Goal: Information Seeking & Learning: Learn about a topic

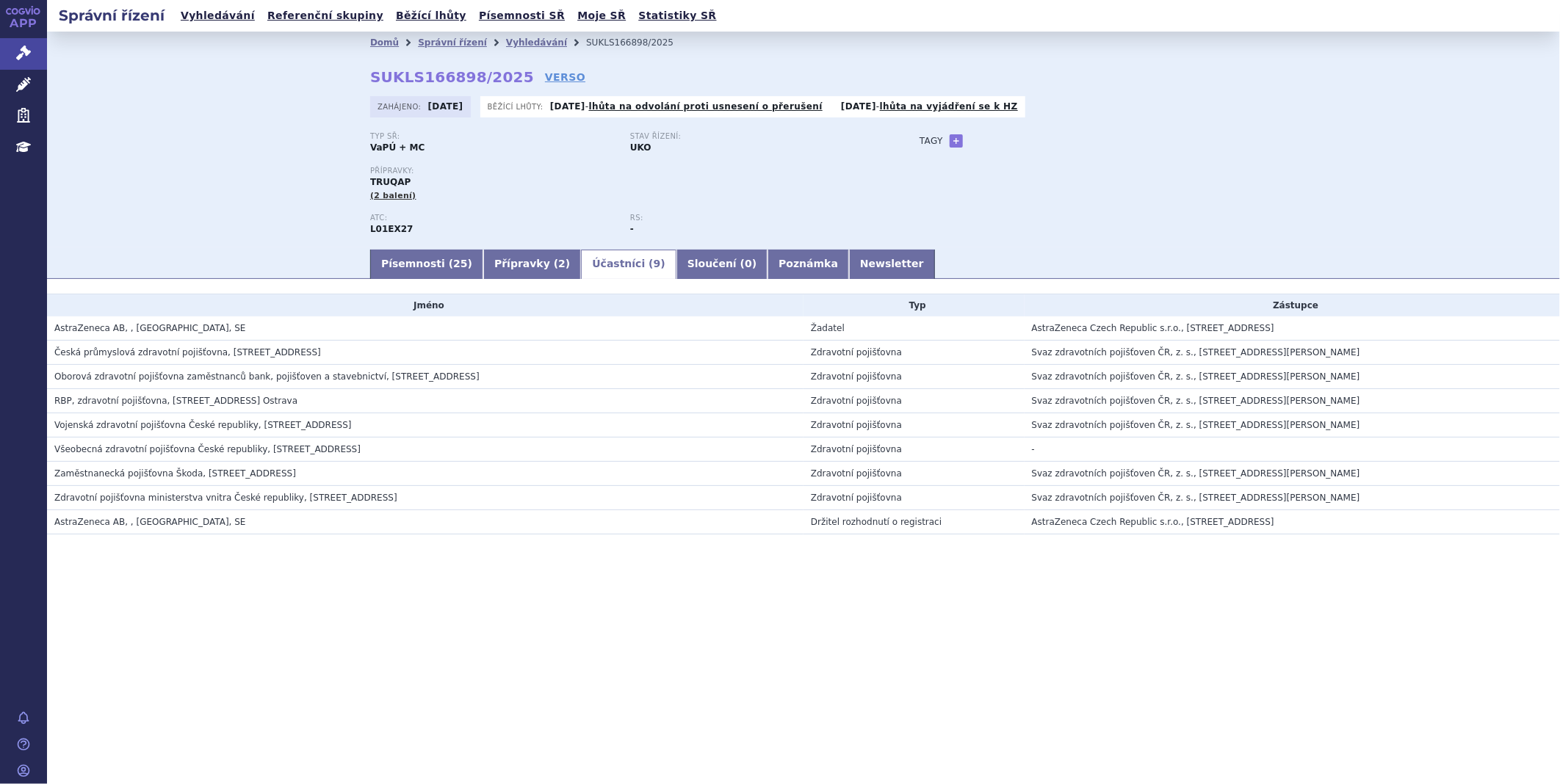
drag, startPoint x: 784, startPoint y: 555, endPoint x: 813, endPoint y: 621, distance: 72.1
click at [11, 38] on link "Správní řízení" at bounding box center [23, 53] width 47 height 31
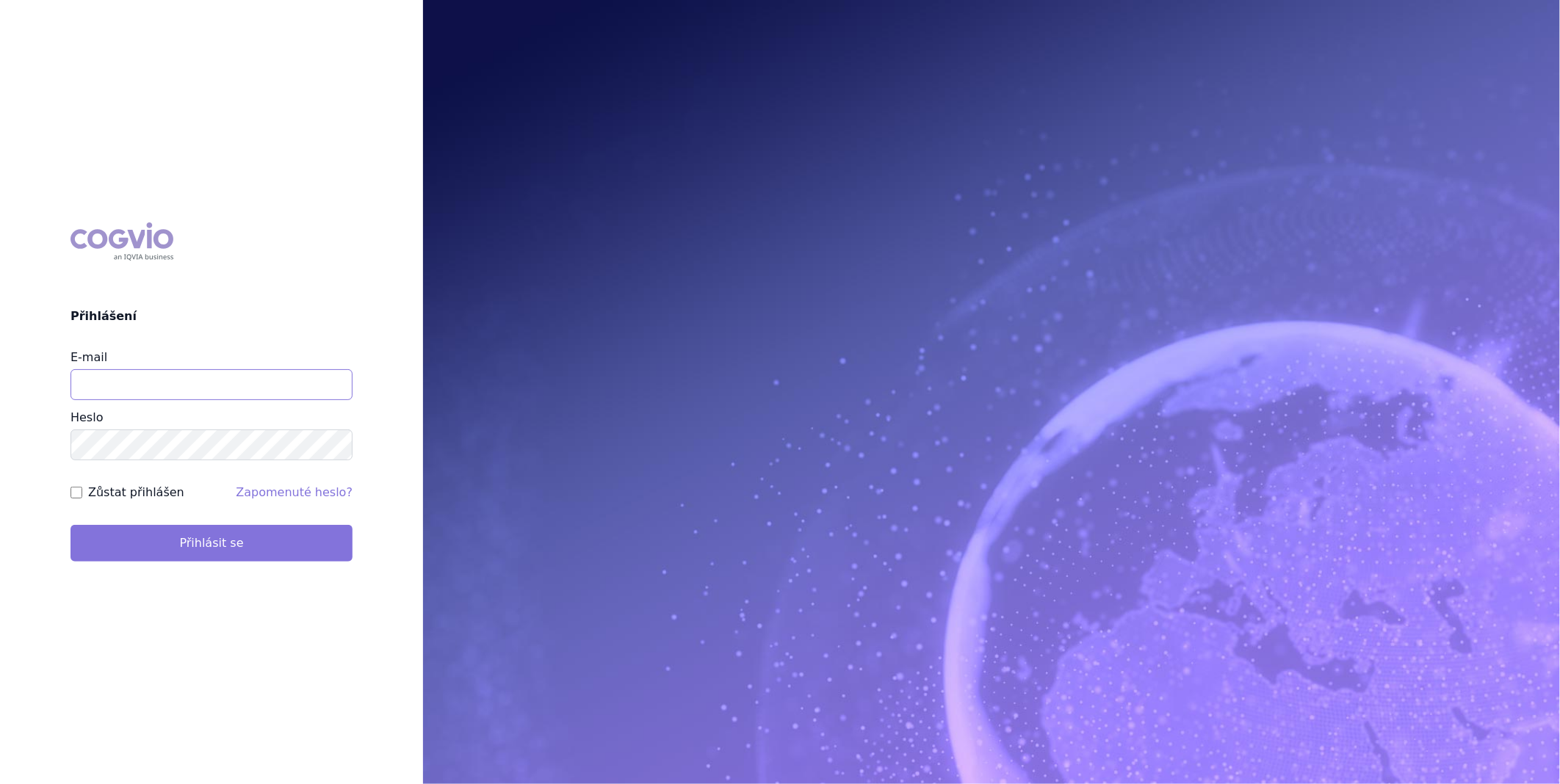
type input "katerina.ondrusova@vzp.cz"
click at [186, 537] on button "Přihlásit se" at bounding box center [211, 543] width 282 height 37
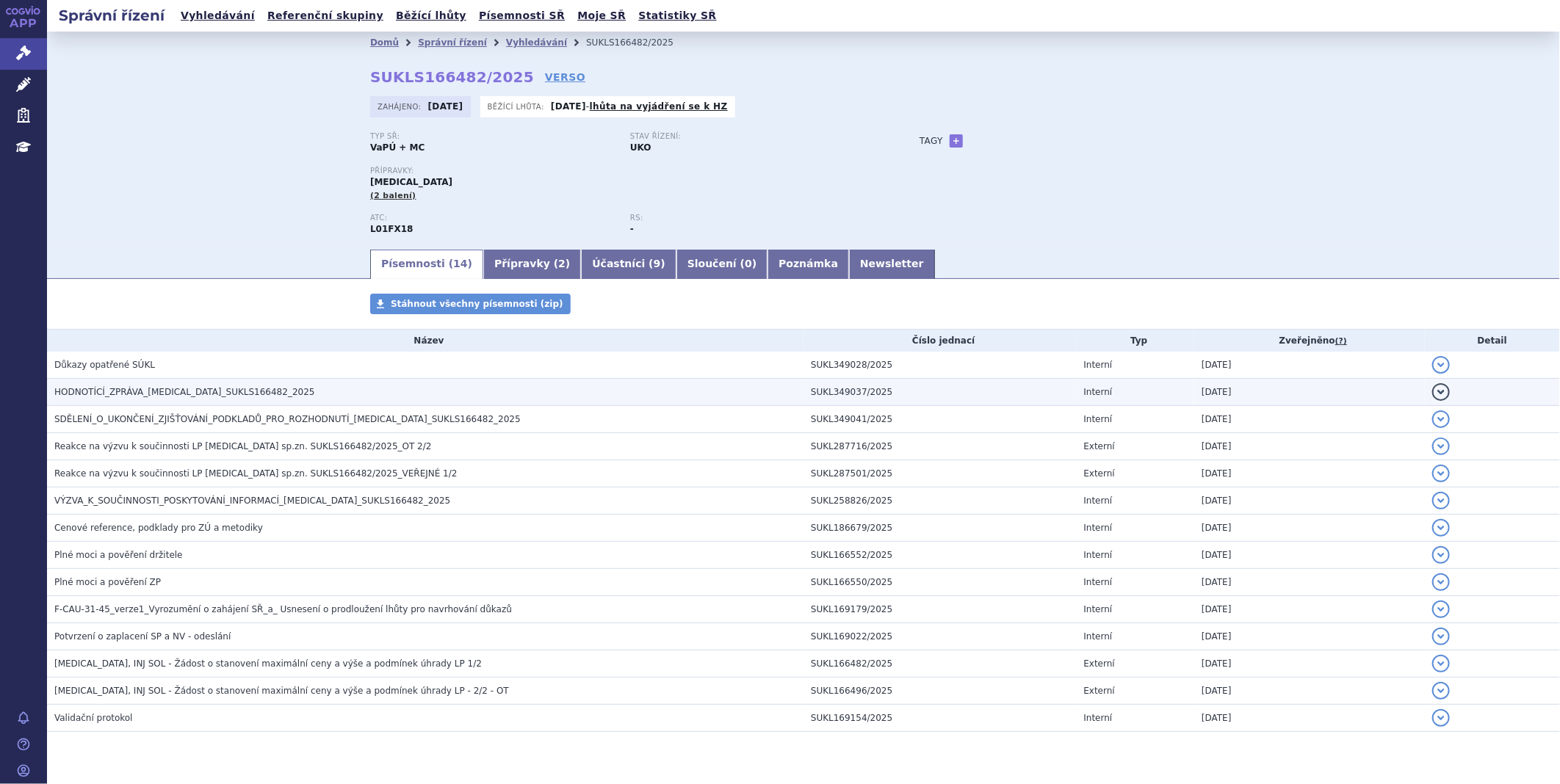
click at [185, 395] on span "HODNOTÍCÍ_ZPRÁVA_RYBREVANT_SUKLS166482_2025" at bounding box center [185, 392] width 260 height 11
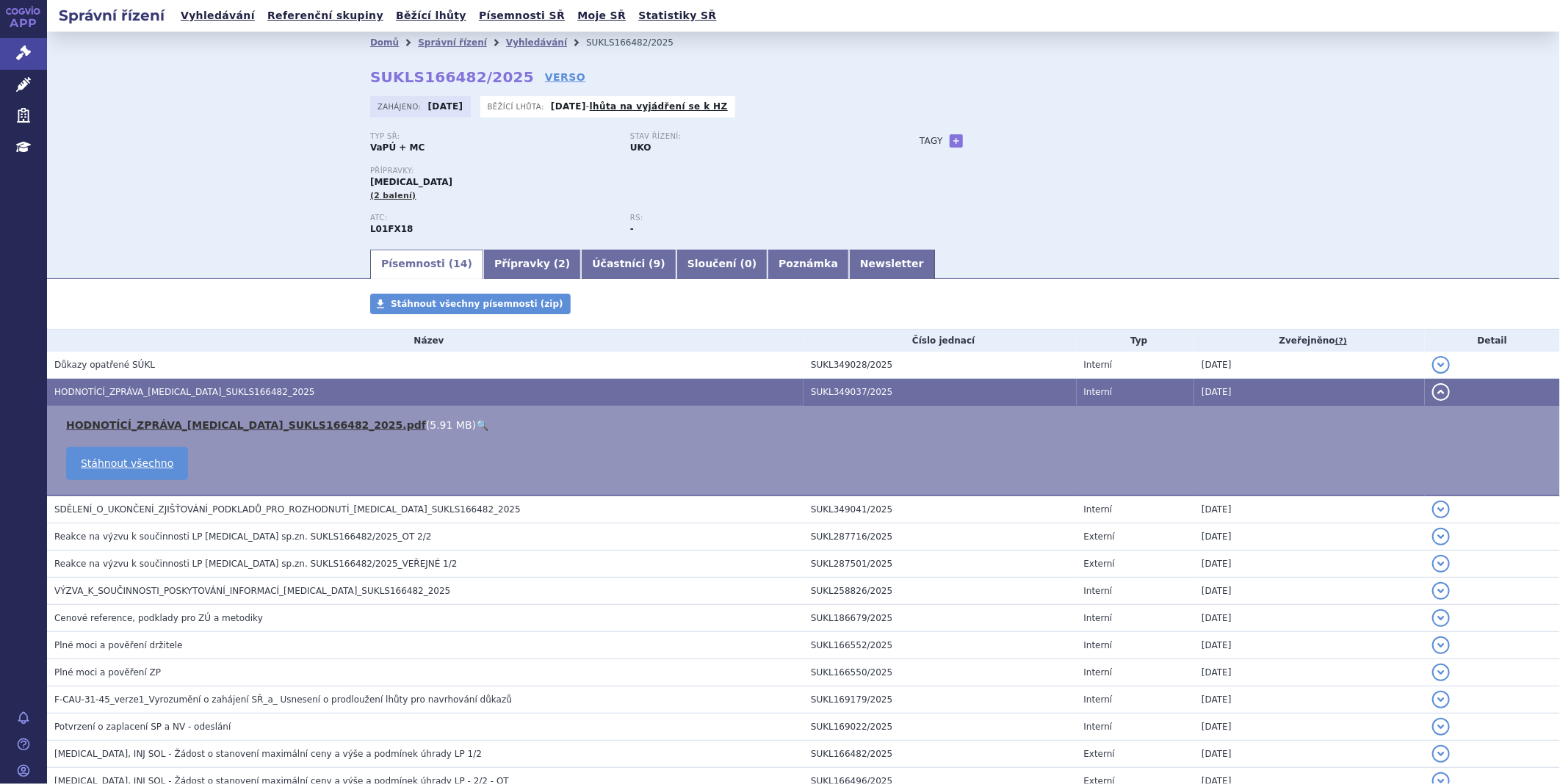
click at [186, 429] on link "HODNOTÍCÍ_ZPRÁVA_RYBREVANT_SUKLS166482_2025.pdf" at bounding box center [245, 425] width 360 height 11
click at [282, 429] on link "HODNOTÍCÍ_ZPRÁVA_RYBREVANT_SUKLS166482_2025.pdf" at bounding box center [245, 425] width 360 height 11
click at [41, 40] on link "Správní řízení" at bounding box center [23, 53] width 47 height 31
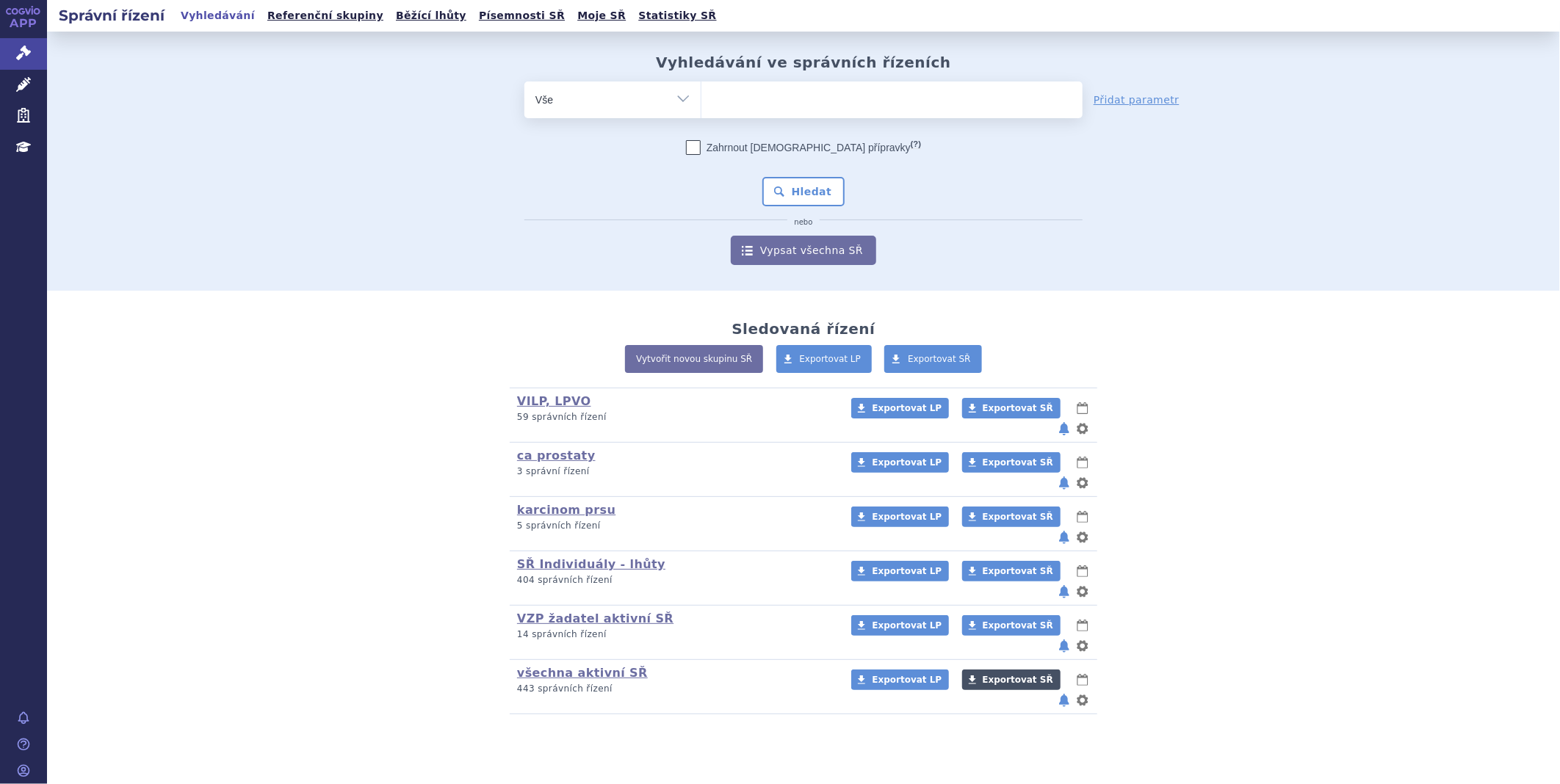
click at [982, 674] on span "Exportovat SŘ" at bounding box center [1017, 679] width 70 height 11
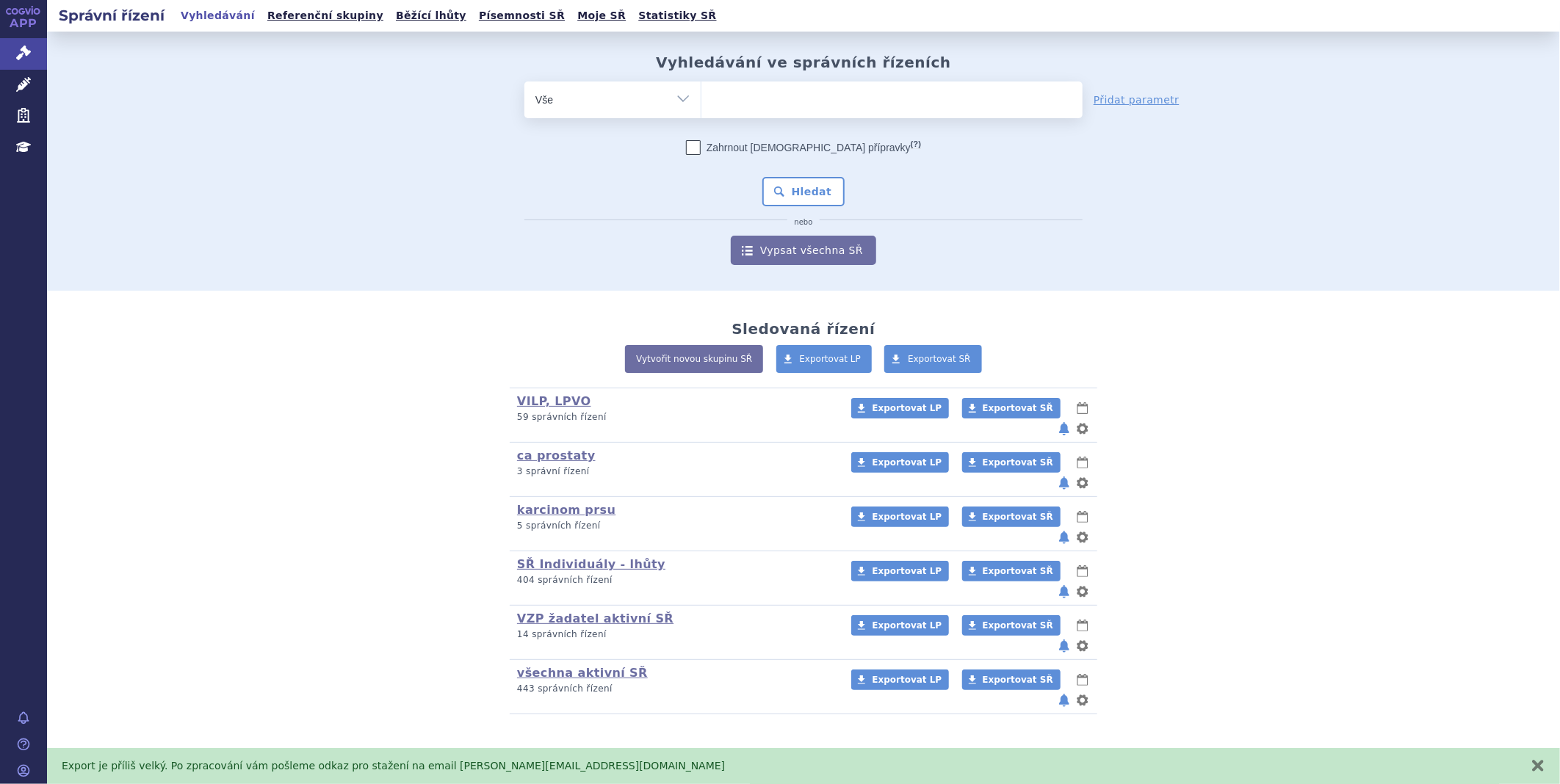
click at [729, 104] on ul at bounding box center [892, 97] width 381 height 31
click at [702, 104] on select at bounding box center [701, 99] width 1 height 37
type input "ta"
type input "tav"
type input "tavne"
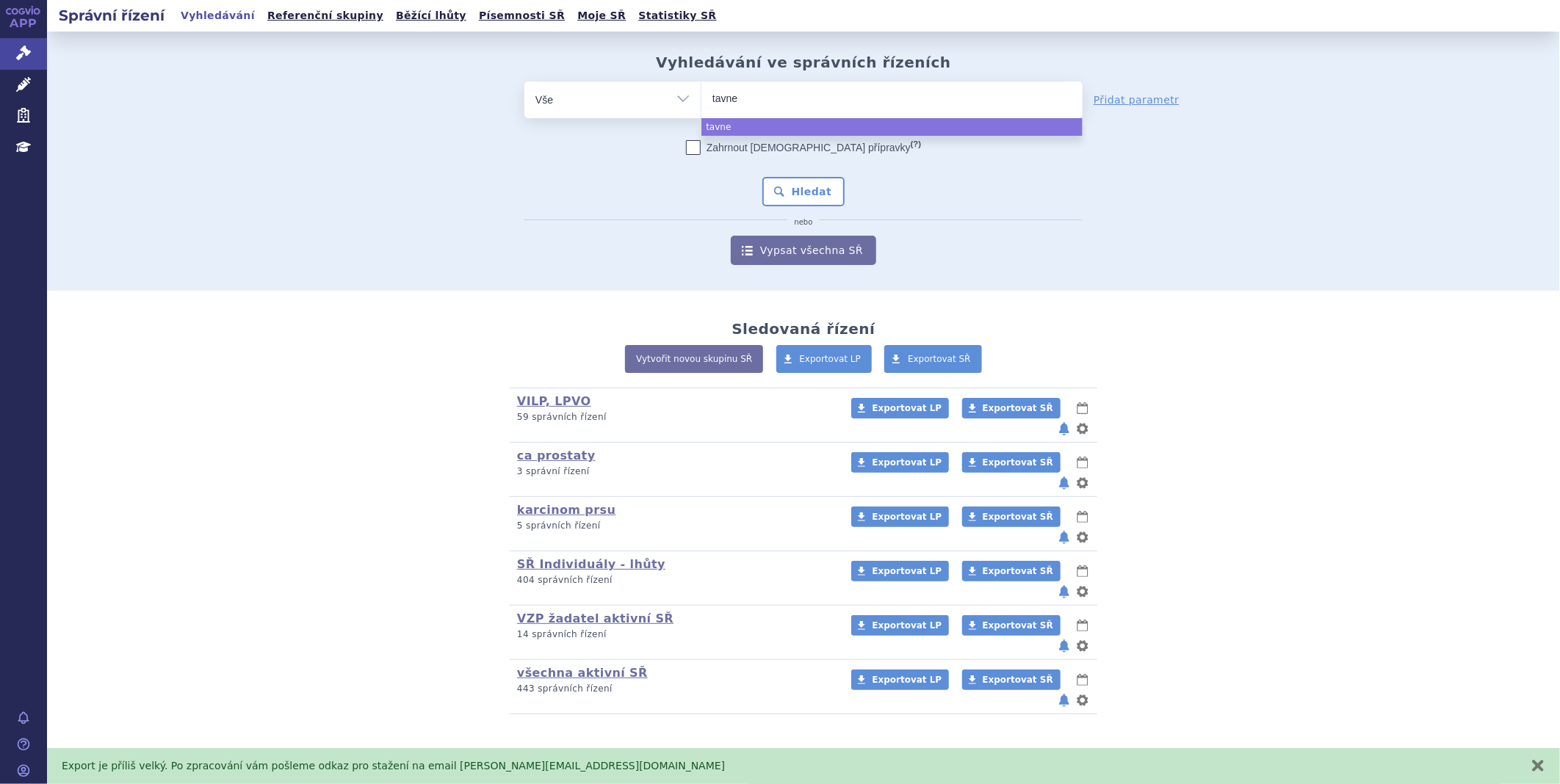
type input "tavneo"
type input "tavneos"
select select "tavneos"
click at [771, 179] on button "Hledat" at bounding box center [804, 191] width 83 height 29
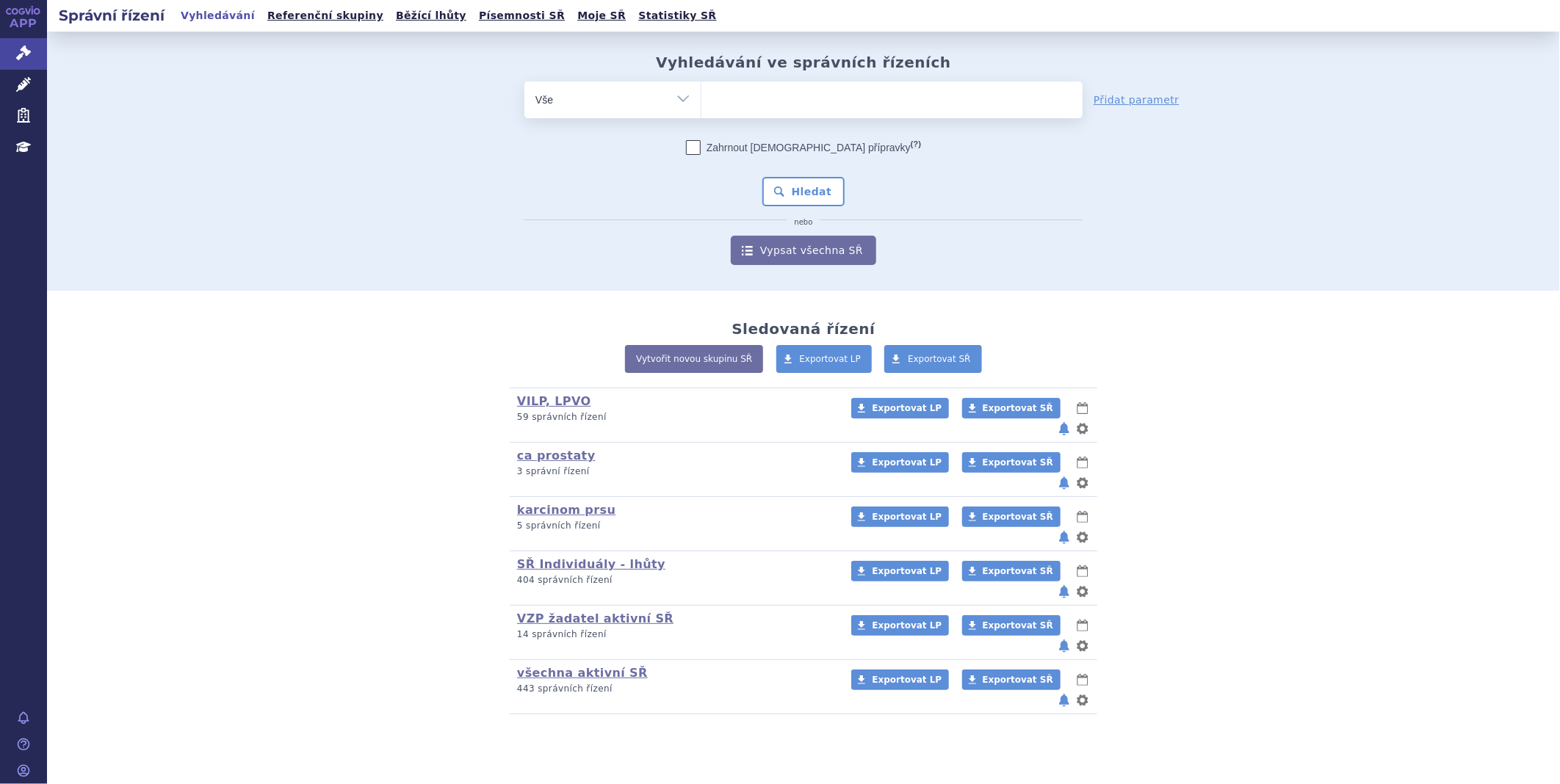
click at [775, 103] on ul at bounding box center [892, 97] width 381 height 31
click at [702, 103] on select at bounding box center [701, 99] width 1 height 37
type input "om"
type input "omv"
type input "omvo"
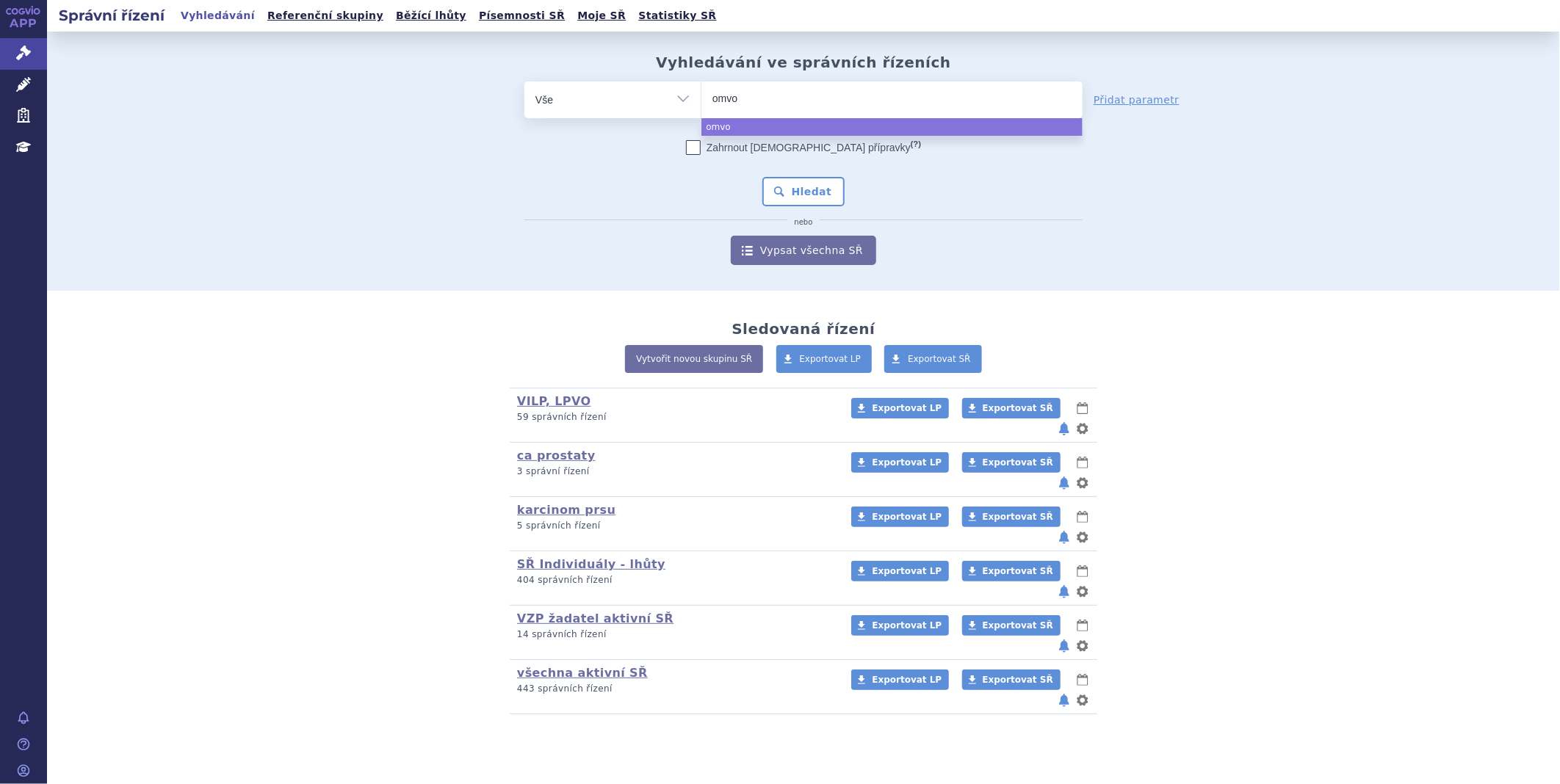
type input "omvoh"
select select "omvoh"
click at [806, 195] on button "Hledat" at bounding box center [804, 191] width 83 height 29
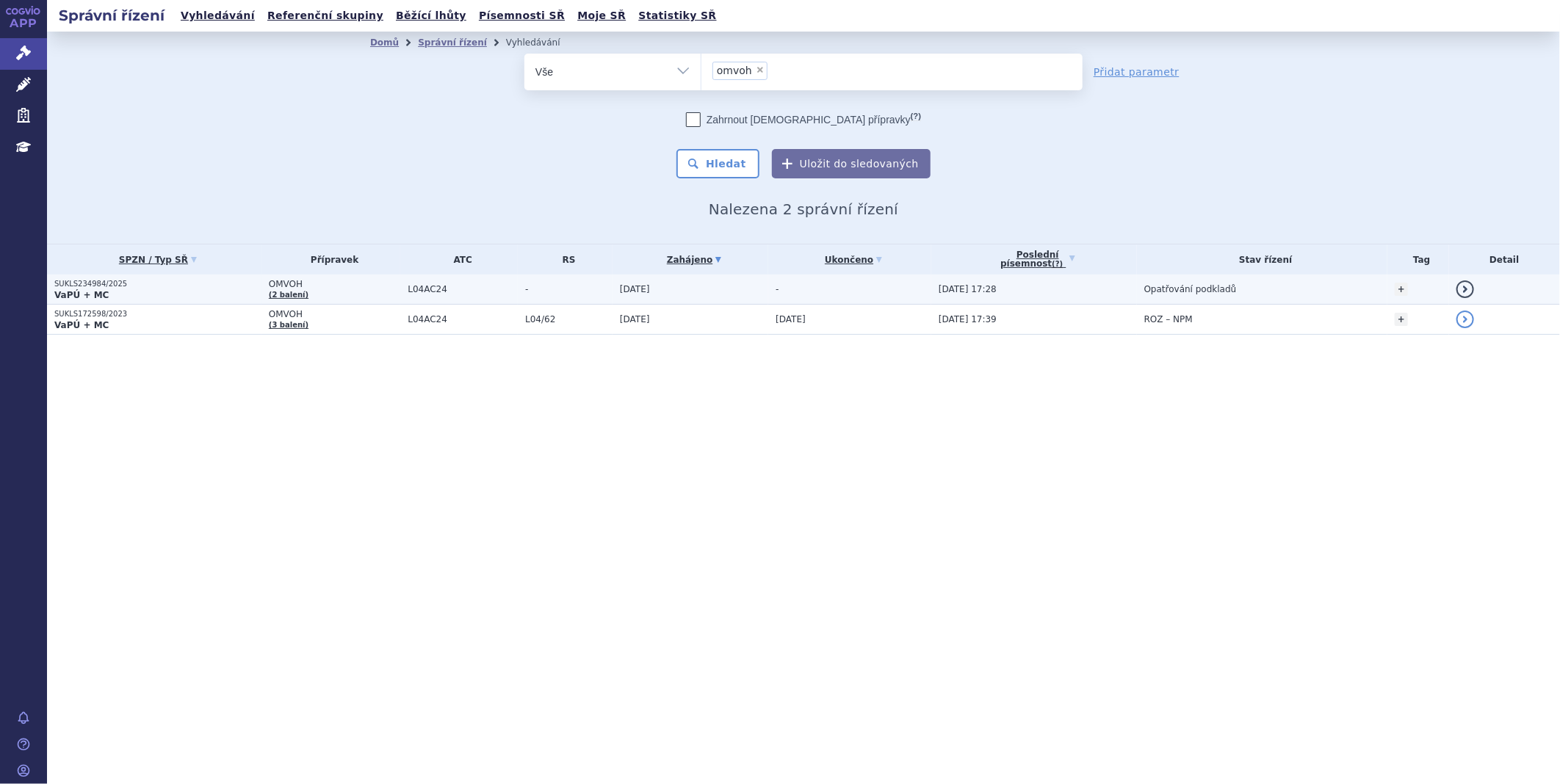
click at [107, 287] on p "SUKLS234984/2025" at bounding box center [158, 284] width 208 height 11
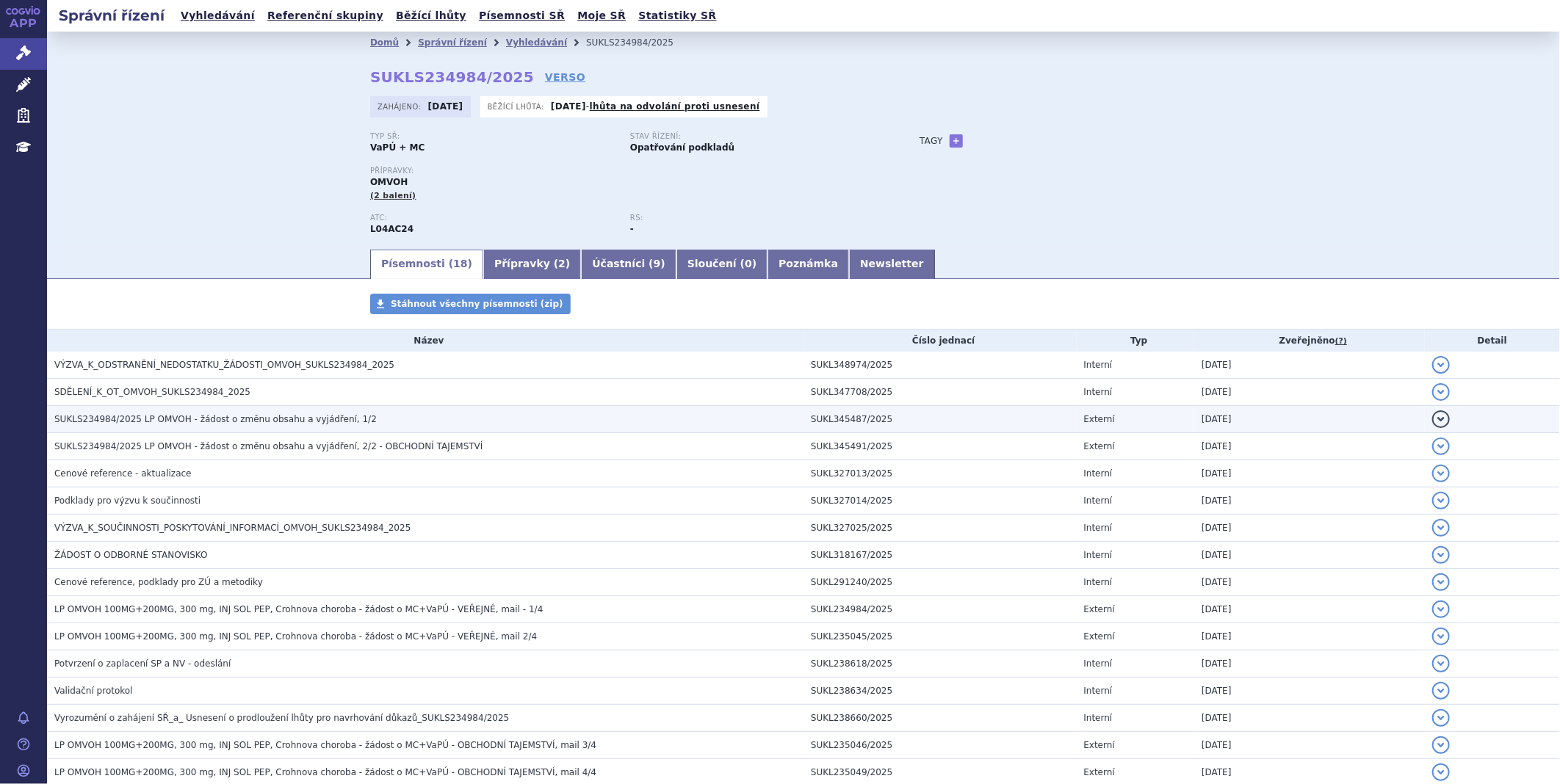
click at [179, 413] on td "SUKLS234984/2025 LP OMVOH - žádost o změnu obsahu a vyjádření, 1/2" at bounding box center [425, 419] width 756 height 27
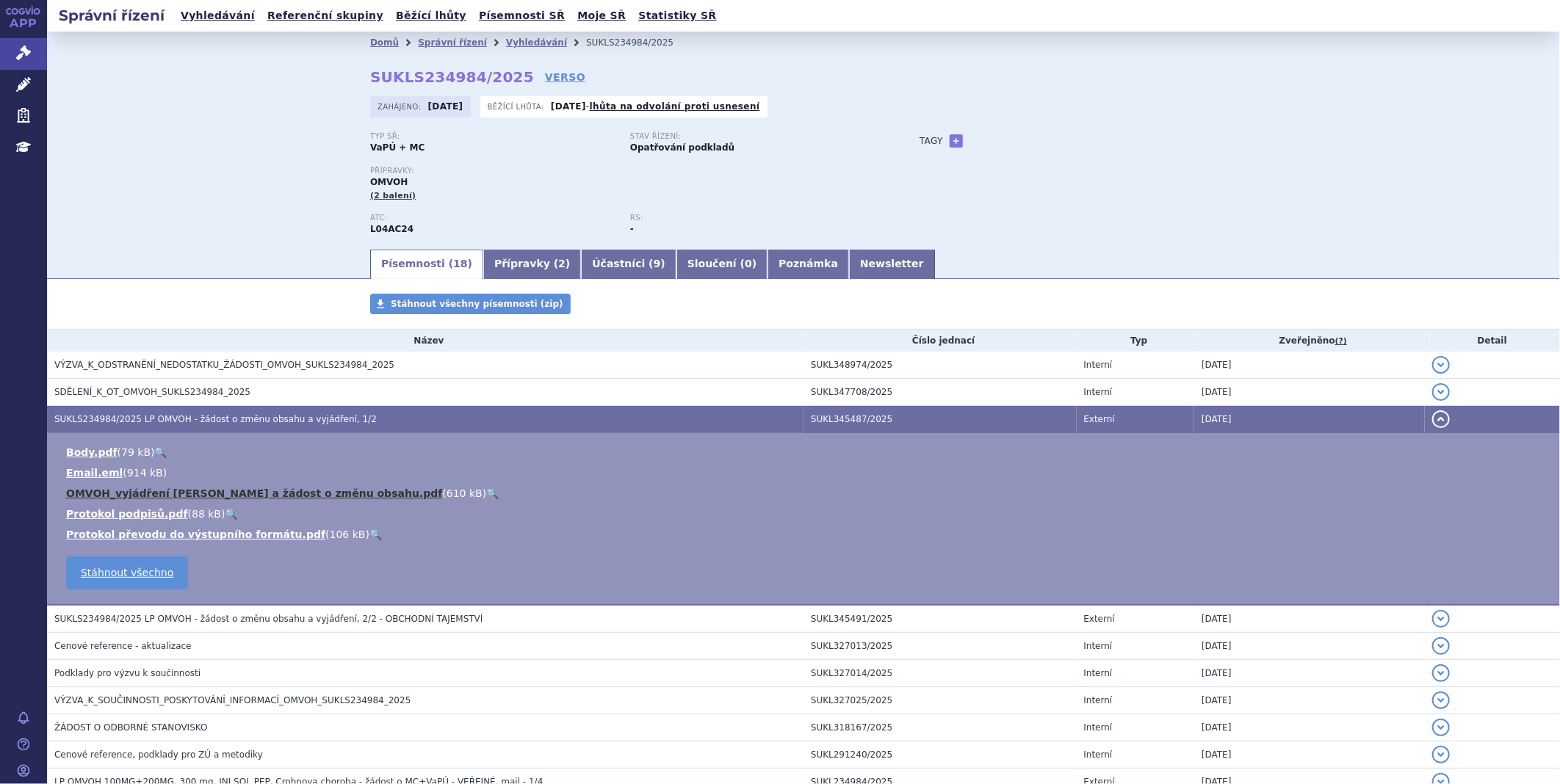
click at [152, 493] on link "OMVOH_vyjádření Lilly a žádost o změnu obsahu.pdf" at bounding box center [254, 493] width 376 height 11
drag, startPoint x: 1219, startPoint y: 11, endPoint x: 991, endPoint y: 192, distance: 291.1
drag, startPoint x: 991, startPoint y: 192, endPoint x: 916, endPoint y: 305, distance: 135.6
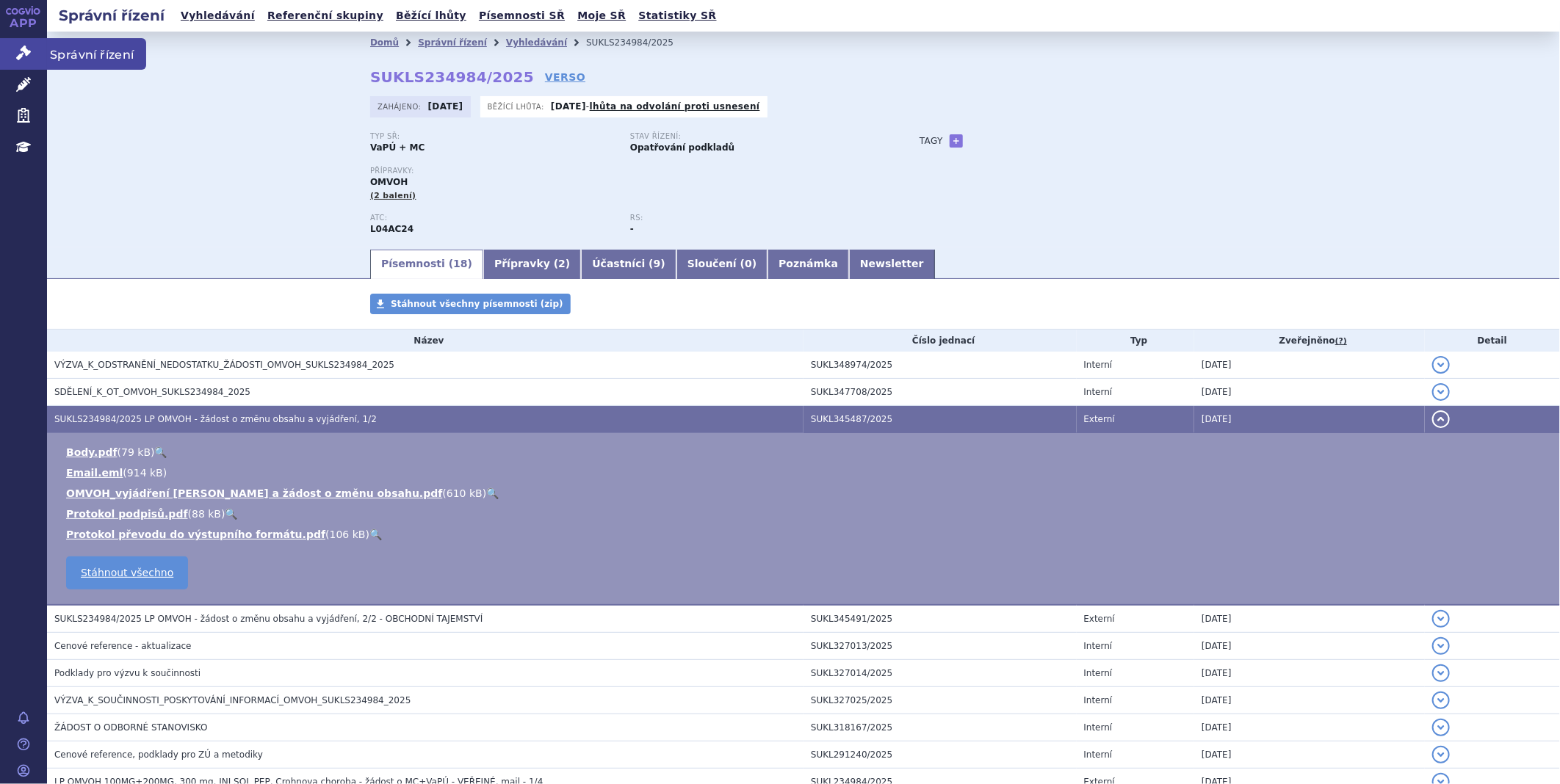
drag, startPoint x: 916, startPoint y: 305, endPoint x: 25, endPoint y: 51, distance: 926.5
click at [25, 51] on icon at bounding box center [23, 53] width 15 height 15
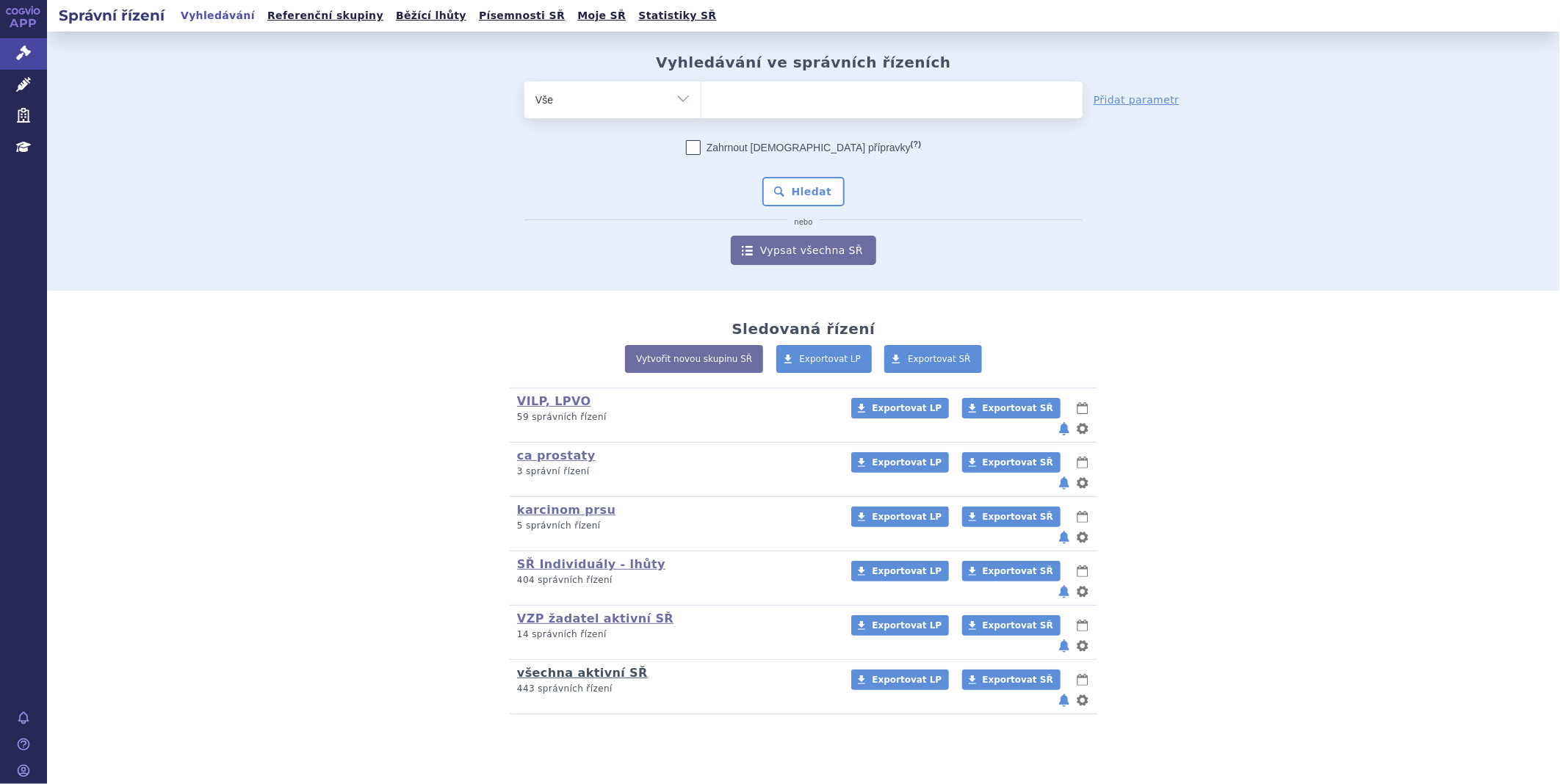
click at [590, 665] on link "všechna aktivní SŘ" at bounding box center [582, 672] width 131 height 14
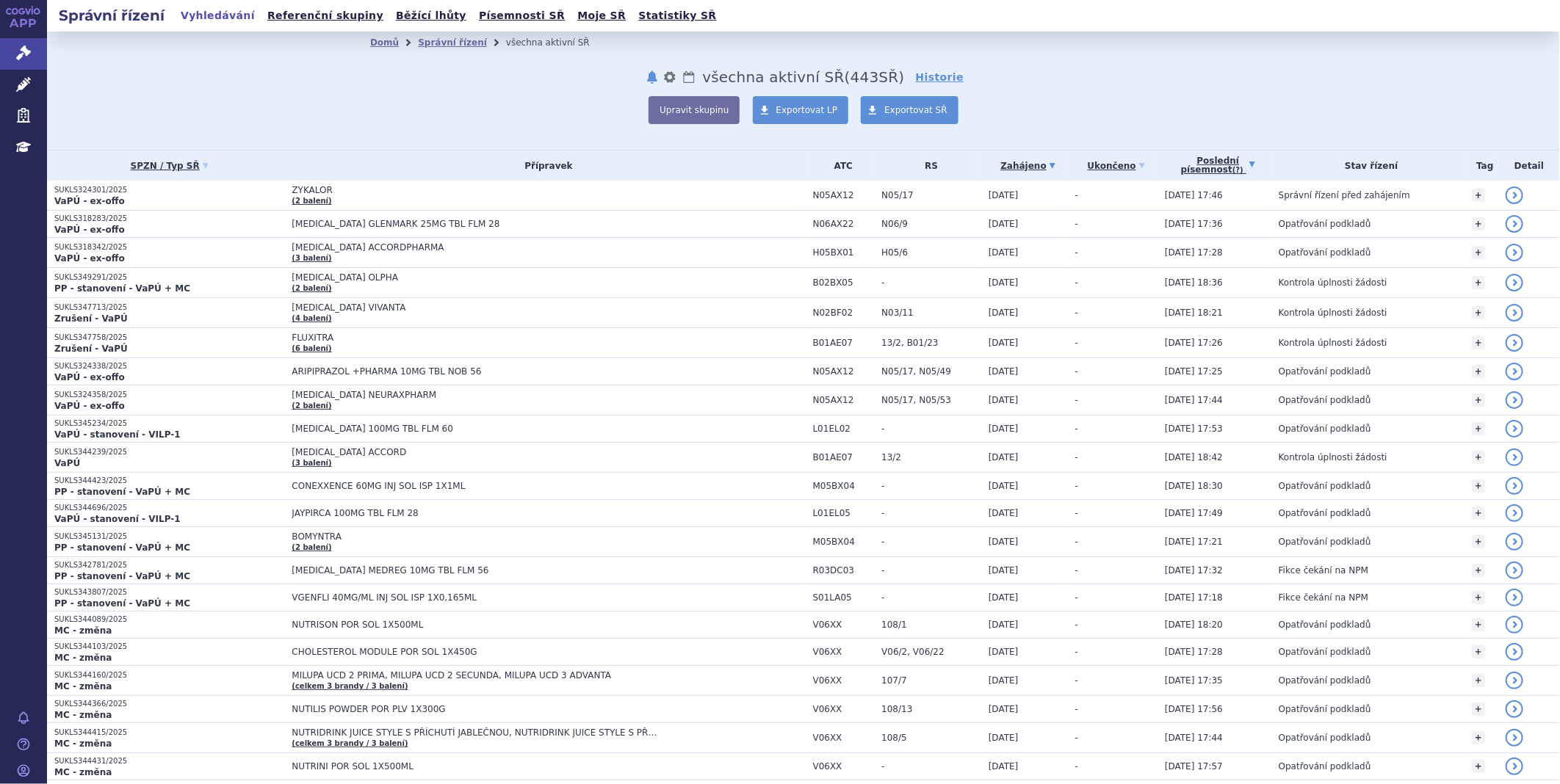
click at [1222, 159] on link "Poslední písemnost (?)" at bounding box center [1218, 165] width 106 height 30
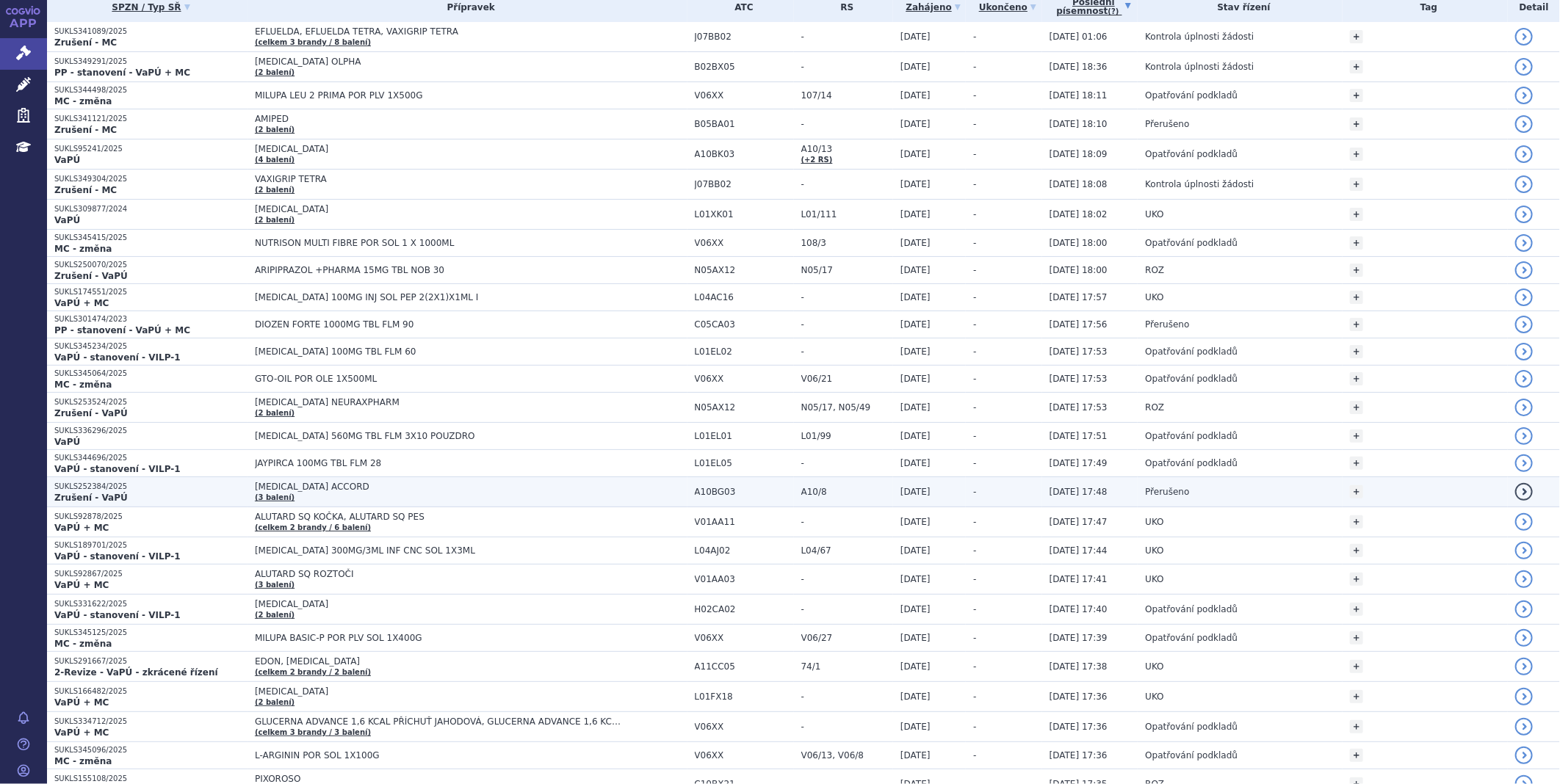
scroll to position [163, 0]
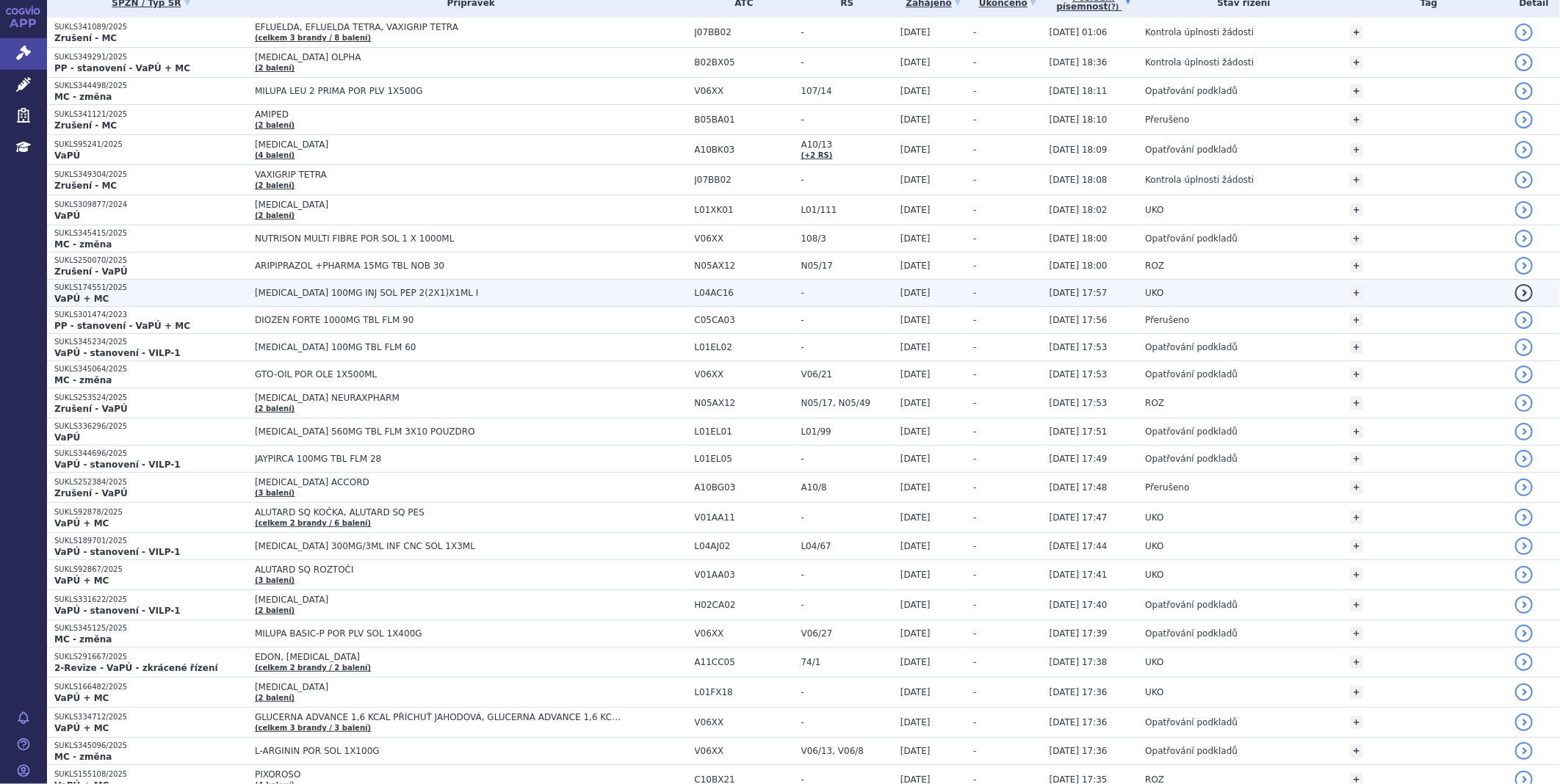
click at [360, 292] on span "[MEDICAL_DATA] 100MG INJ SOL PEP 2(2X1)X1ML I" at bounding box center [439, 293] width 368 height 11
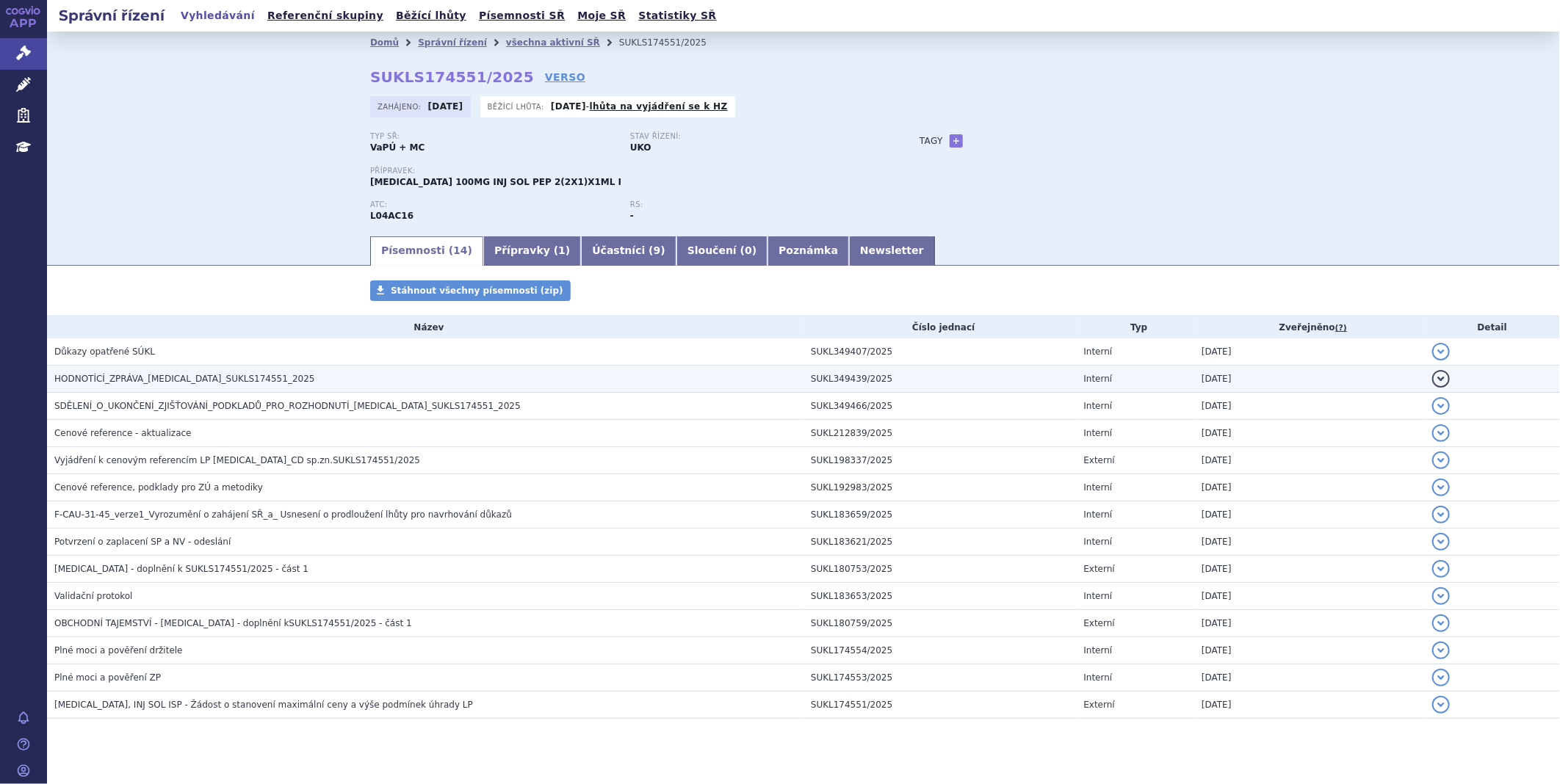
click at [238, 384] on span "HODNOTÍCÍ_ZPRÁVA_TREMFYA_SUKLS174551_2025" at bounding box center [185, 379] width 260 height 11
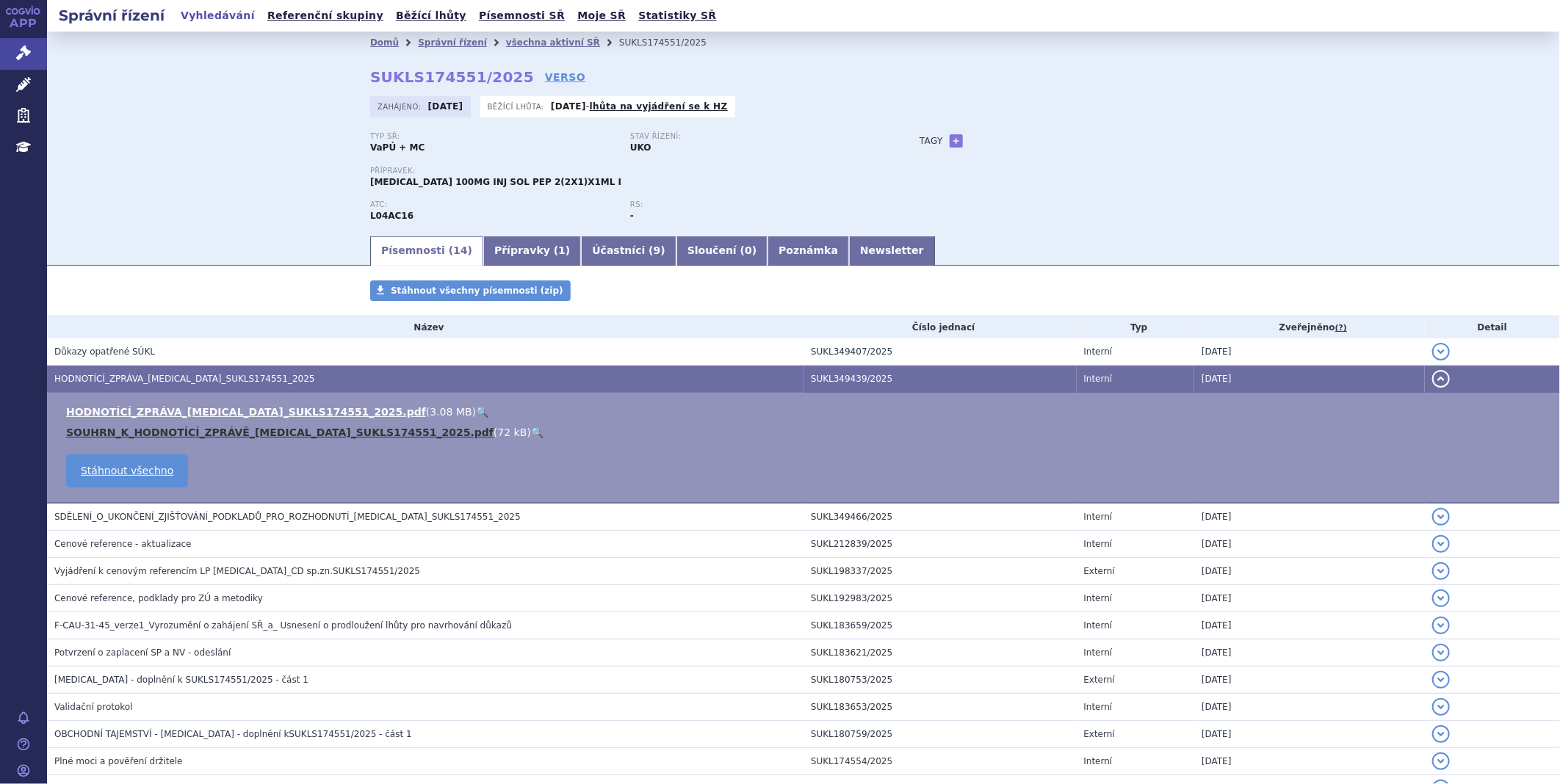
click at [231, 431] on link "SOUHRN_K_HODNOTÍCÍ_ZPRÁVĚ_TREMFYA_SUKLS174551_2025.pdf" at bounding box center [280, 432] width 427 height 11
click at [274, 429] on link "SOUHRN_K_HODNOTÍCÍ_ZPRÁVĚ_TREMFYA_SUKLS174551_2025.pdf" at bounding box center [280, 432] width 427 height 11
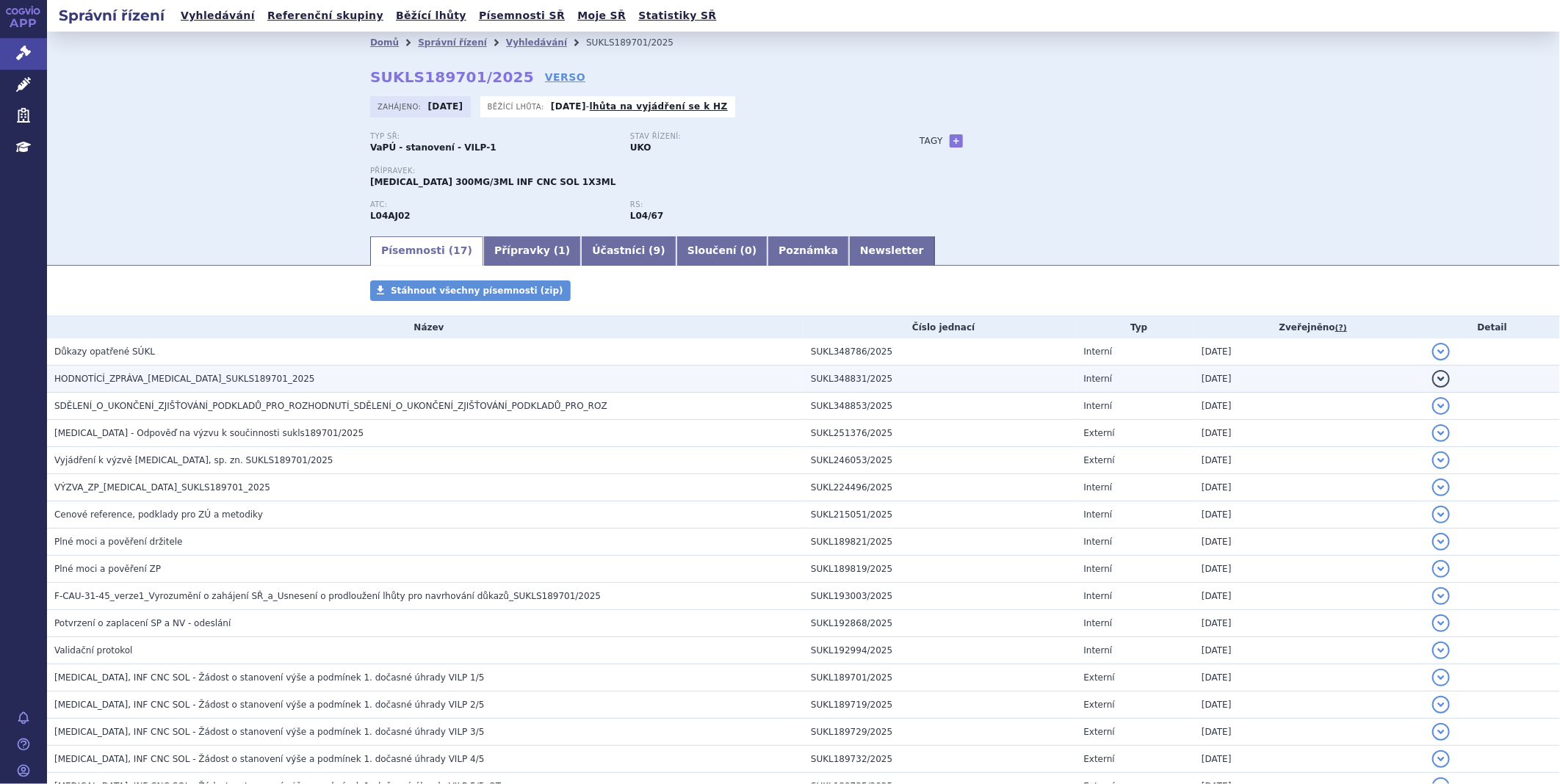
click at [258, 382] on span "HODNOTÍCÍ_ZPRÁVA_ULTOMIRIS_SUKLS189701_2025" at bounding box center [185, 379] width 260 height 11
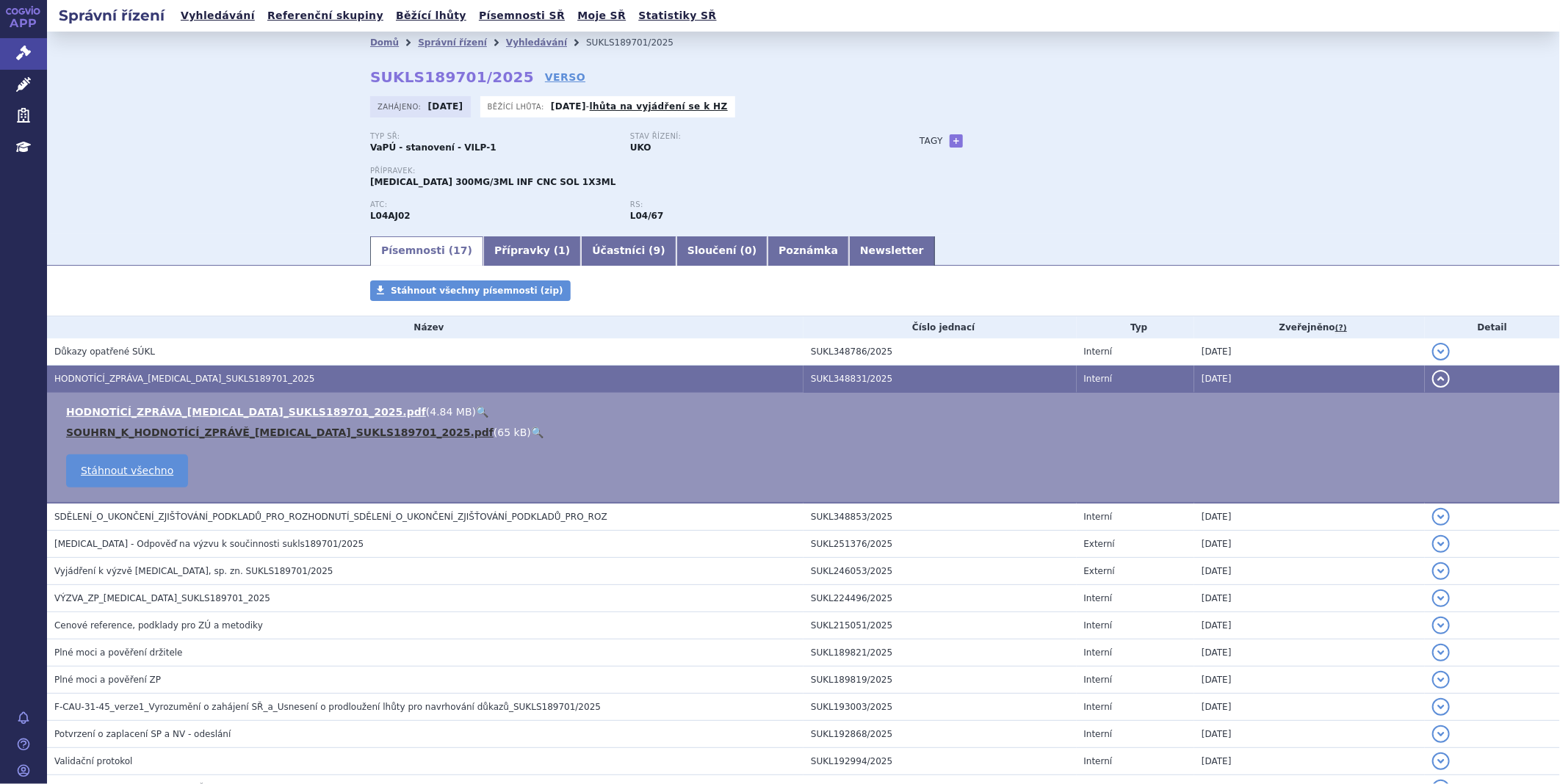
click at [233, 430] on link "SOUHRN_K_HODNOTÍCÍ_ZPRÁVĚ_ULTOMIRIS_SUKLS189701_2025.pdf" at bounding box center [280, 432] width 427 height 11
click at [849, 251] on link "Newsletter" at bounding box center [892, 250] width 86 height 29
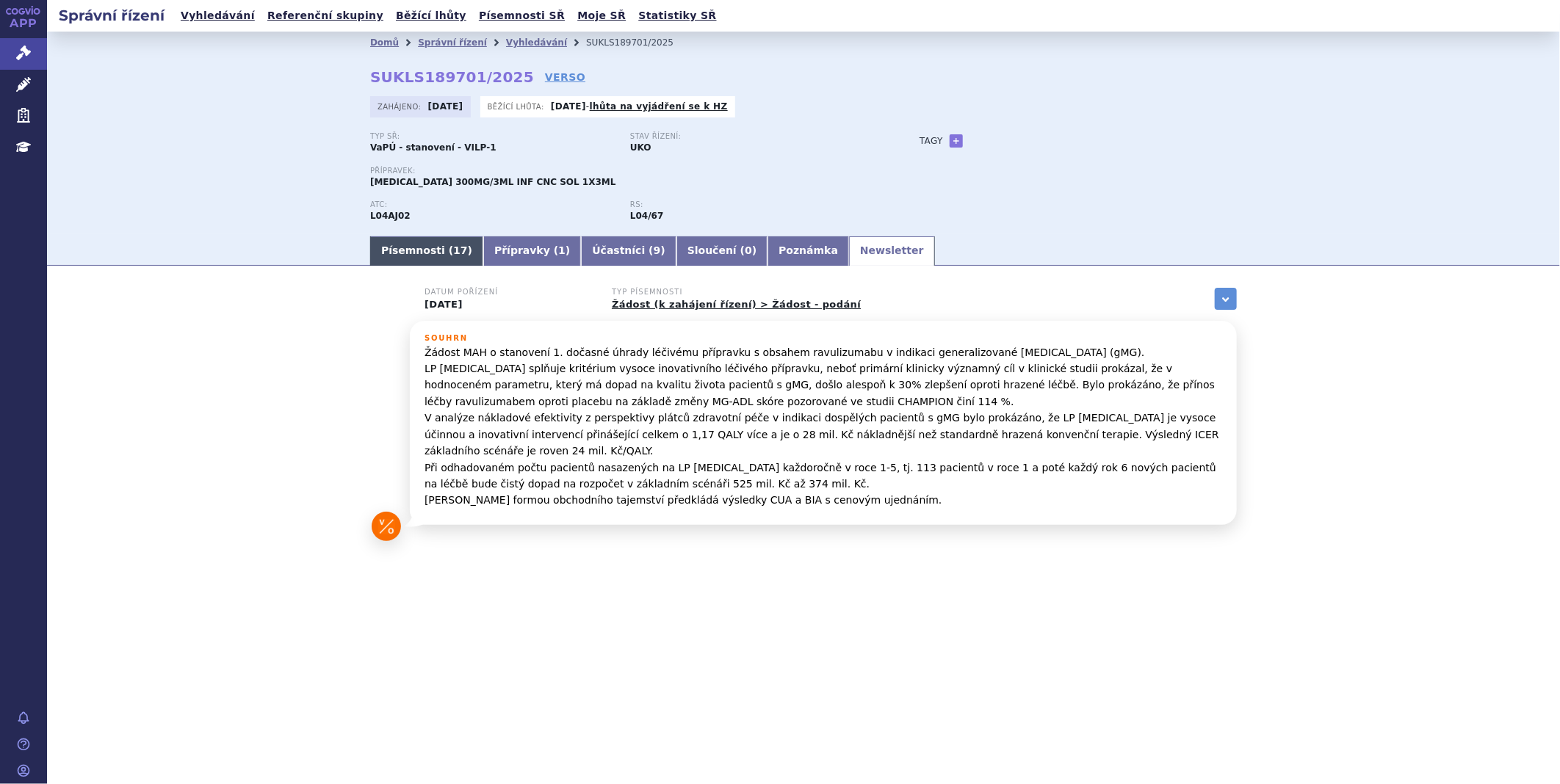
click at [397, 240] on link "Písemnosti ( 17 )" at bounding box center [426, 250] width 113 height 29
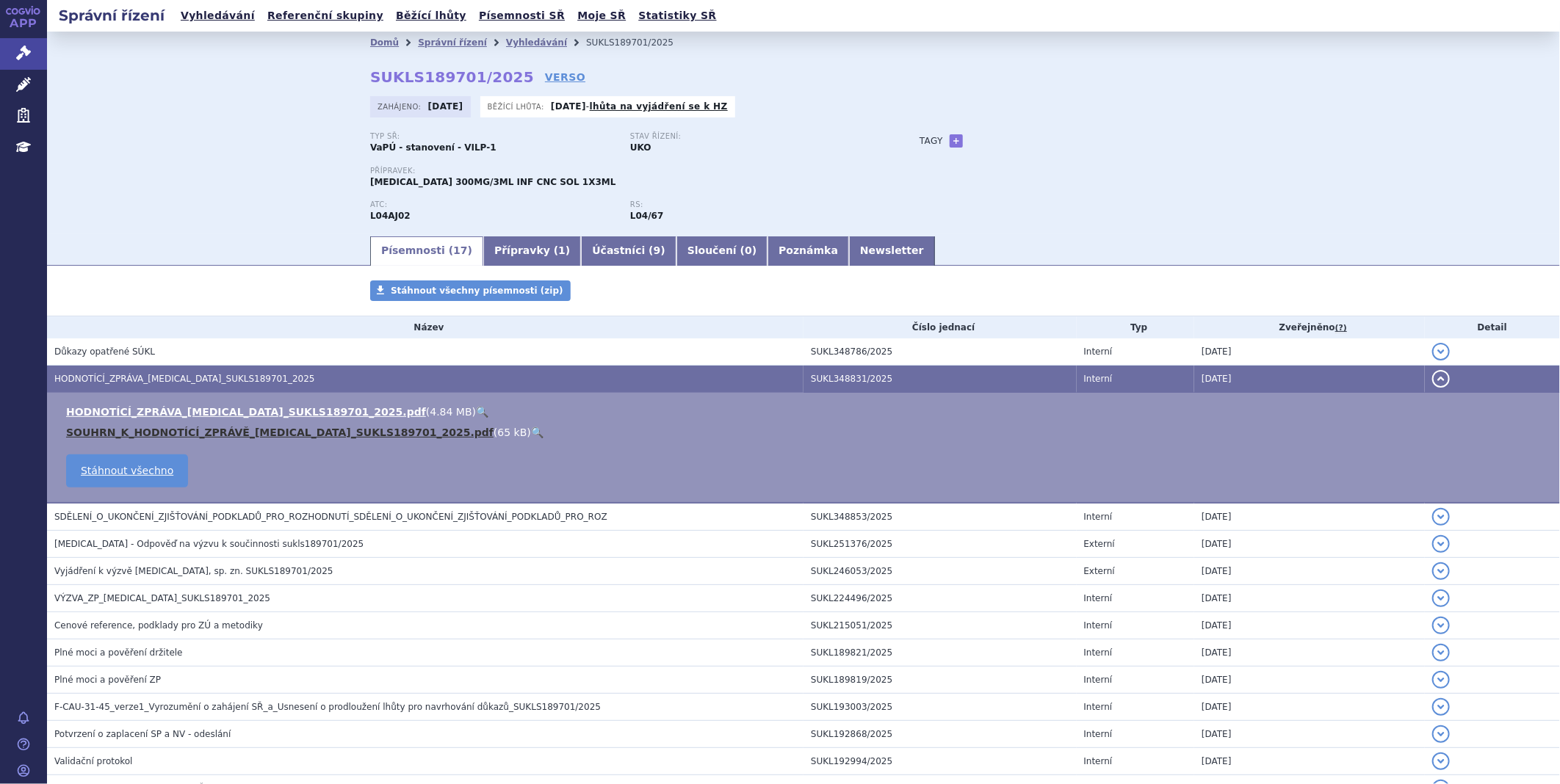
click at [382, 436] on link "SOUHRN_K_HODNOTÍCÍ_ZPRÁVĚ_[MEDICAL_DATA]_SUKLS189701_2025.pdf" at bounding box center [280, 432] width 427 height 11
click at [382, 436] on link "SOUHRN_K_HODNOTÍCÍ_ZPRÁVĚ_ULTOMIRIS_SUKLS189701_2025.pdf" at bounding box center [280, 432] width 427 height 11
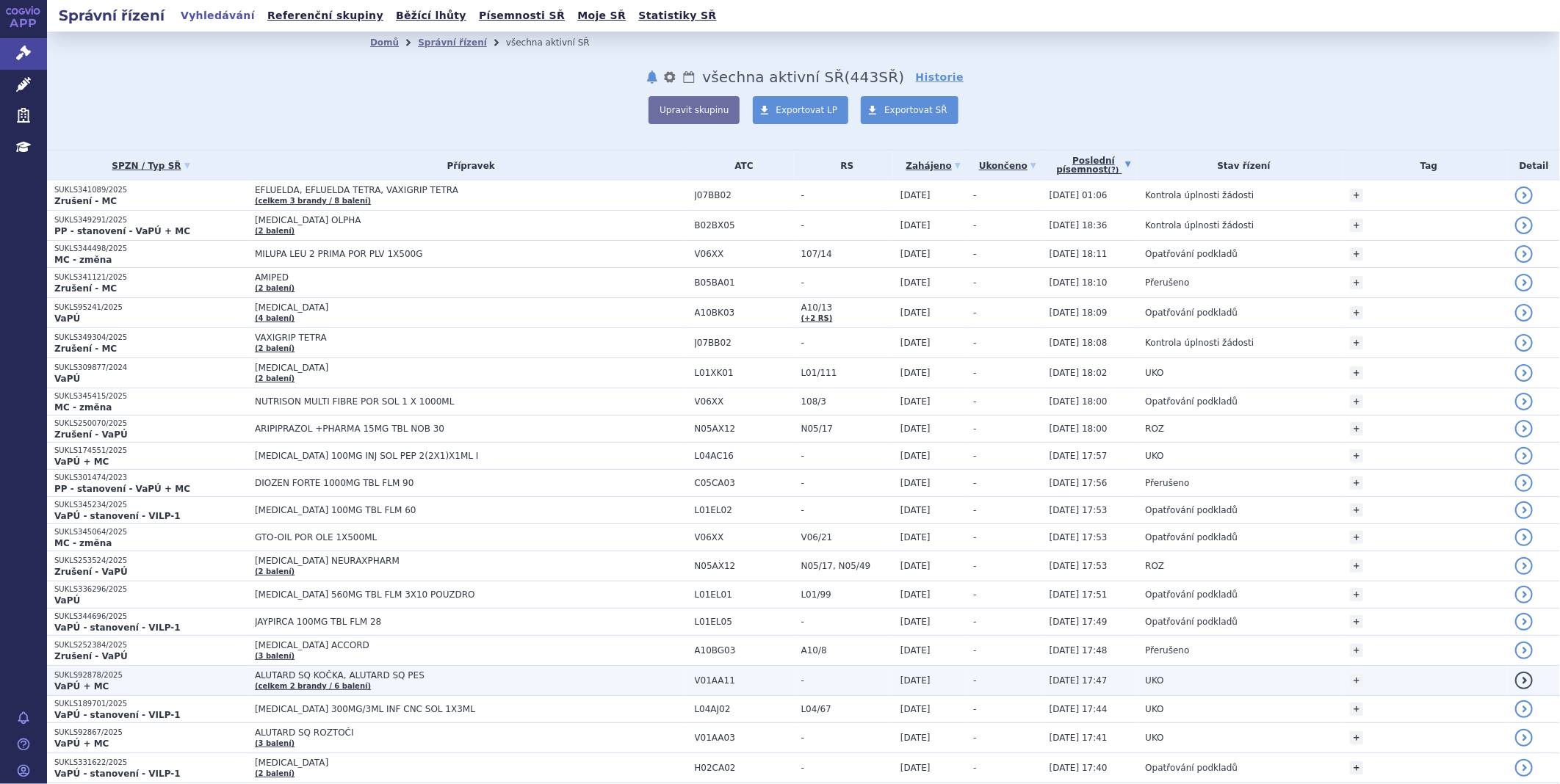
click at [86, 684] on strong "VaPÚ + MC" at bounding box center [82, 686] width 55 height 11
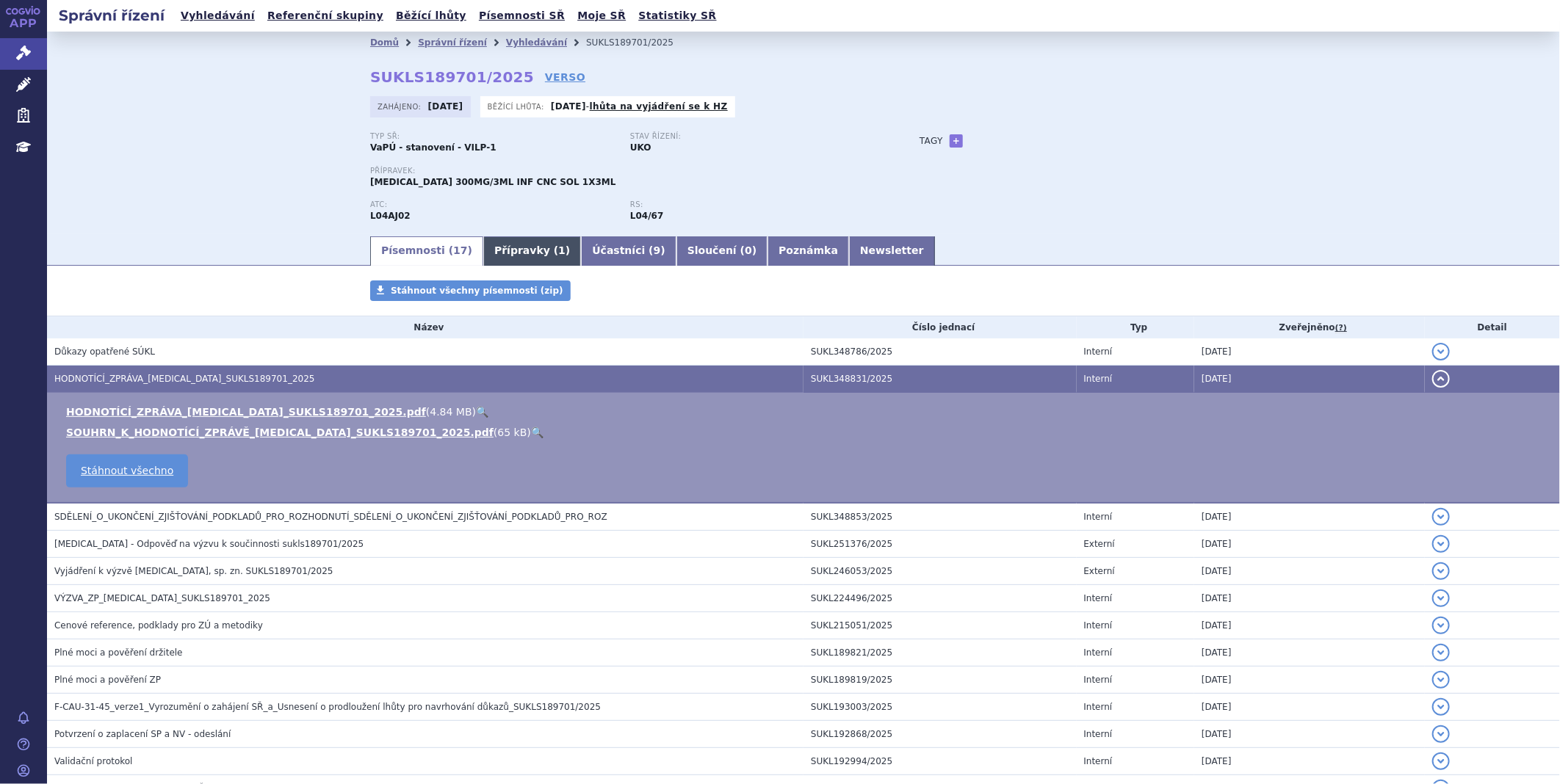
click at [485, 247] on link "Přípravky ( 1 )" at bounding box center [532, 250] width 98 height 29
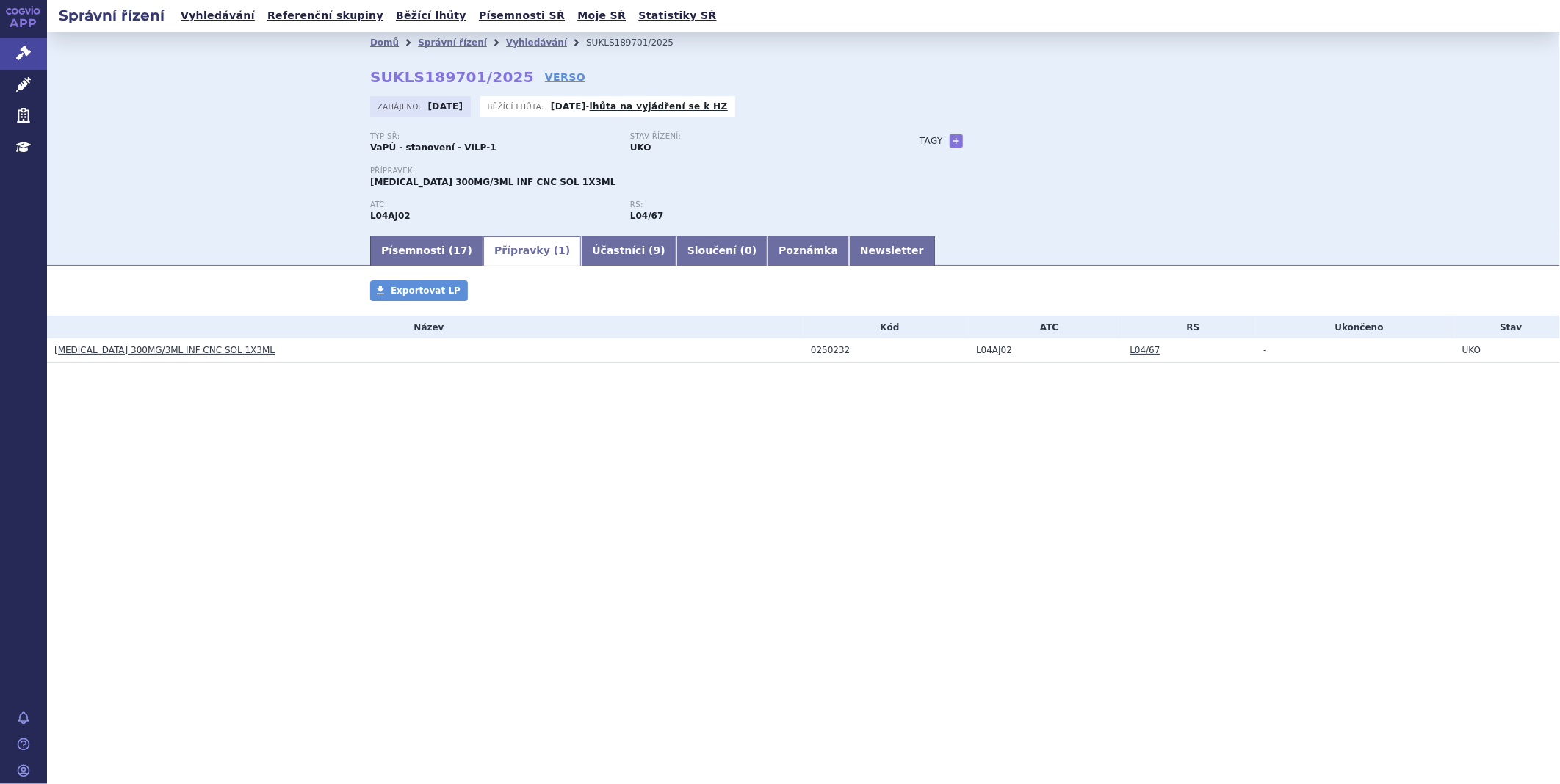
click at [193, 350] on link "ULTOMIRIS 300MG/3ML INF CNC SOL 1X3ML" at bounding box center [164, 351] width 221 height 11
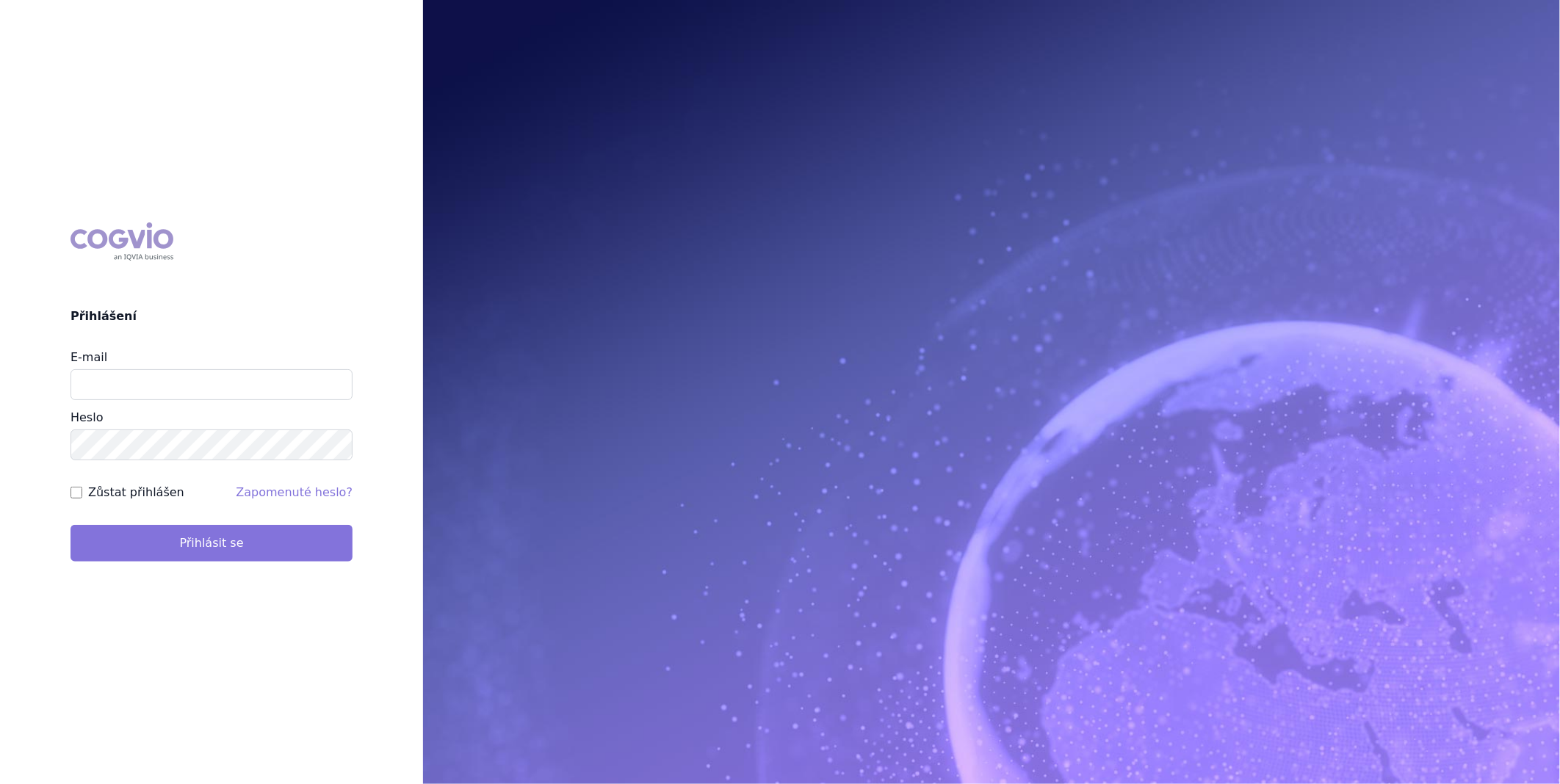
type input "katerina.ondrusova@vzp.cz"
click at [197, 551] on button "Přihlásit se" at bounding box center [211, 543] width 282 height 37
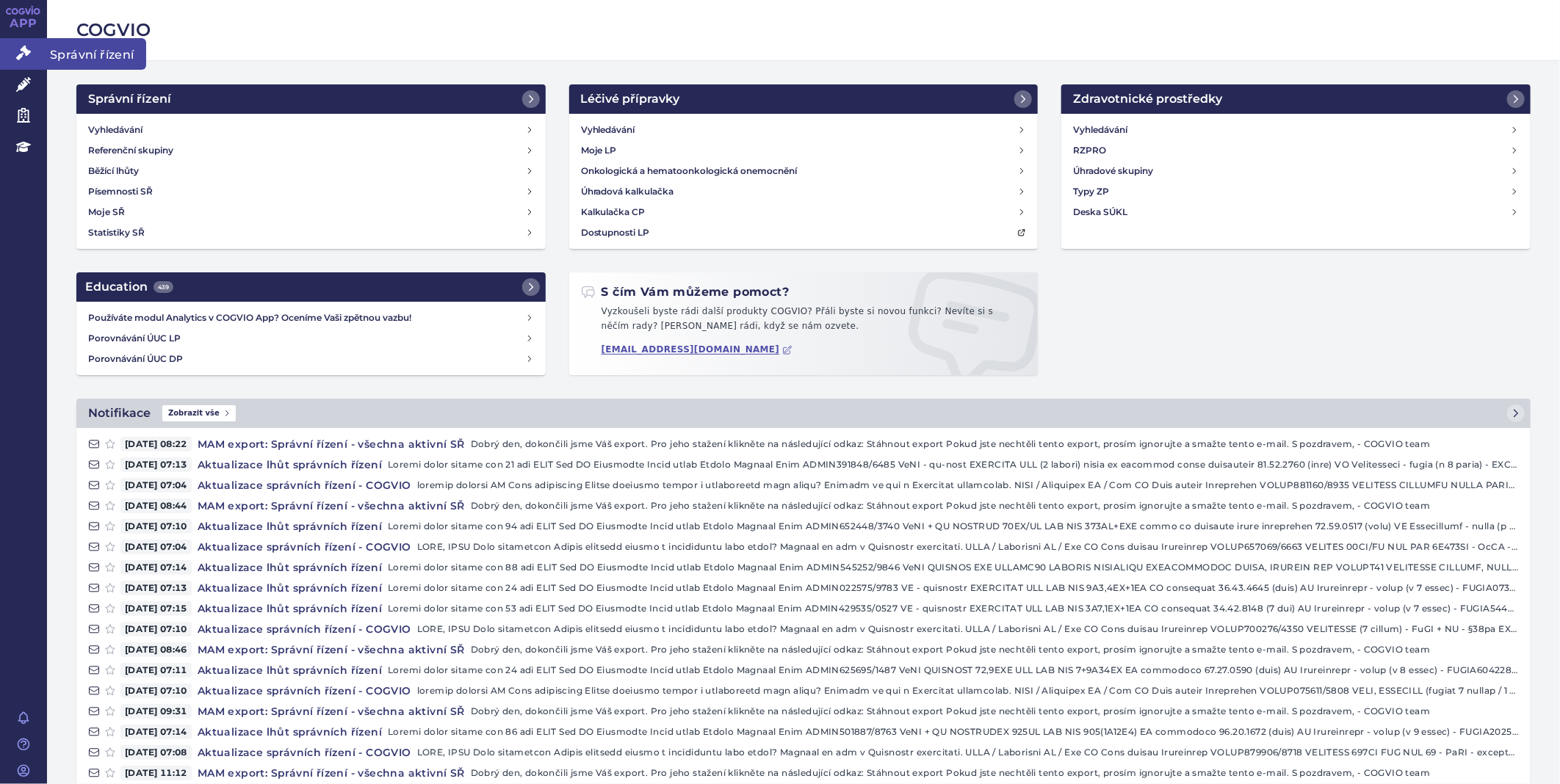
click at [33, 42] on link "Správní řízení" at bounding box center [23, 53] width 47 height 31
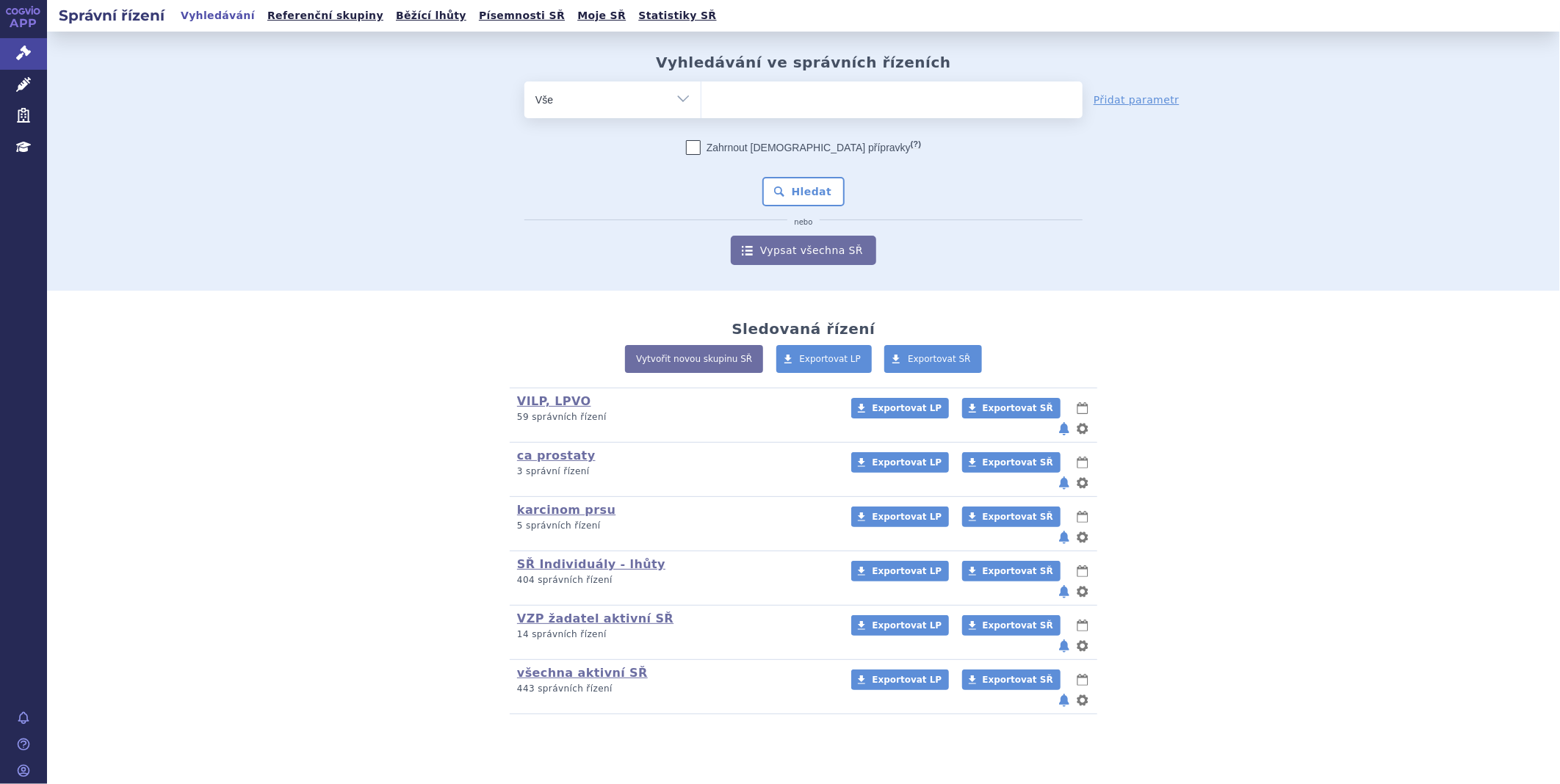
click at [773, 92] on ul at bounding box center [892, 97] width 381 height 31
click at [702, 92] on select at bounding box center [701, 99] width 1 height 37
type input "bv"
type input "bv´"
type input "bv"
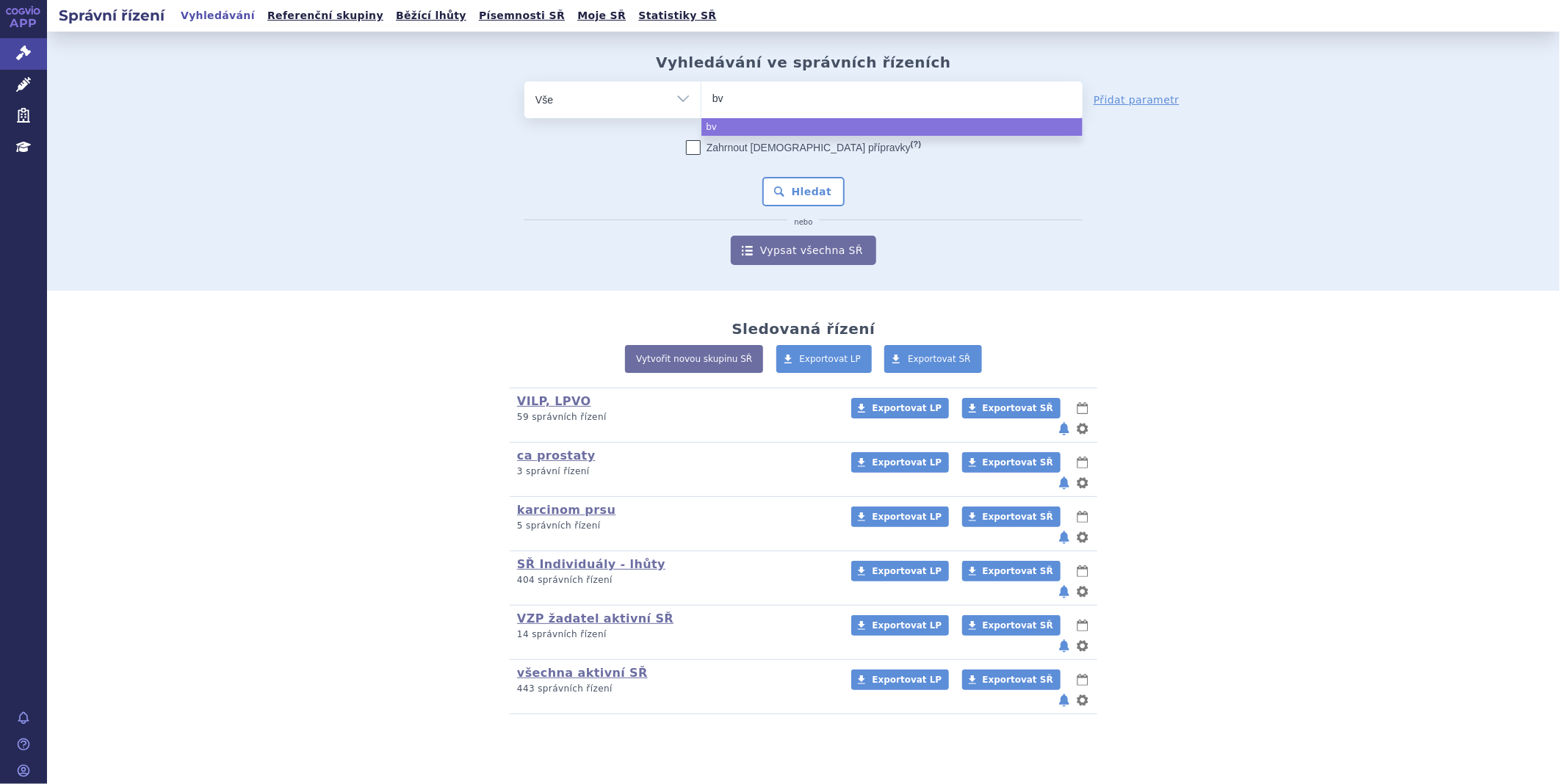
type input "b"
type input "ba"
type input "bav"
type input "bave"
type input "baven"
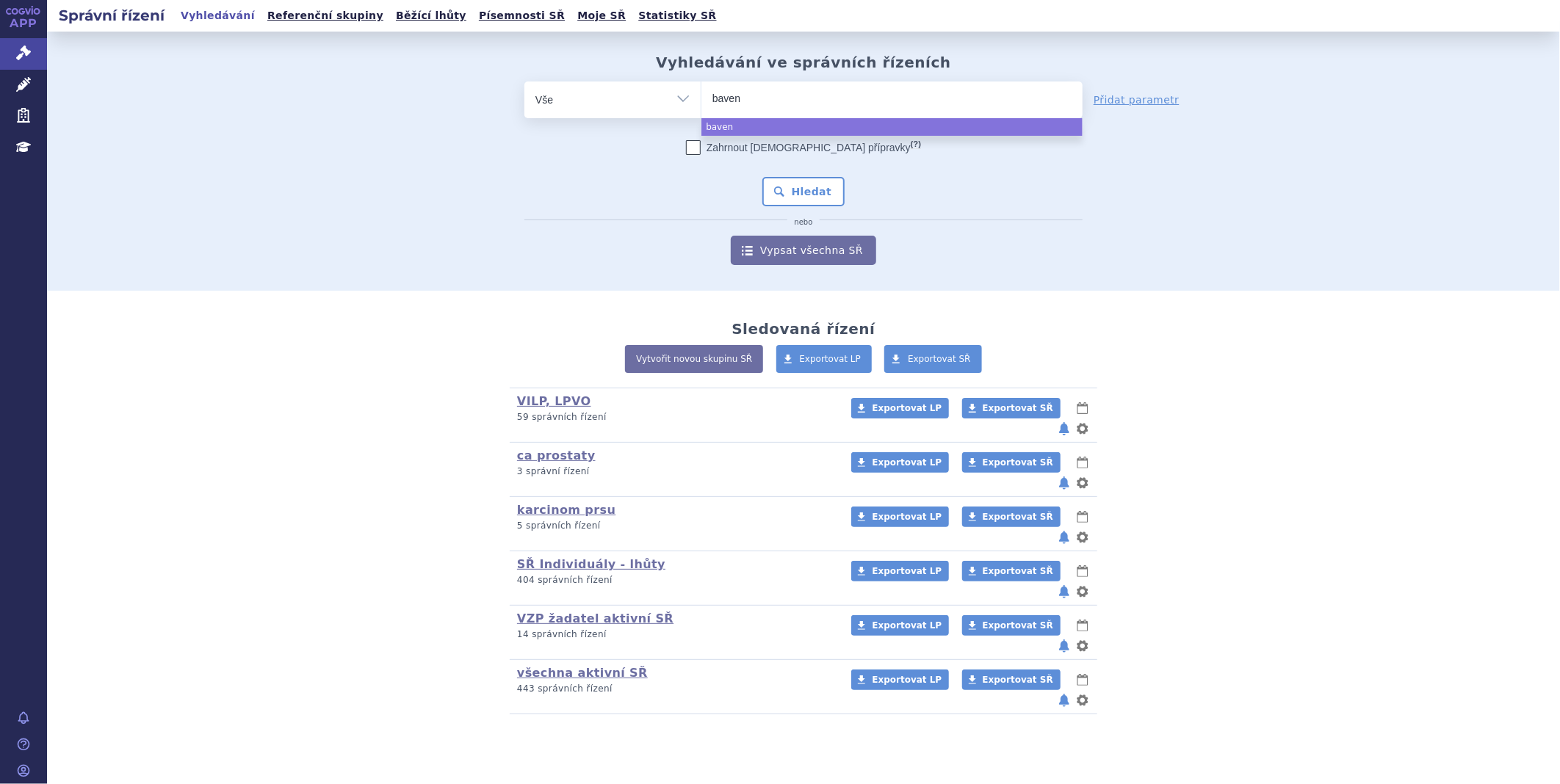
type input "bavenc"
type input "bavenci"
type input "bavencio"
select select "bavencio"
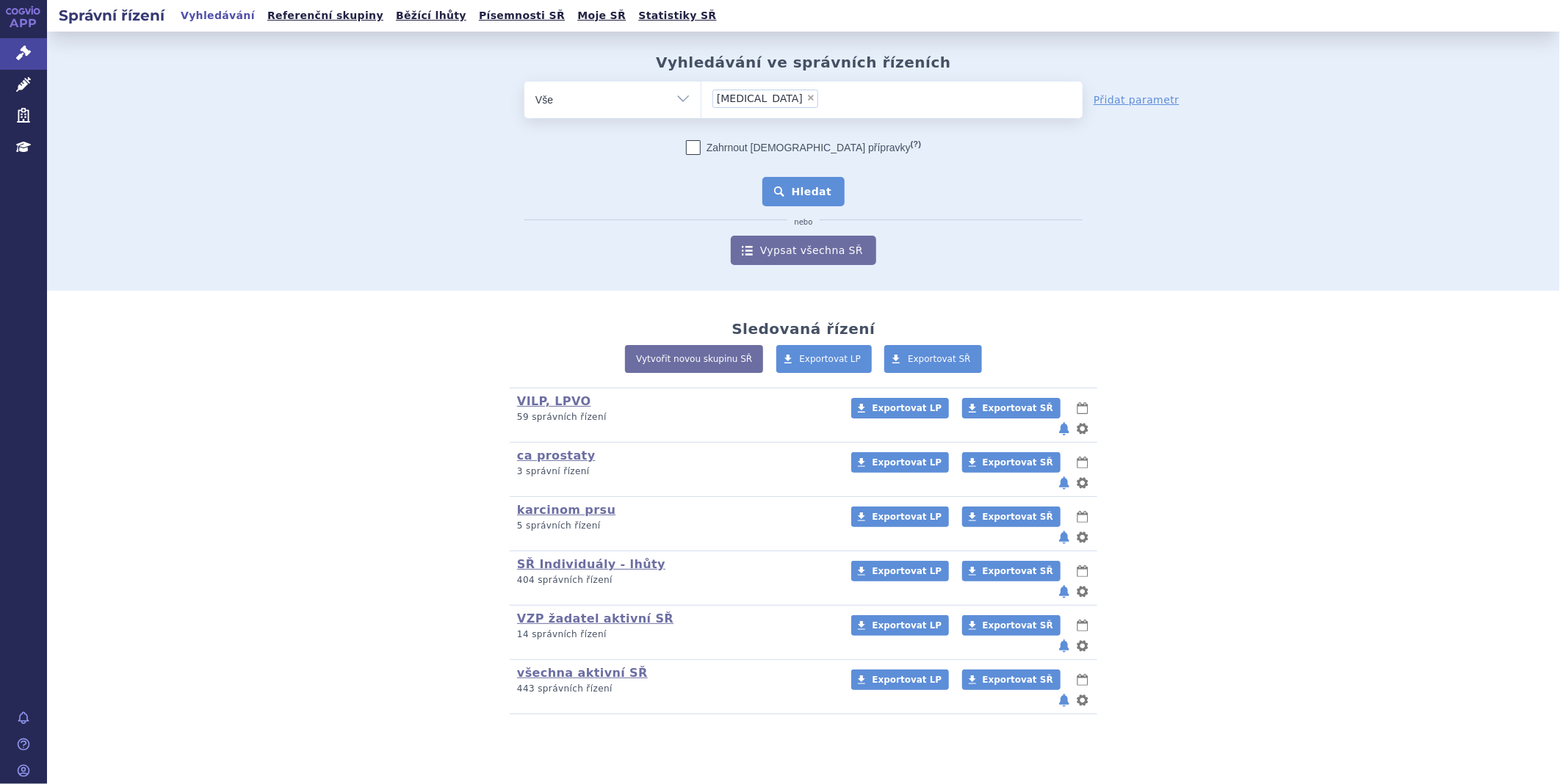
click at [820, 182] on button "Hledat" at bounding box center [804, 191] width 83 height 29
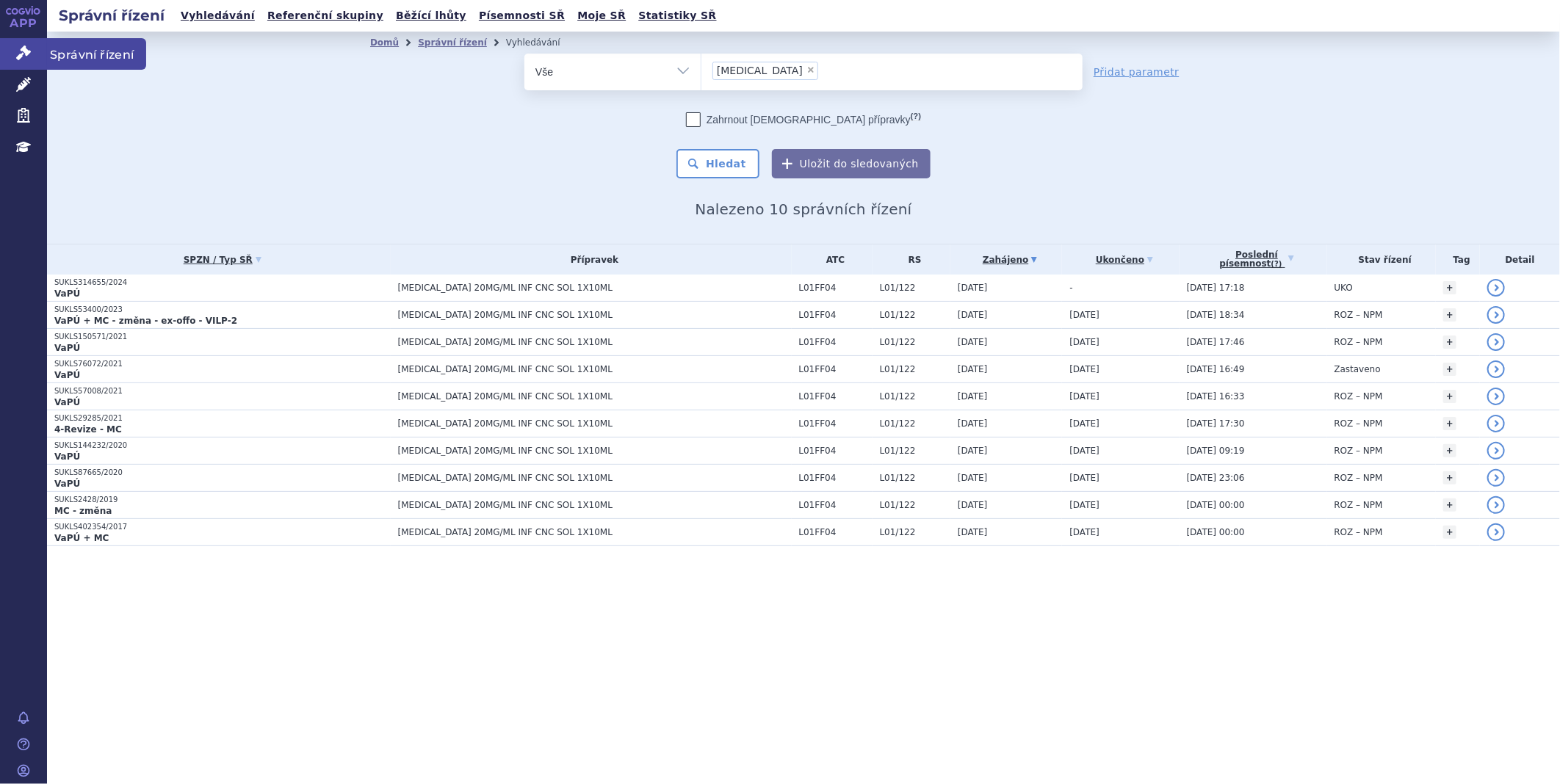
click at [29, 45] on link "Správní řízení" at bounding box center [23, 53] width 47 height 31
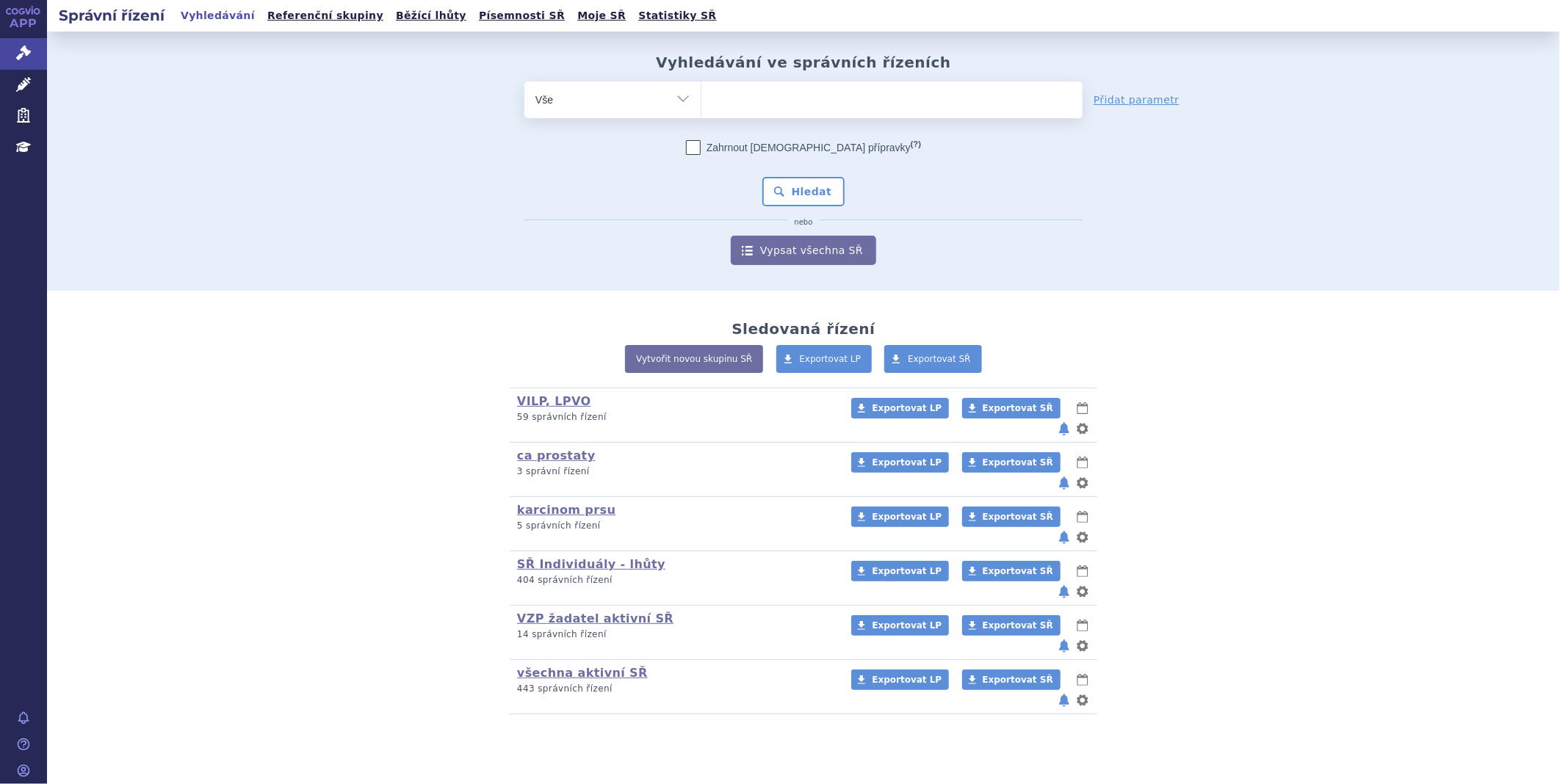
click at [857, 90] on ul at bounding box center [892, 97] width 381 height 31
click at [702, 90] on select at bounding box center [701, 99] width 1 height 37
type input "ba"
type input "ban"
type input "bav"
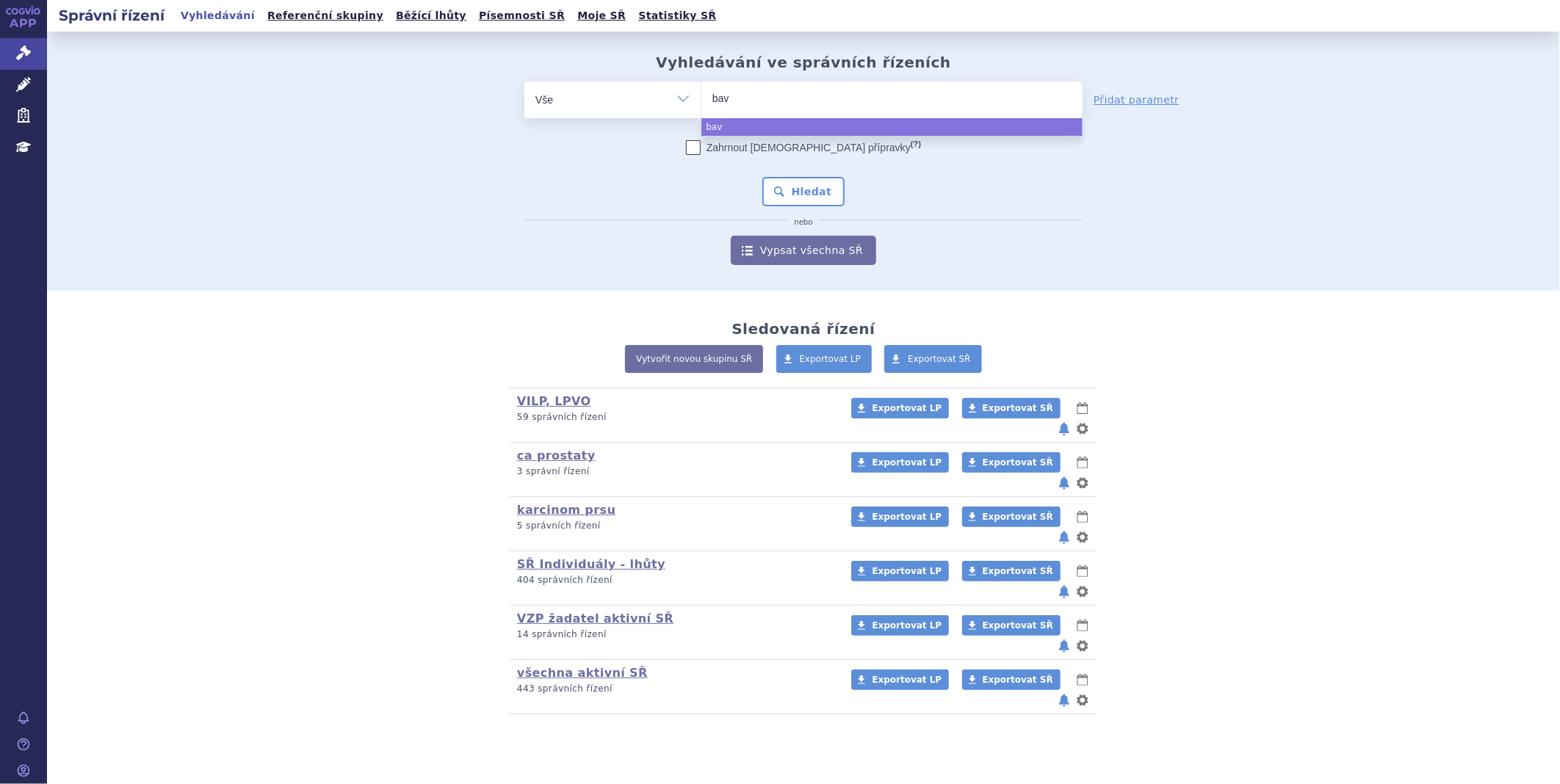
type input "bave"
type input "bavenc"
type input "bavenci"
type input "bavencio"
select select "bavencio"
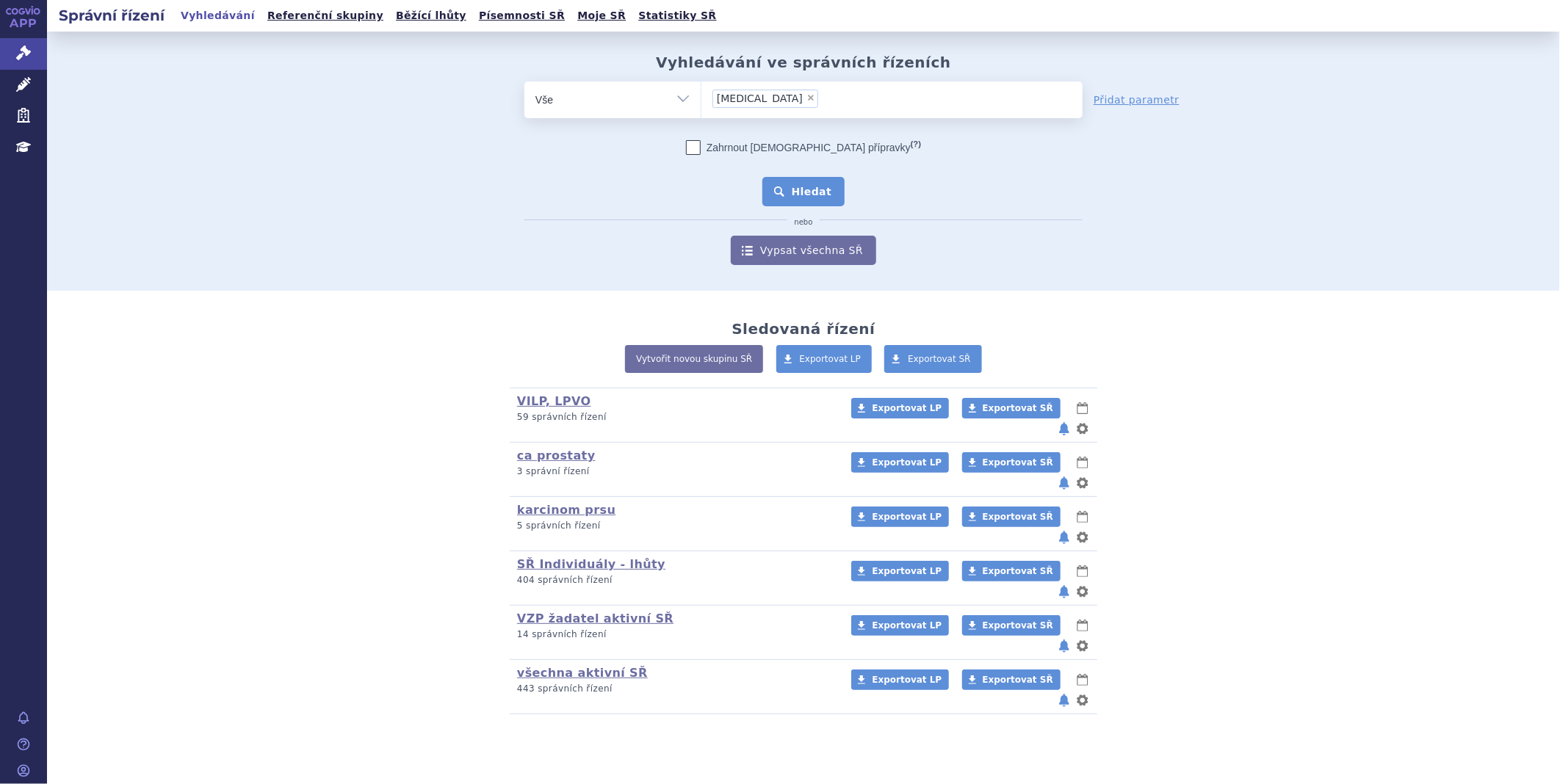
click at [791, 185] on button "Hledat" at bounding box center [804, 191] width 83 height 29
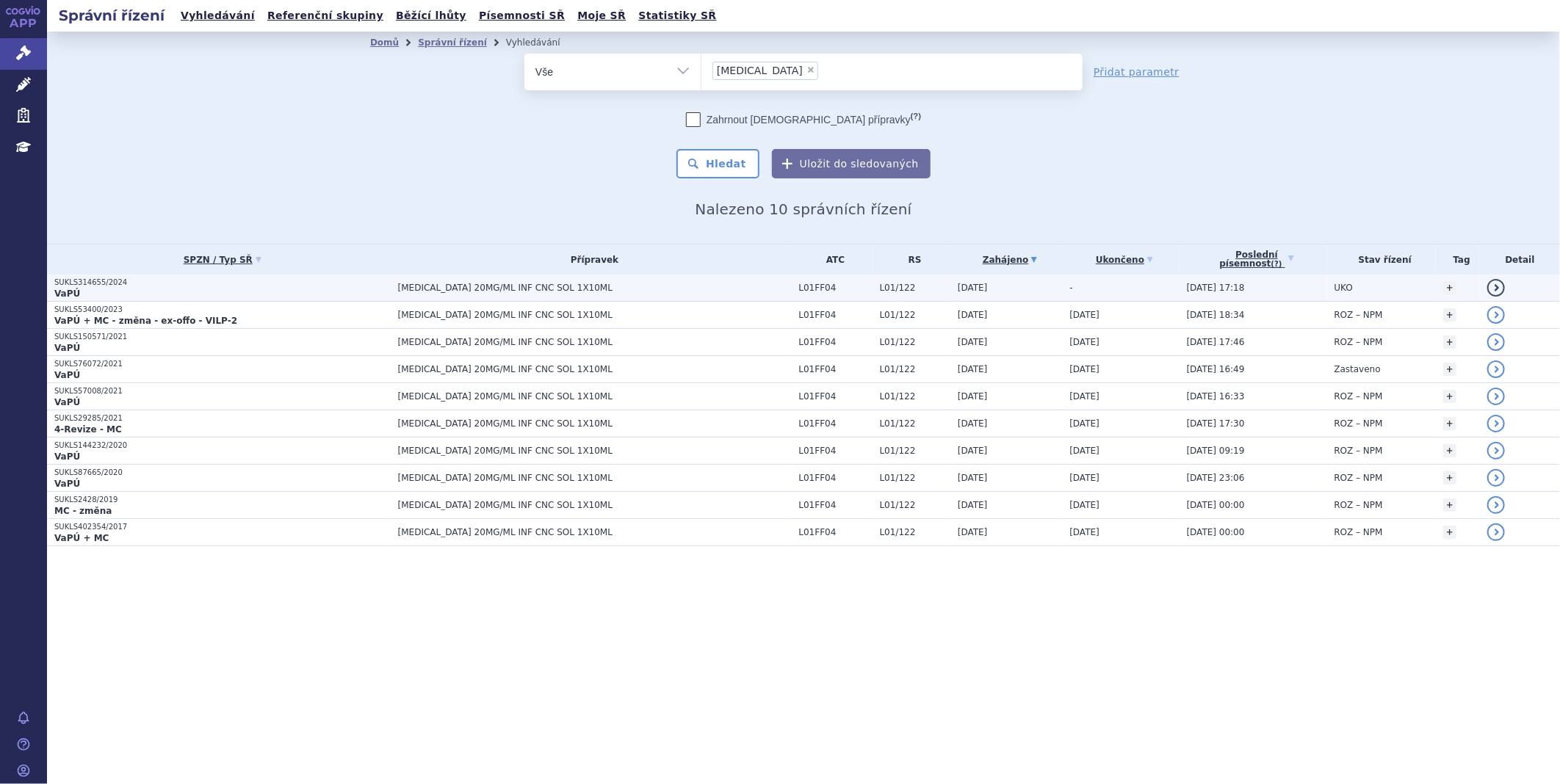
click at [78, 287] on p "VaPÚ" at bounding box center [222, 293] width 336 height 11
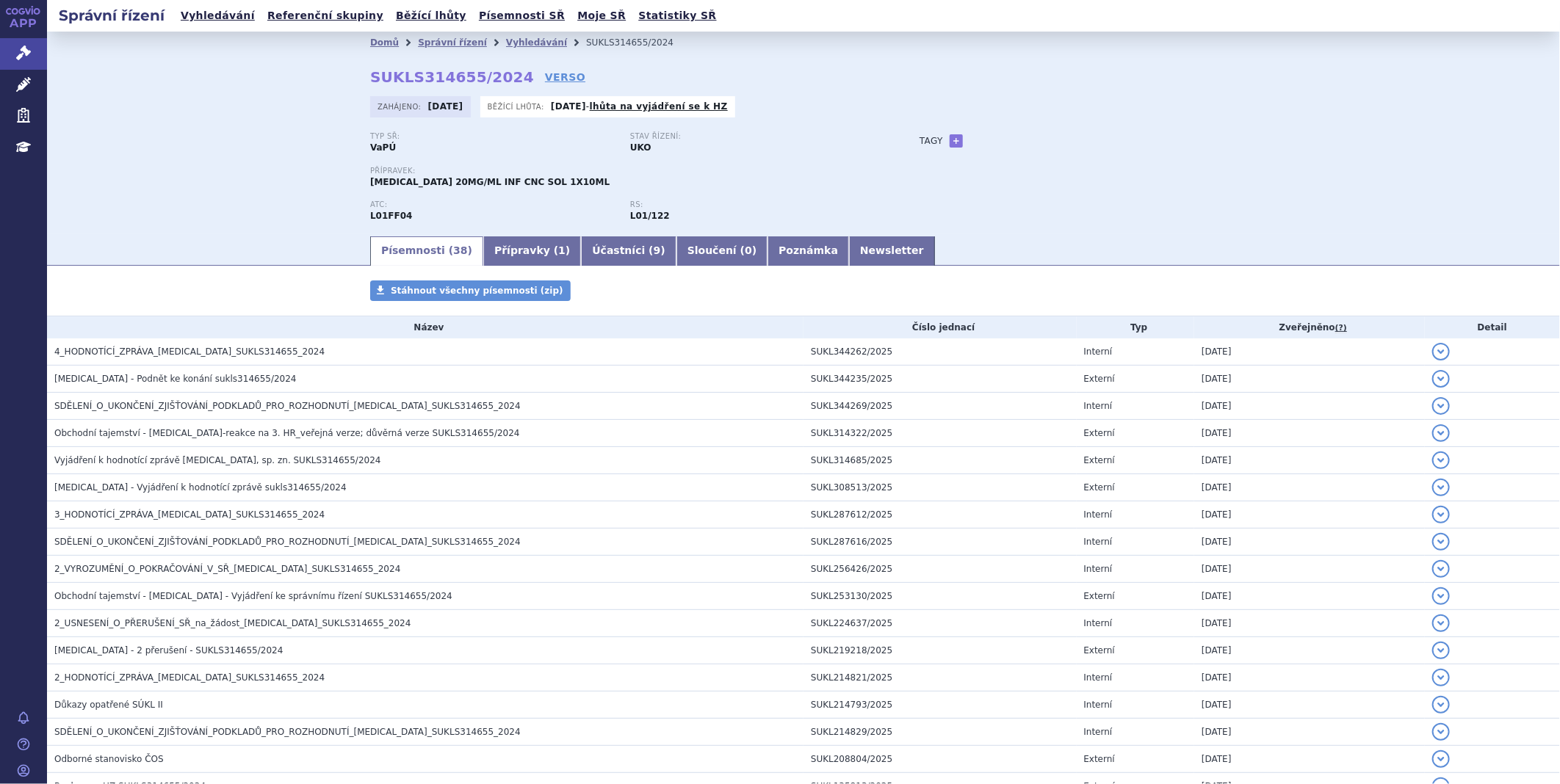
click at [849, 250] on link "Newsletter" at bounding box center [892, 250] width 86 height 29
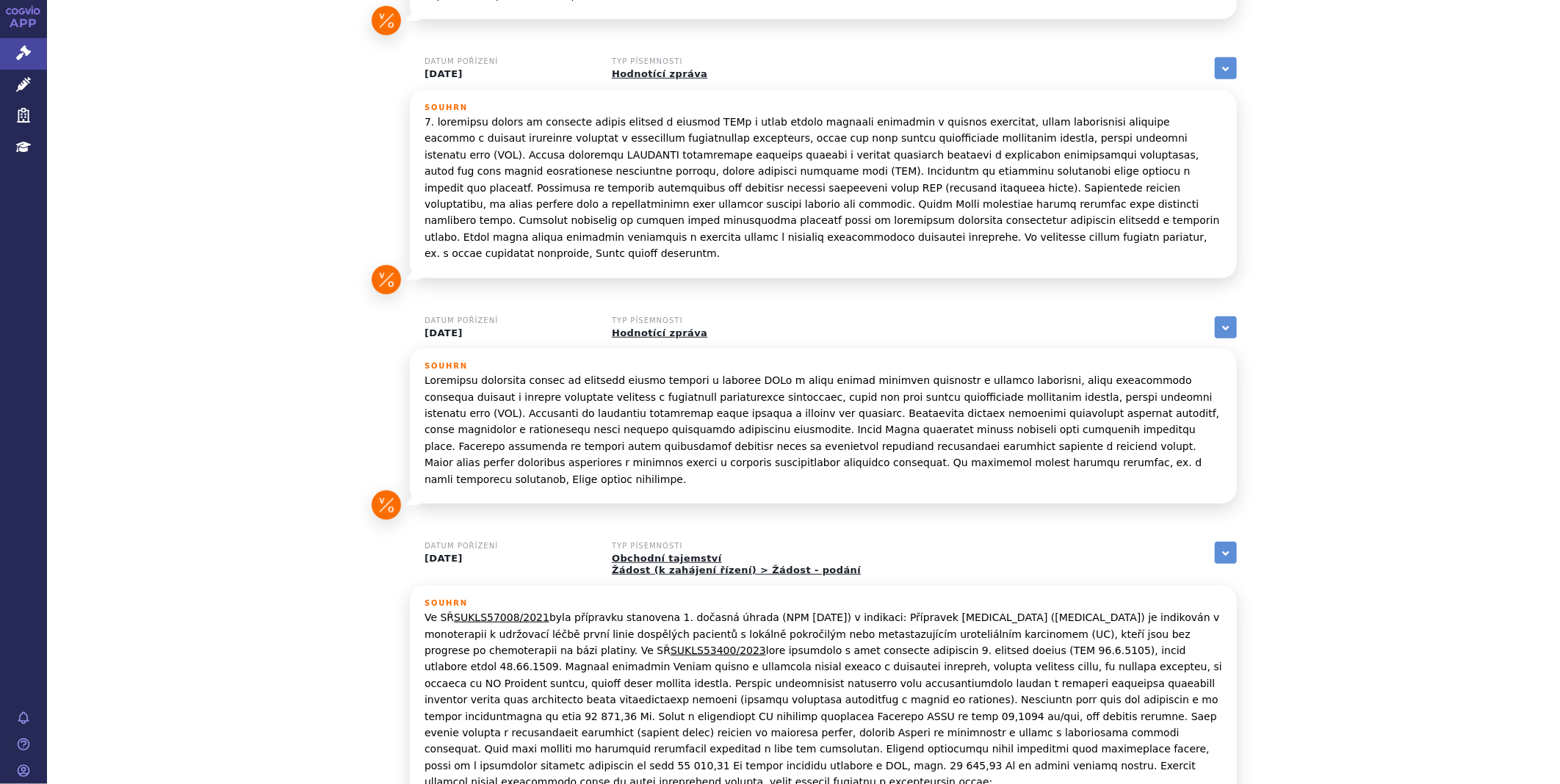
scroll to position [816, 0]
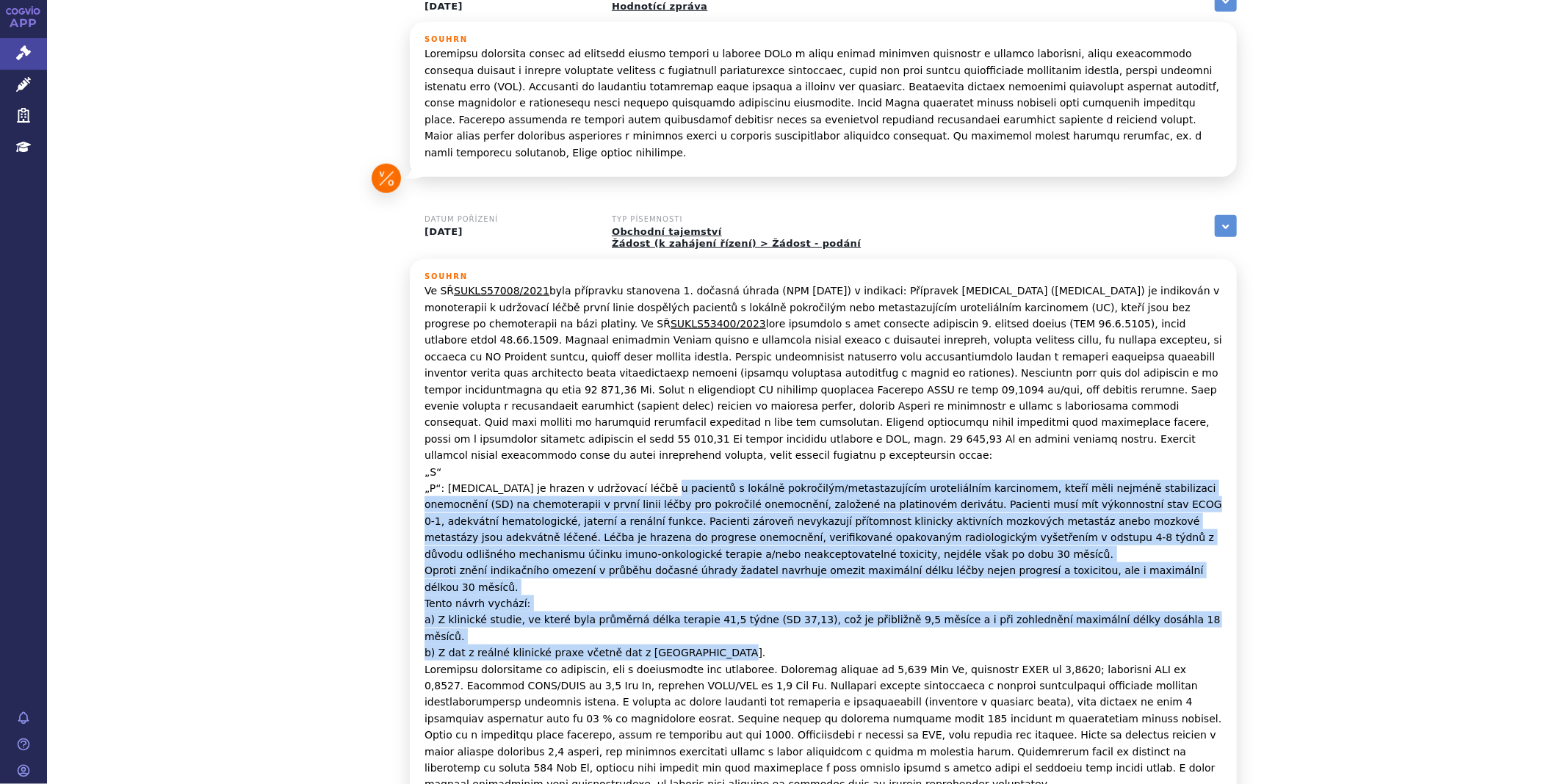
drag, startPoint x: 638, startPoint y: 422, endPoint x: 786, endPoint y: 555, distance: 199.0
click at [786, 555] on p "Ve SŘ SUKLS57008/2021 byla přípravku stanovena 1. dočasná úhrada (NPM 12.10.202…" at bounding box center [823, 538] width 798 height 510
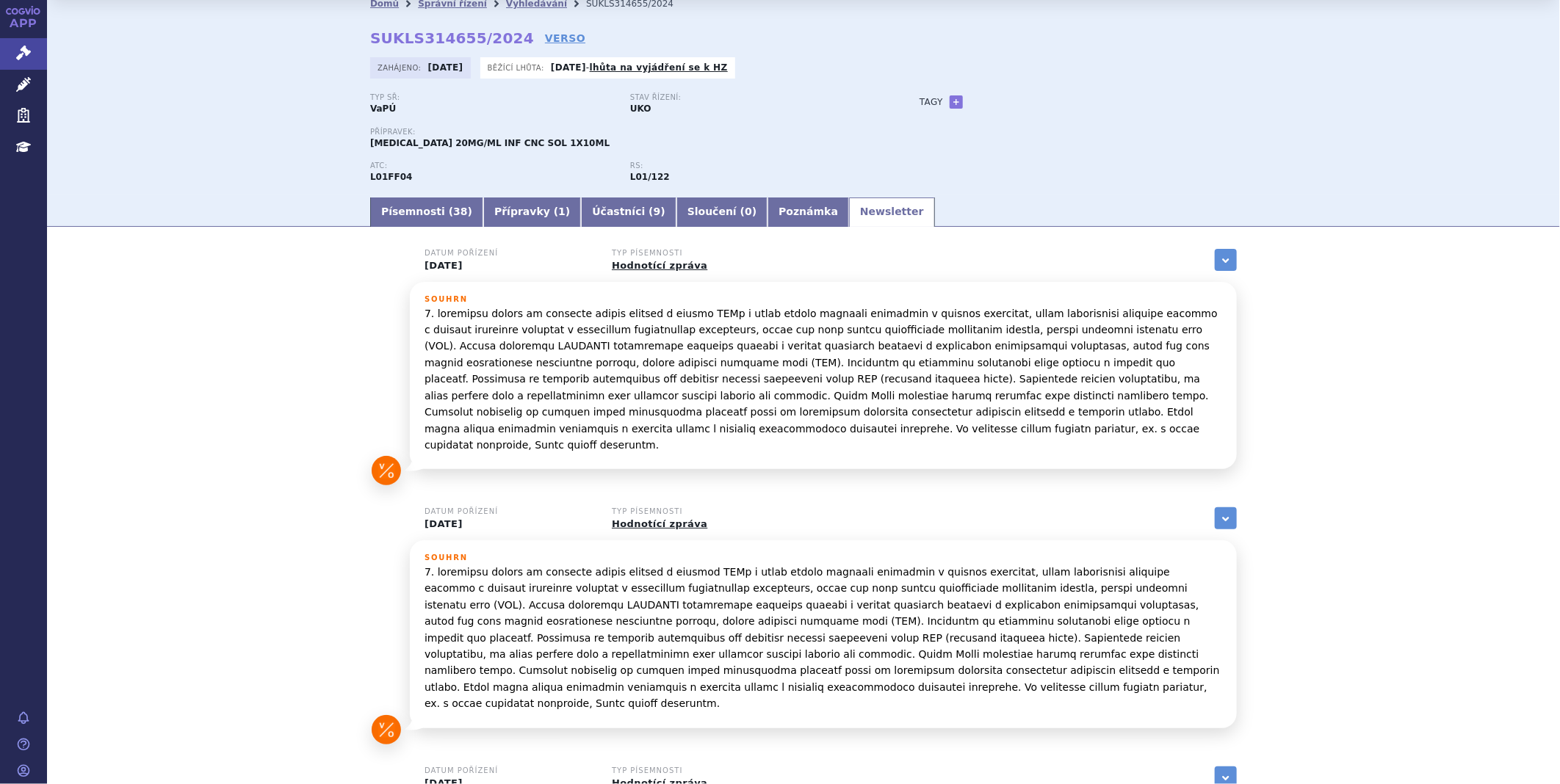
scroll to position [0, 0]
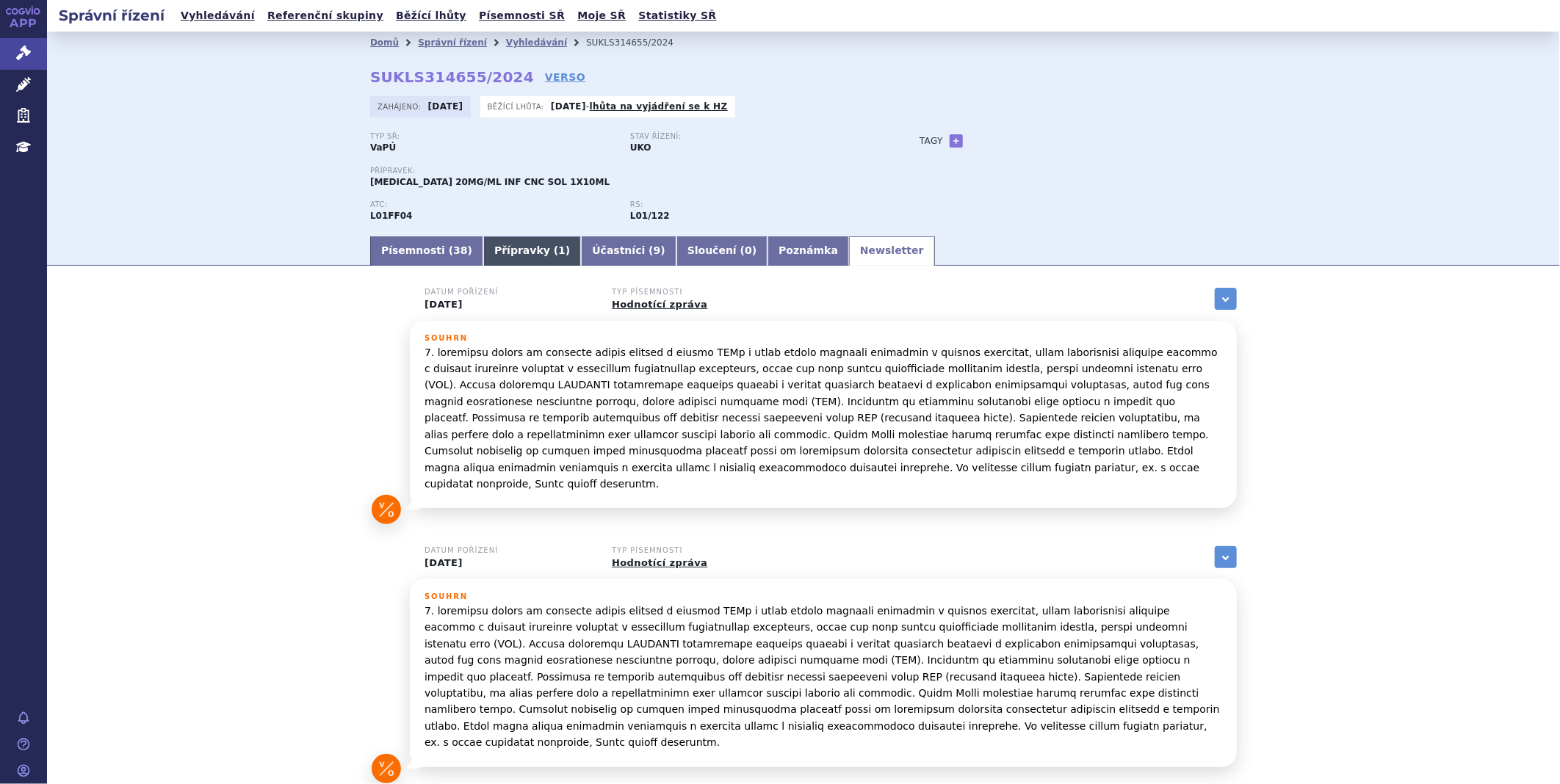
click at [487, 248] on link "Přípravky ( 1 )" at bounding box center [532, 250] width 98 height 29
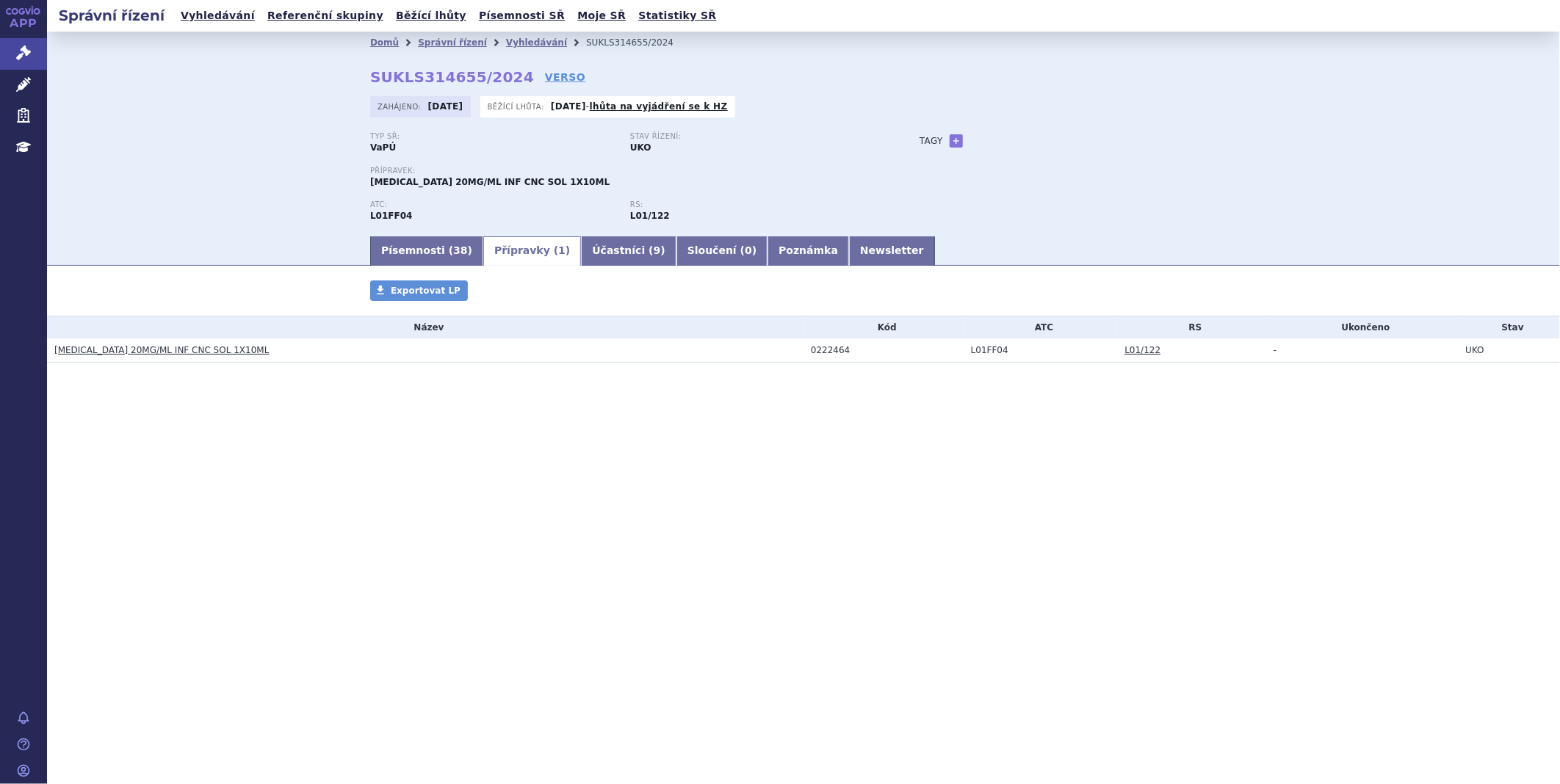
click at [174, 351] on link "[MEDICAL_DATA] 20MG/ML INF CNC SOL 1X10ML" at bounding box center [162, 351] width 215 height 11
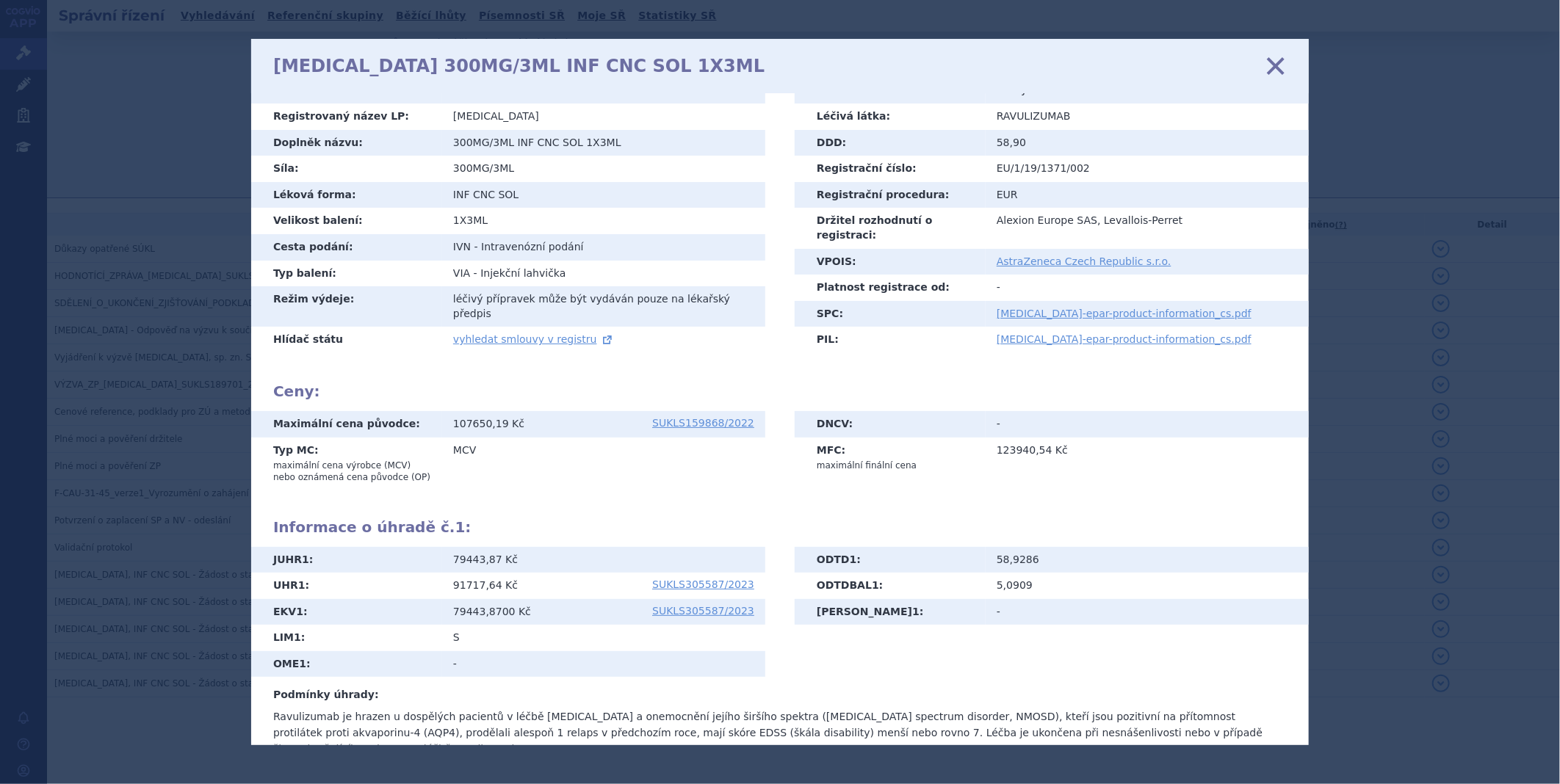
scroll to position [59, 0]
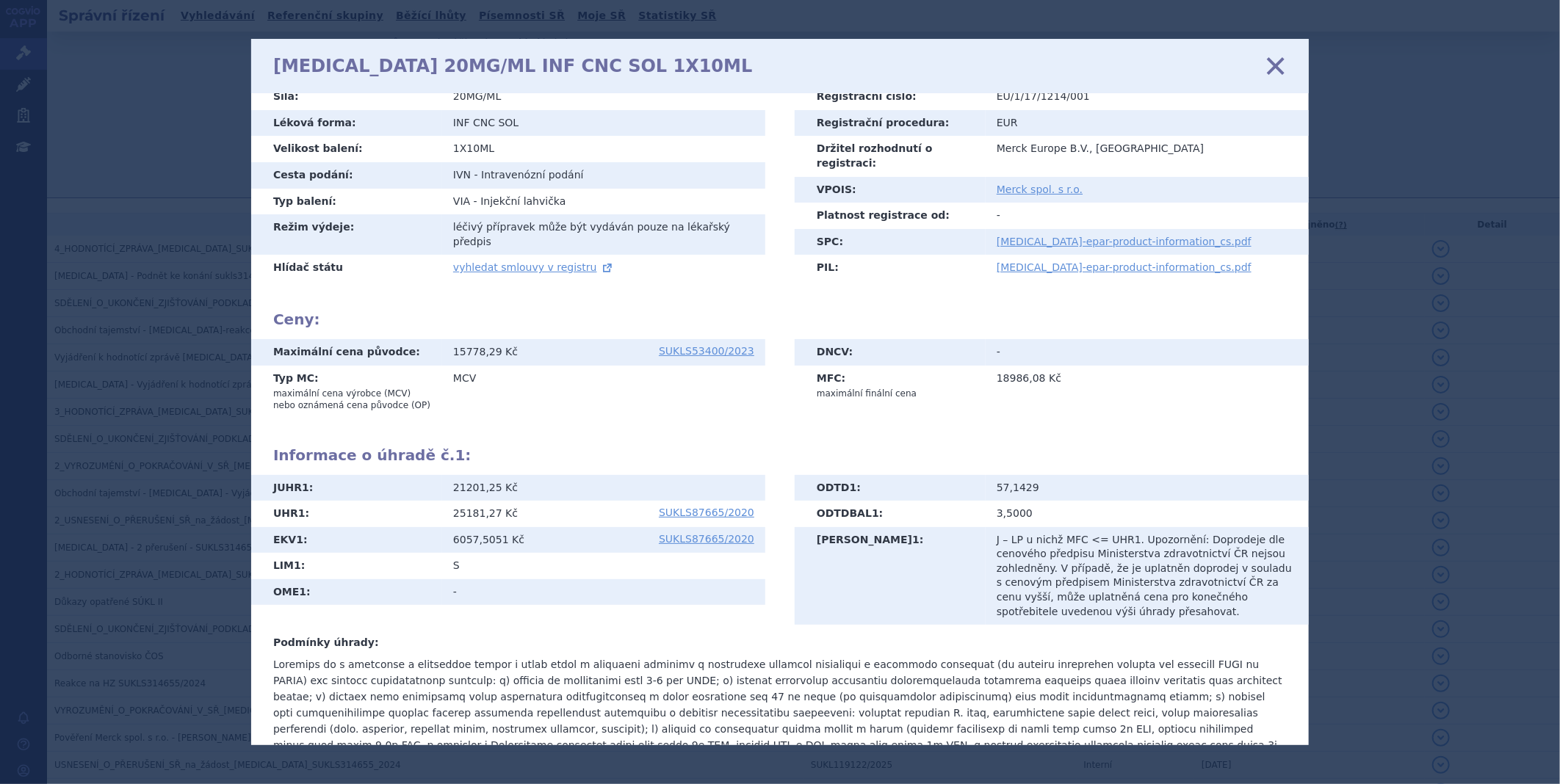
scroll to position [82, 0]
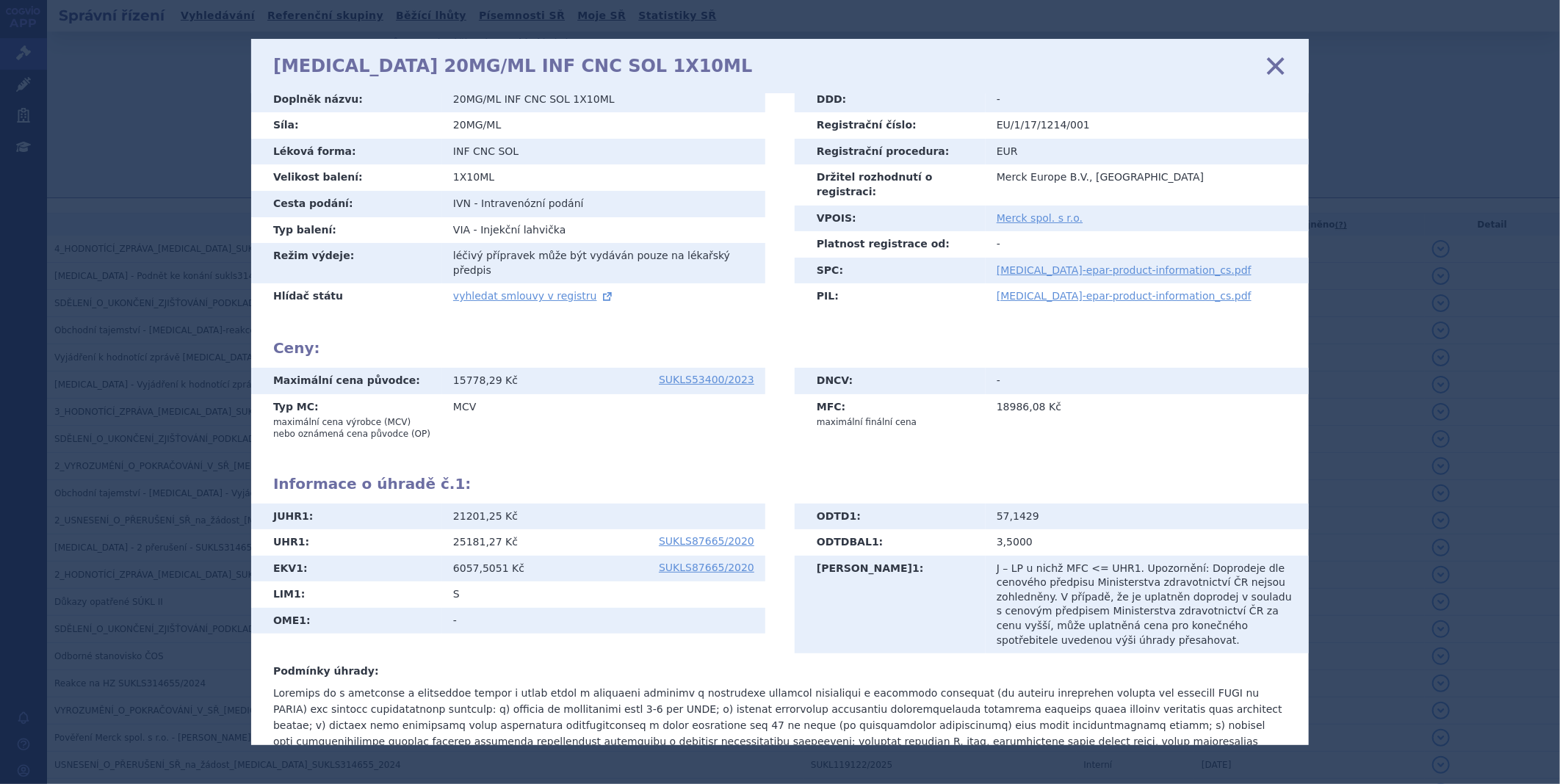
drag, startPoint x: 670, startPoint y: 265, endPoint x: 608, endPoint y: 390, distance: 139.5
click at [608, 394] on td "MCV" at bounding box center [603, 419] width 323 height 51
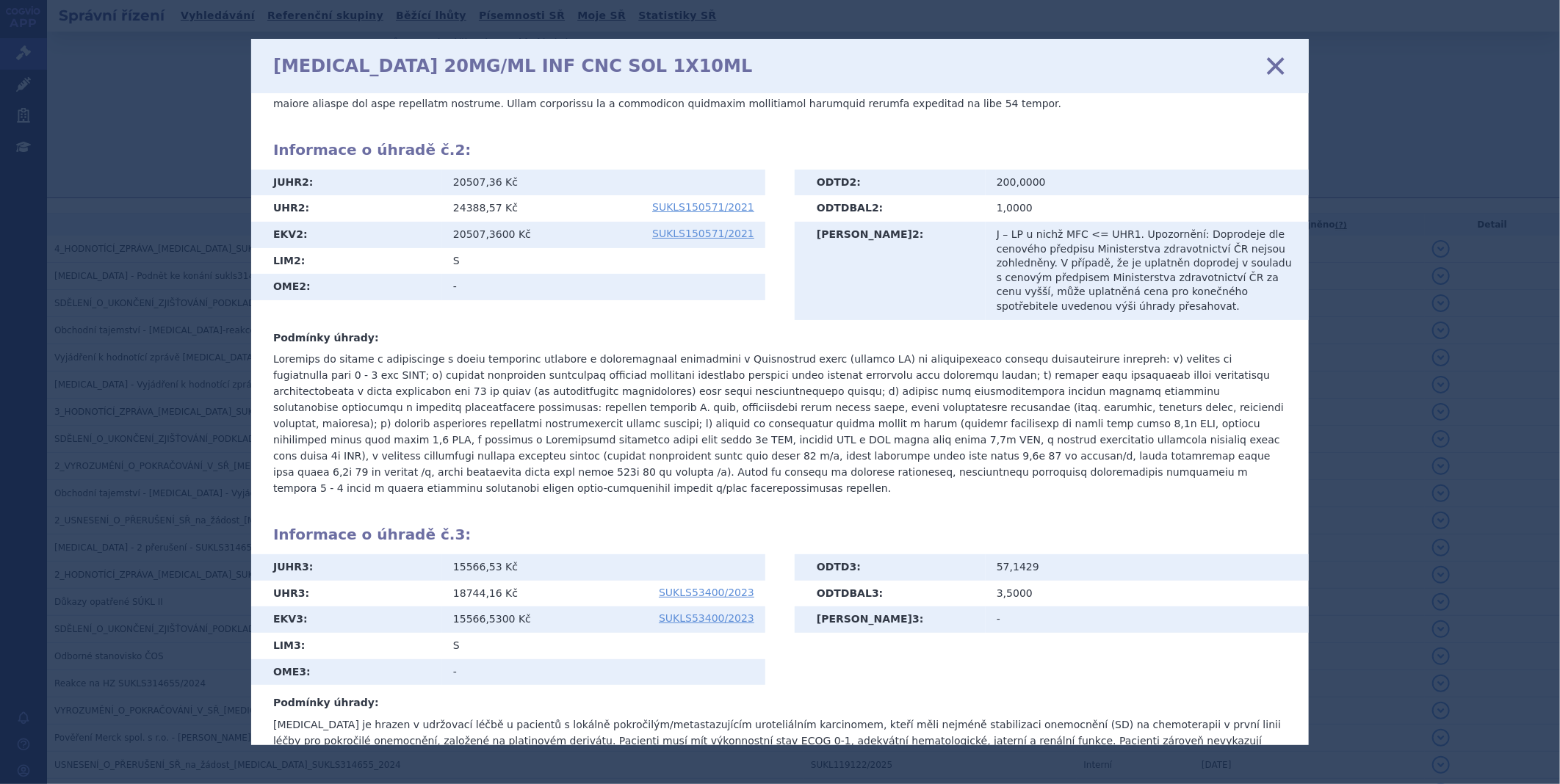
scroll to position [827, 0]
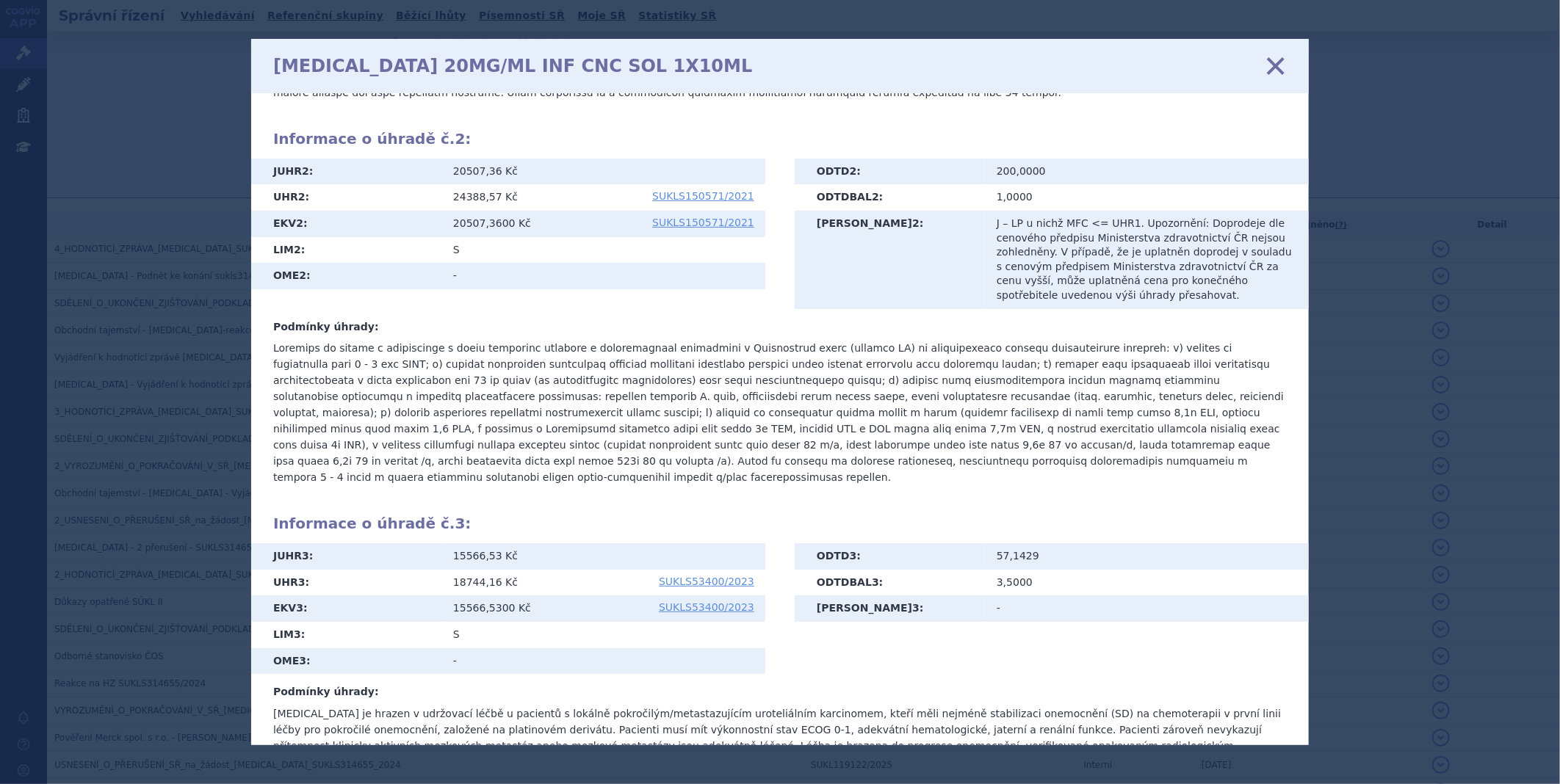
click at [1268, 60] on icon at bounding box center [1275, 66] width 31 height 31
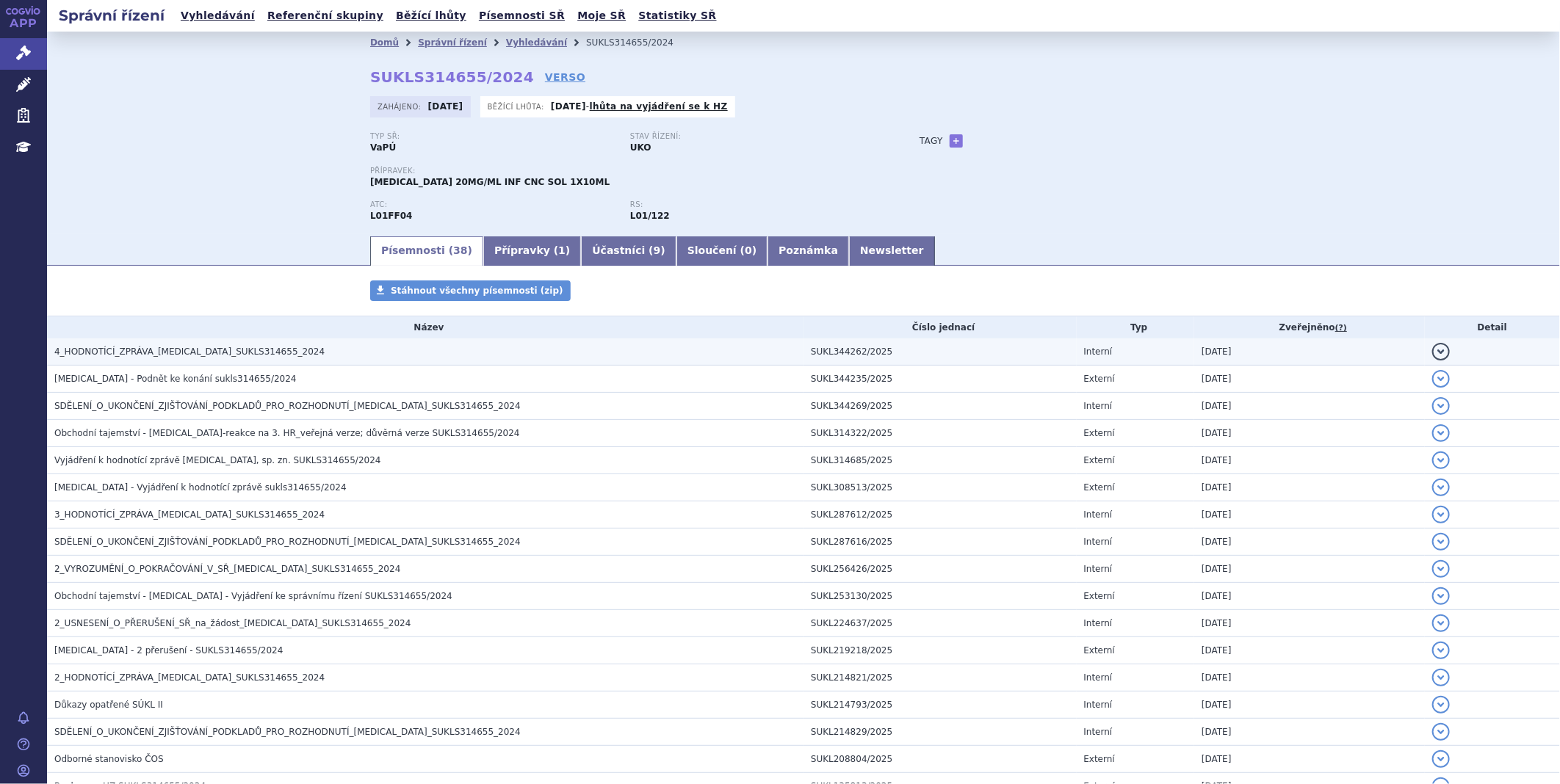
click at [229, 354] on span "4_HODNOTÍCÍ_ZPRÁVA_[MEDICAL_DATA]_SUKLS314655_2024" at bounding box center [189, 352] width 270 height 11
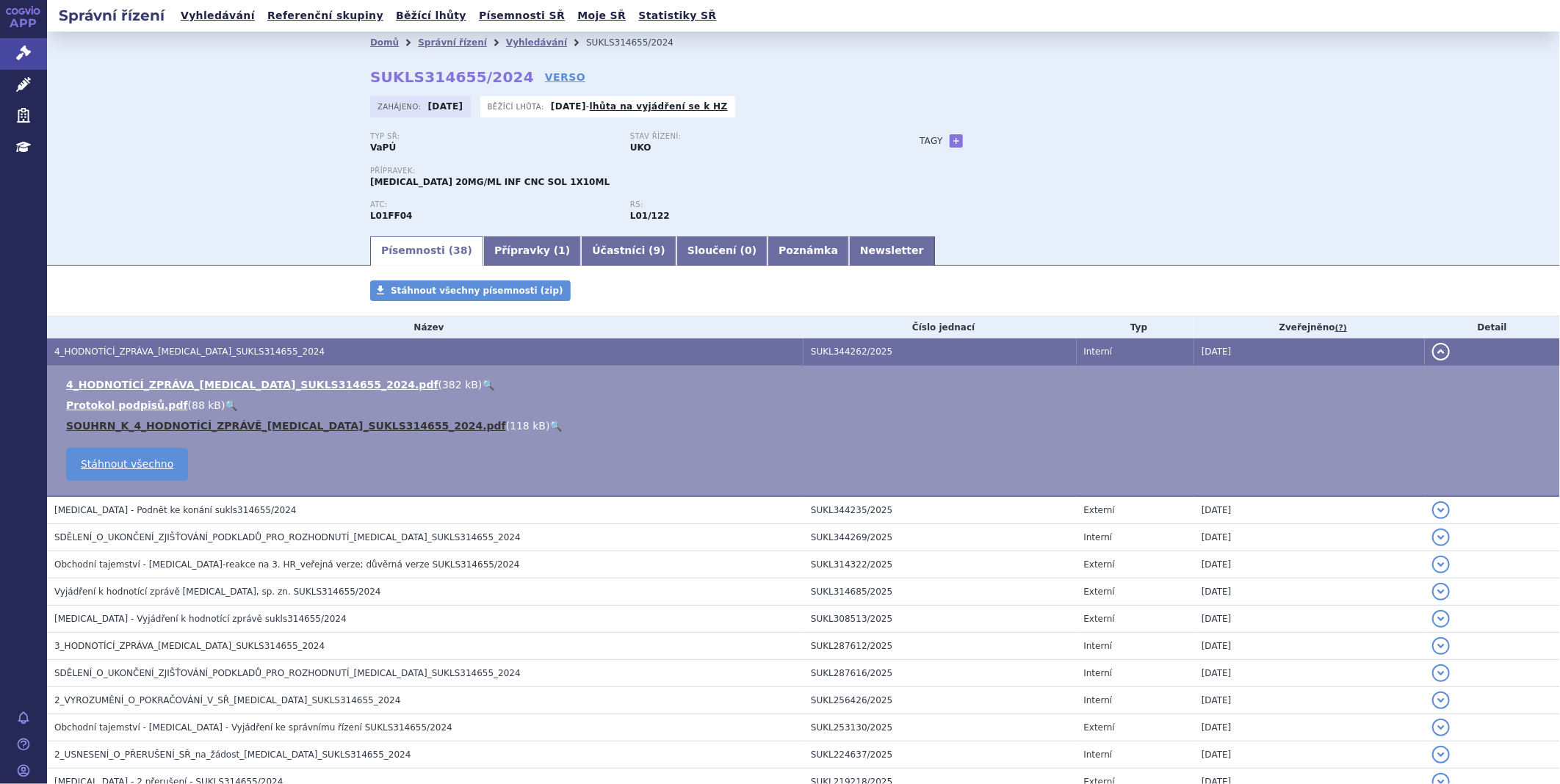
click at [210, 425] on link "SOUHRN_K_4_HODNOTÍCÍ_ZPRÁVĚ_[MEDICAL_DATA]_SUKLS314655_2024.pdf" at bounding box center [286, 425] width 440 height 11
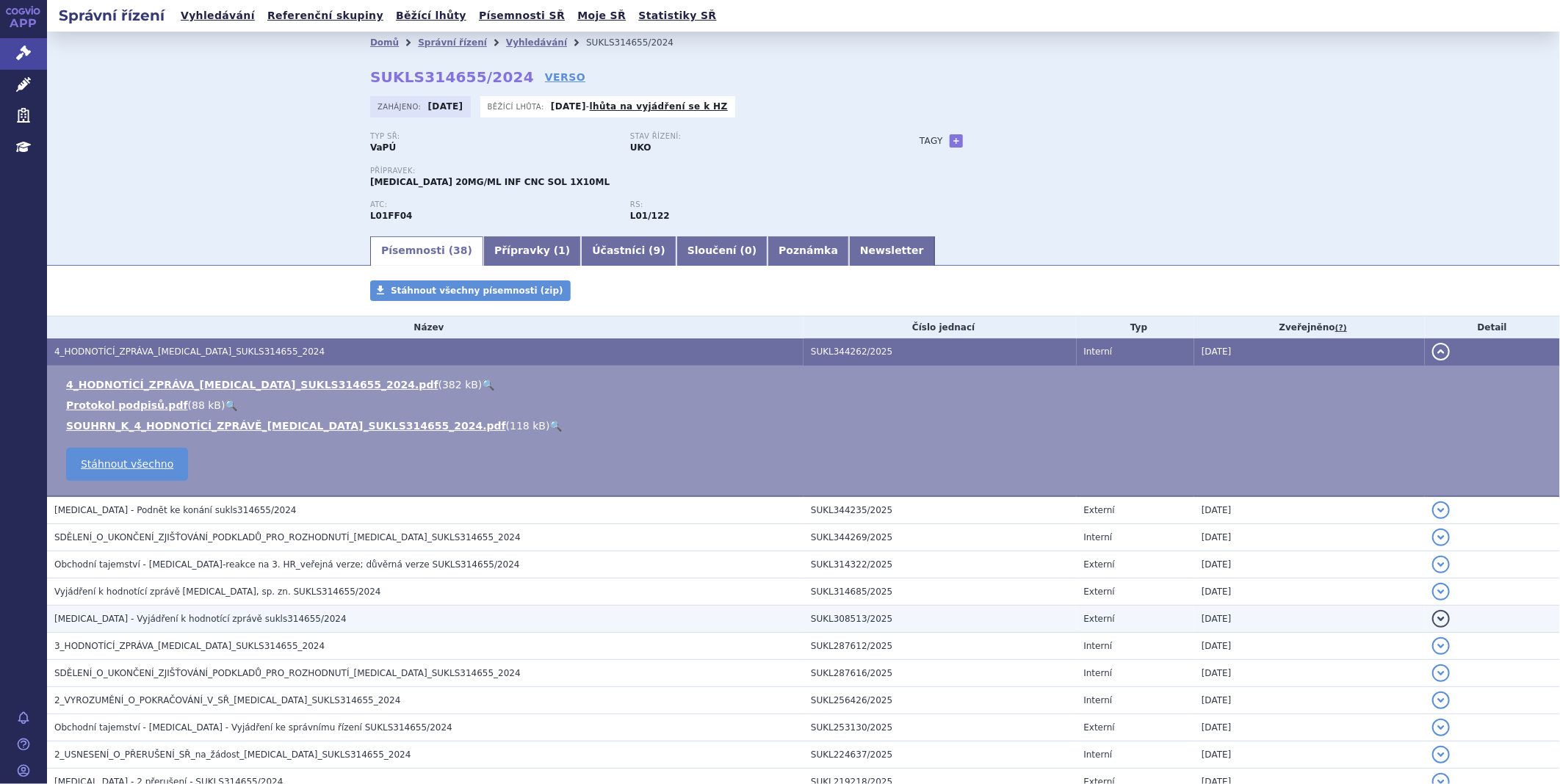
click at [270, 619] on span "[MEDICAL_DATA] - Vyjádření k hodnotící zprávě sukls314655/2024" at bounding box center [200, 619] width 292 height 11
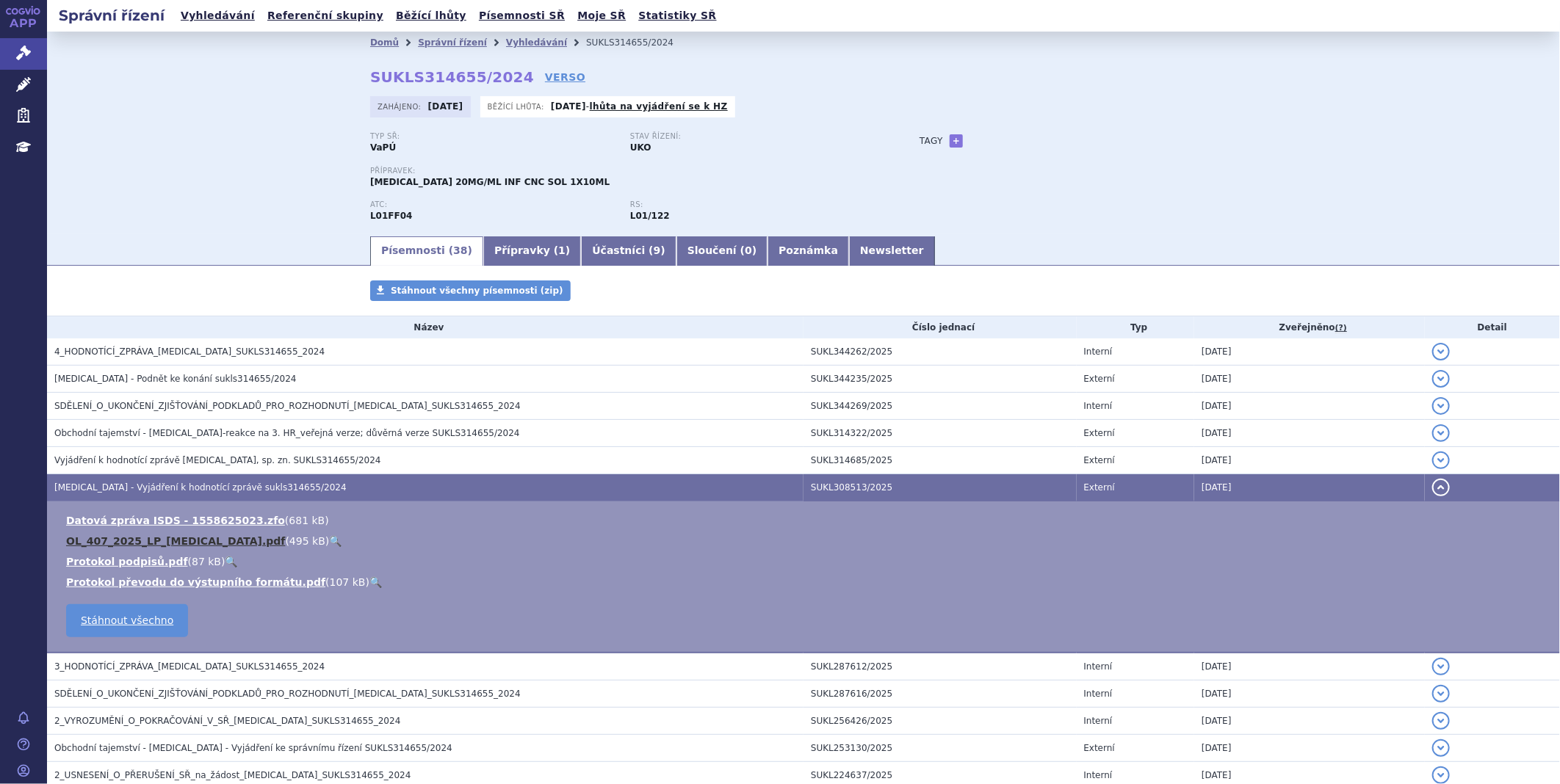
click at [157, 536] on link "OL_407_2025_LP_[MEDICAL_DATA].pdf" at bounding box center [175, 541] width 219 height 11
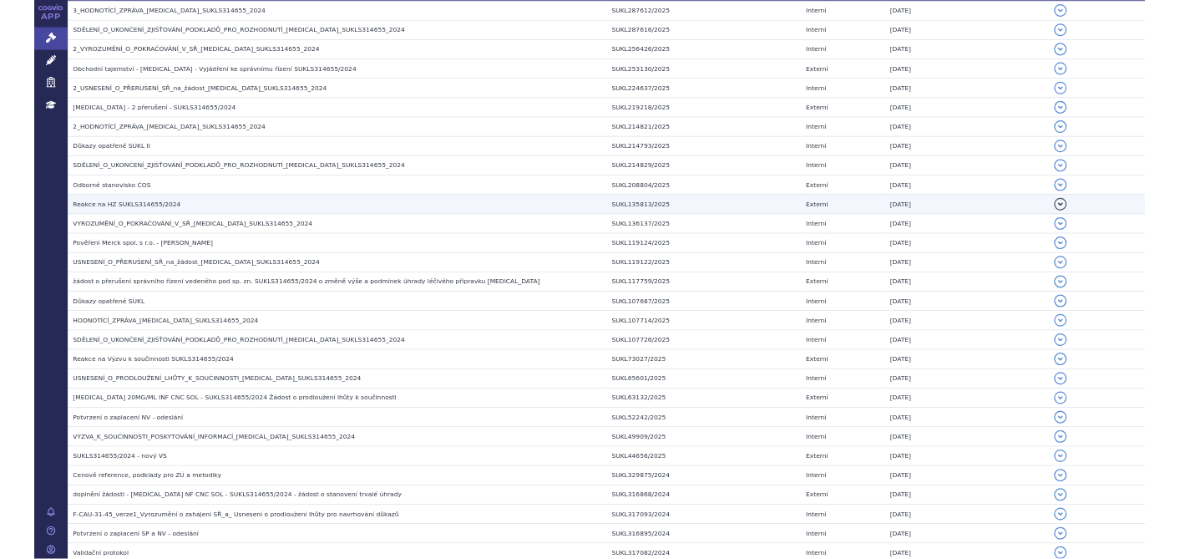
scroll to position [93, 0]
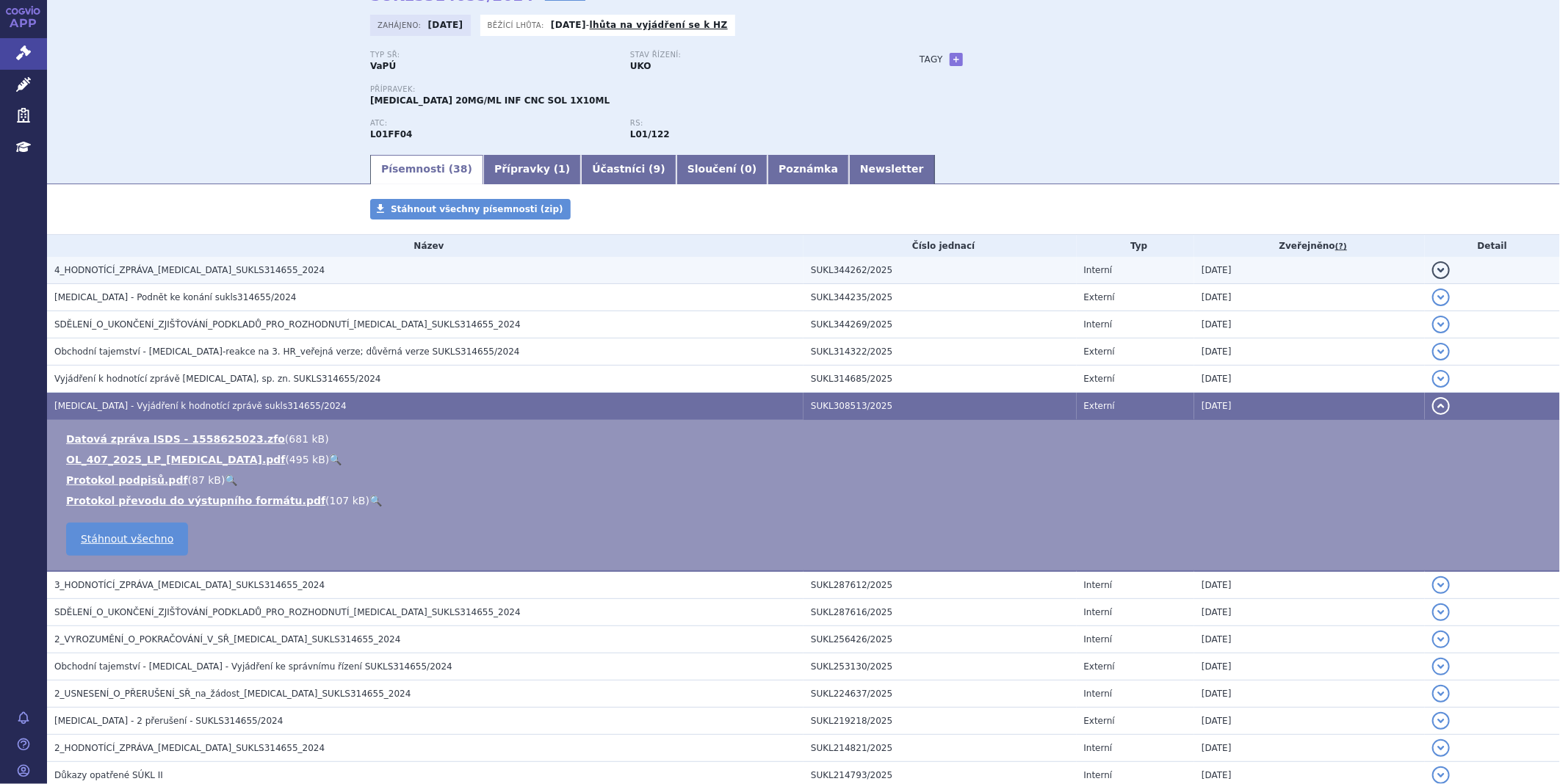
click at [177, 274] on span "4_HODNOTÍCÍ_ZPRÁVA_BAVENCIO_SUKLS314655_2024" at bounding box center [189, 270] width 270 height 11
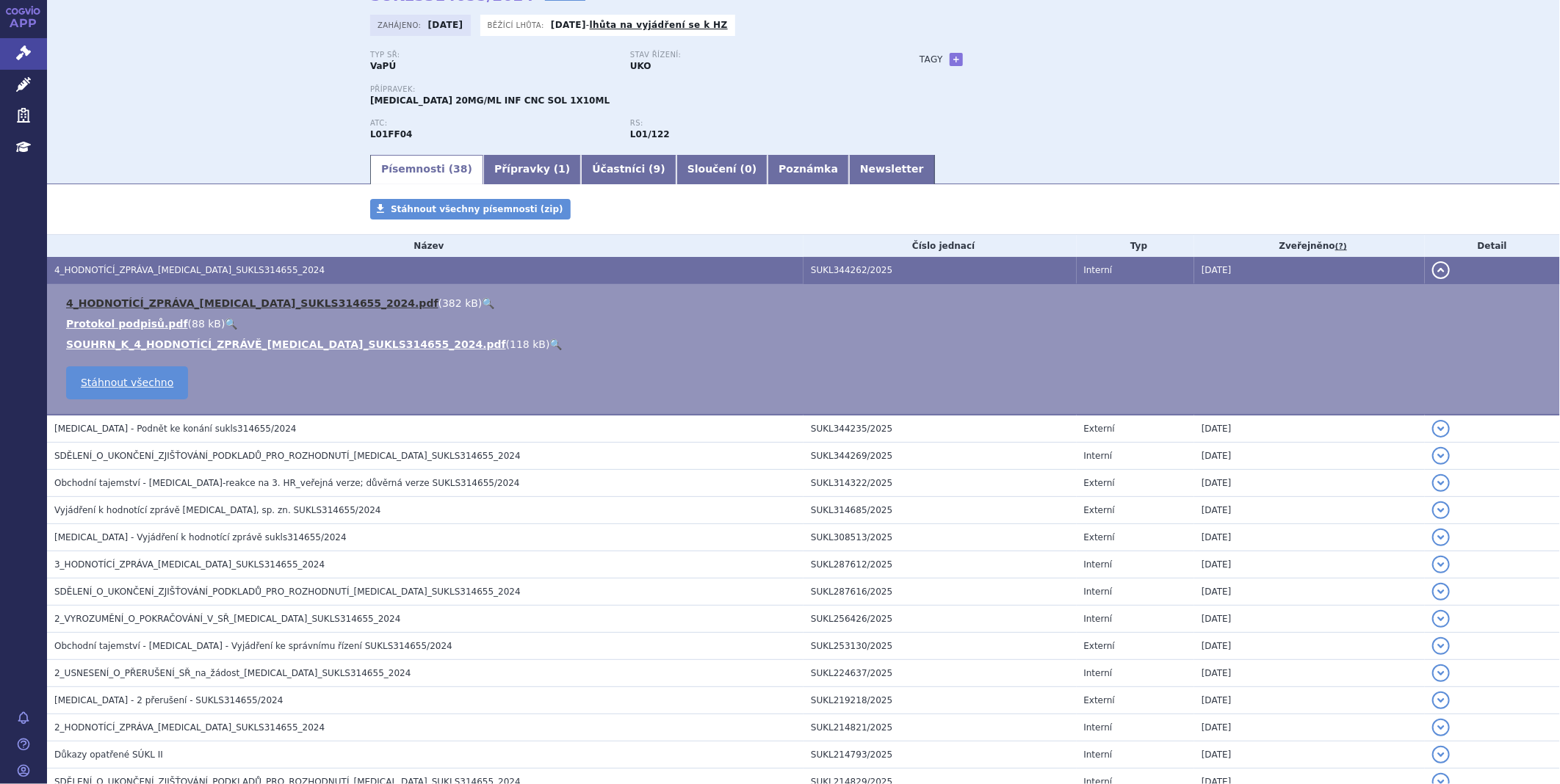
click at [169, 301] on link "4_HODNOTÍCÍ_ZPRÁVA_BAVENCIO_SUKLS314655_2024.pdf" at bounding box center [251, 302] width 372 height 11
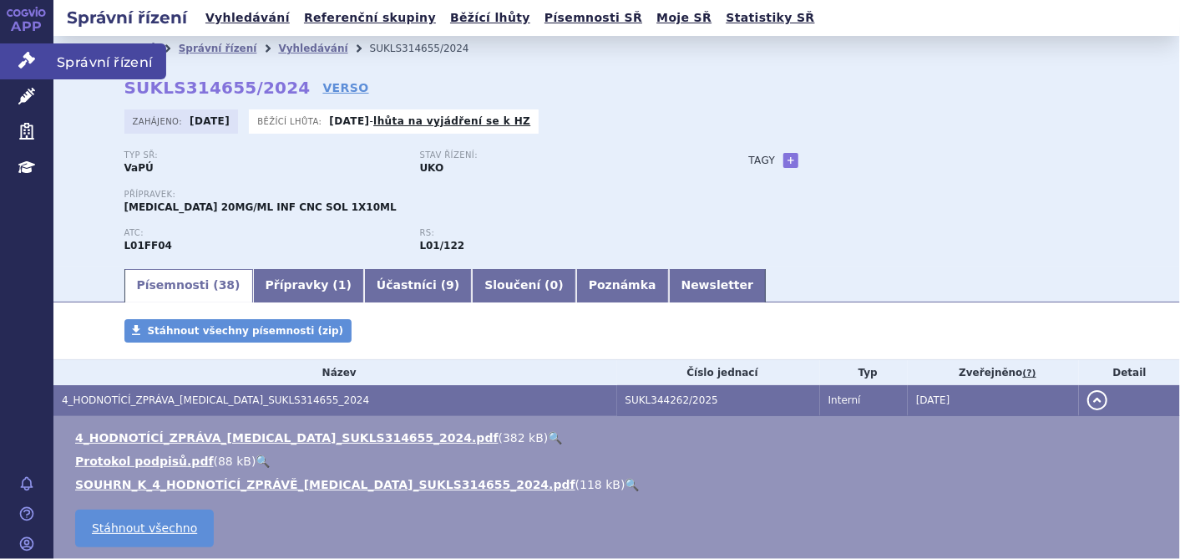
click at [26, 48] on link "Správní řízení" at bounding box center [26, 60] width 53 height 35
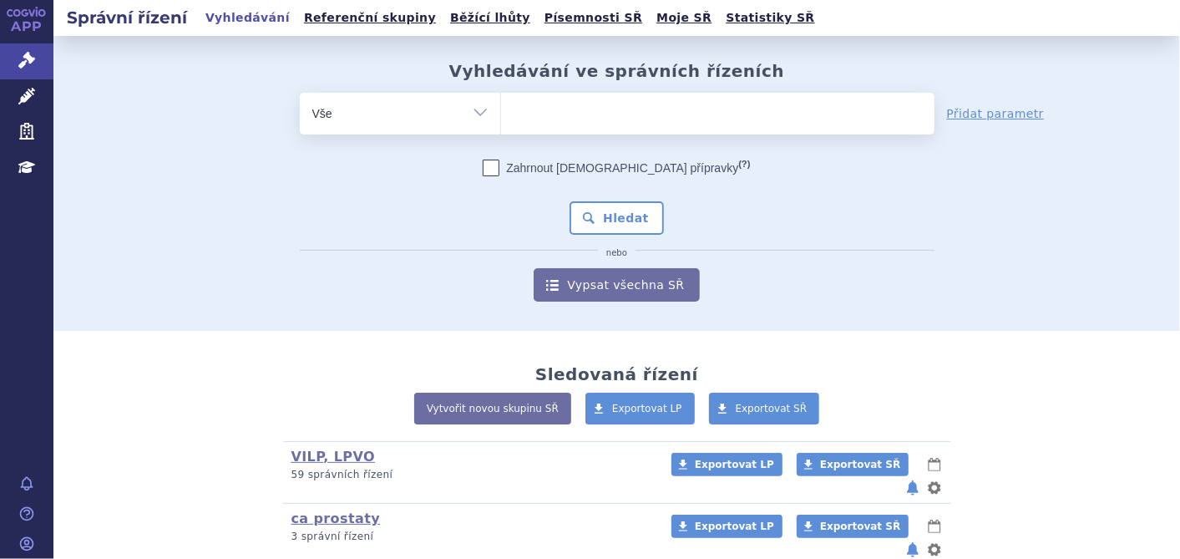
click at [546, 124] on ul at bounding box center [717, 110] width 433 height 35
click at [501, 124] on select at bounding box center [500, 113] width 1 height 42
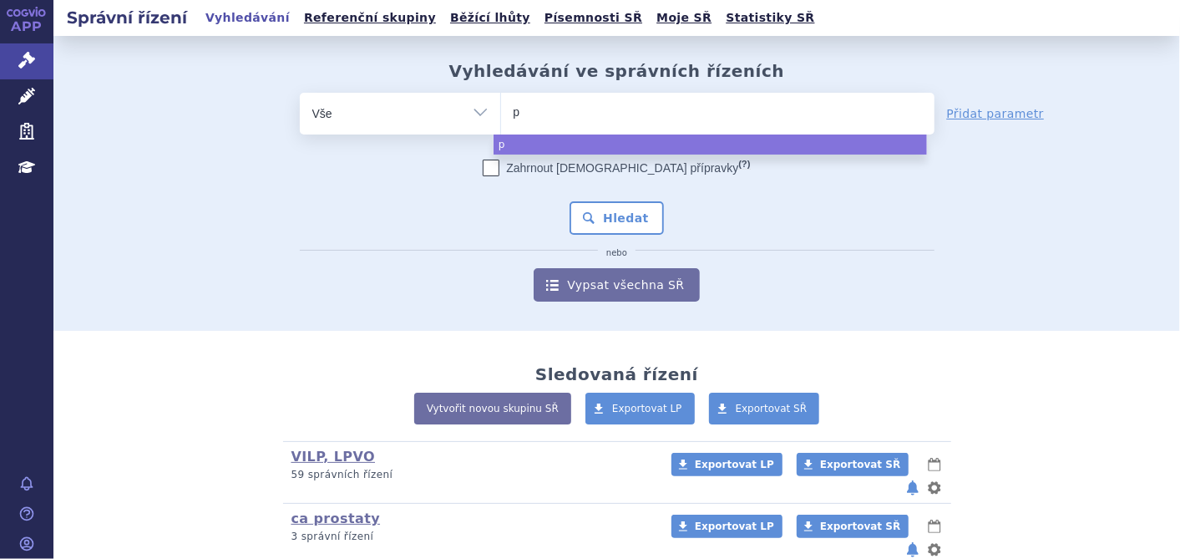
type input "pr"
type input "pre"
type input "preb"
type input "prebe"
type input "prebeba"
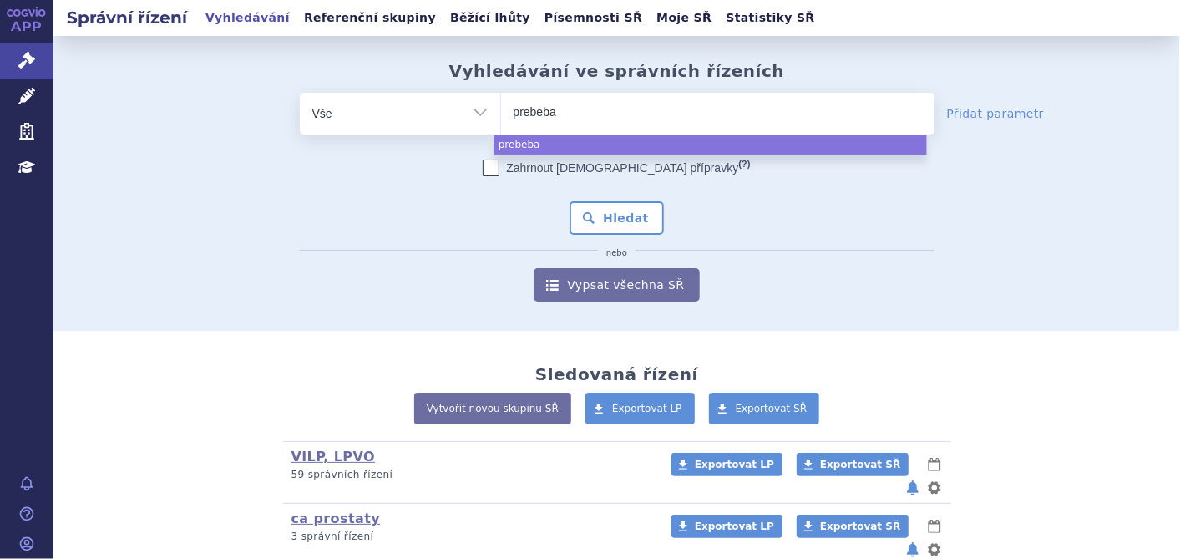
type input "prebeba"
type input "prebeba di"
type input "prebeba dis"
type input "prebeba disch"
type input "prebeba discha"
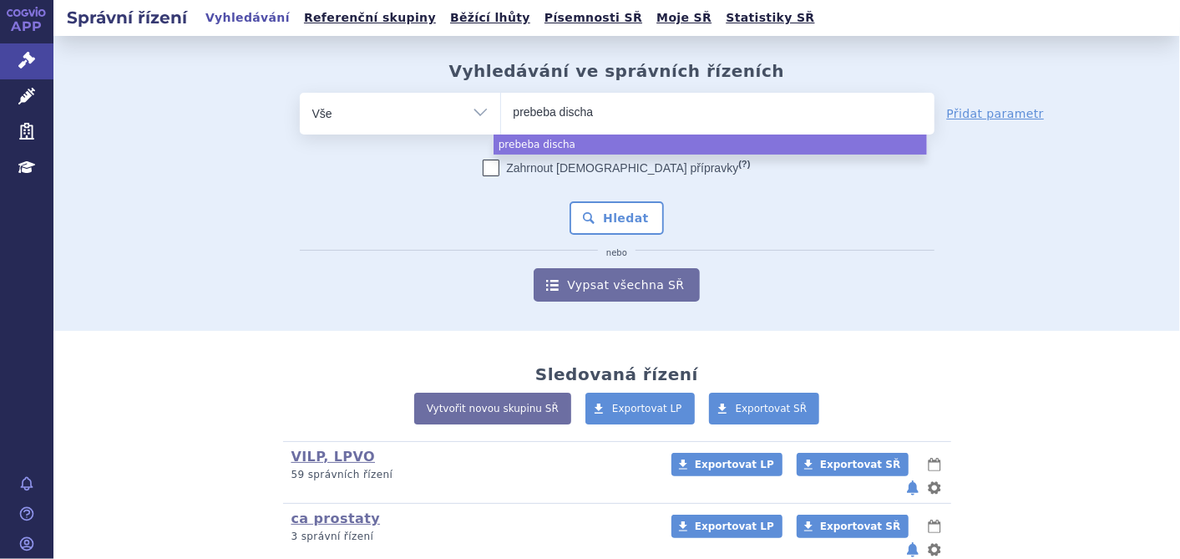
type input "prebeba dischar"
type input "prebeba discharge"
select select "prebeba discharge"
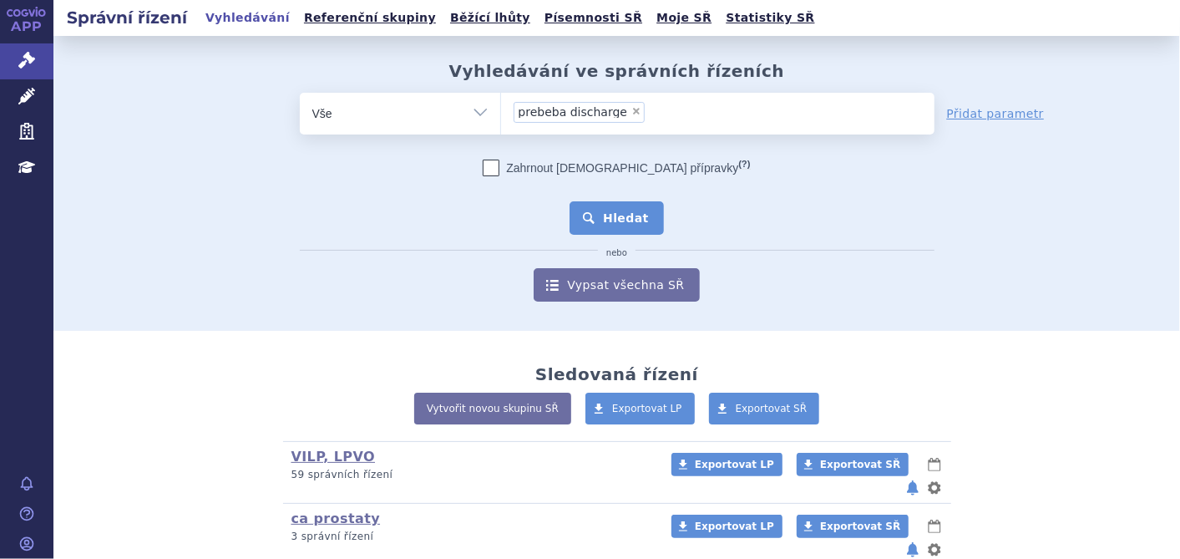
click at [599, 212] on button "Hledat" at bounding box center [617, 217] width 94 height 33
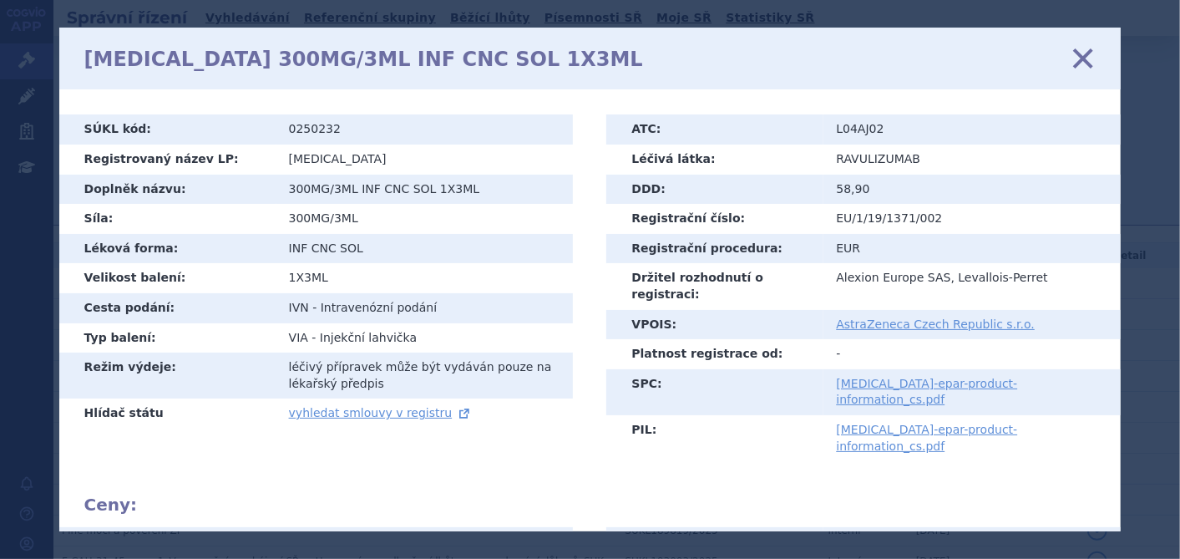
scroll to position [66, 0]
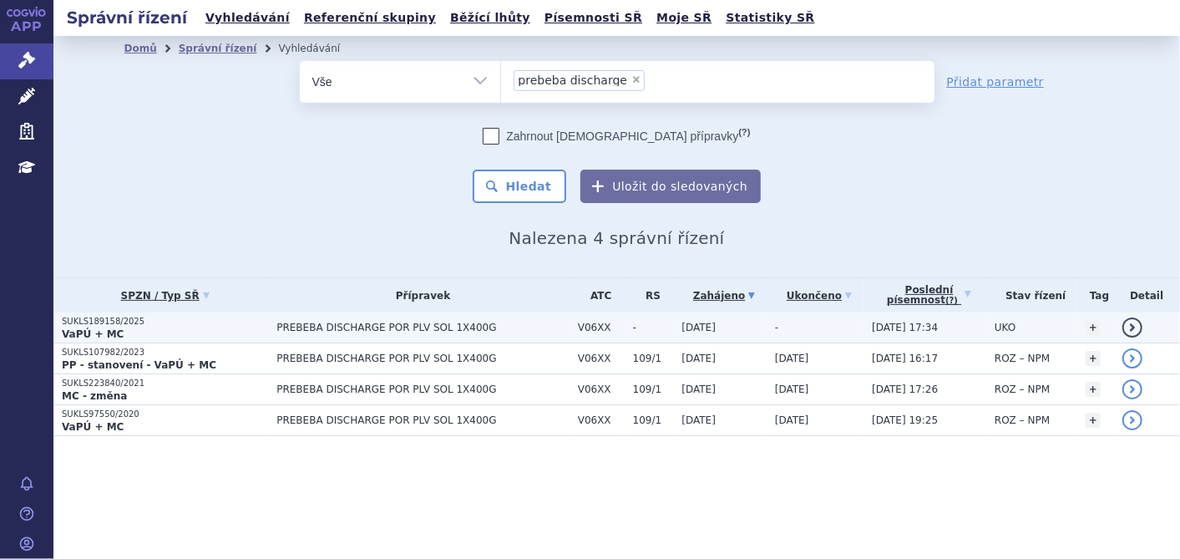
click at [115, 329] on p "VaPÚ + MC" at bounding box center [165, 333] width 206 height 13
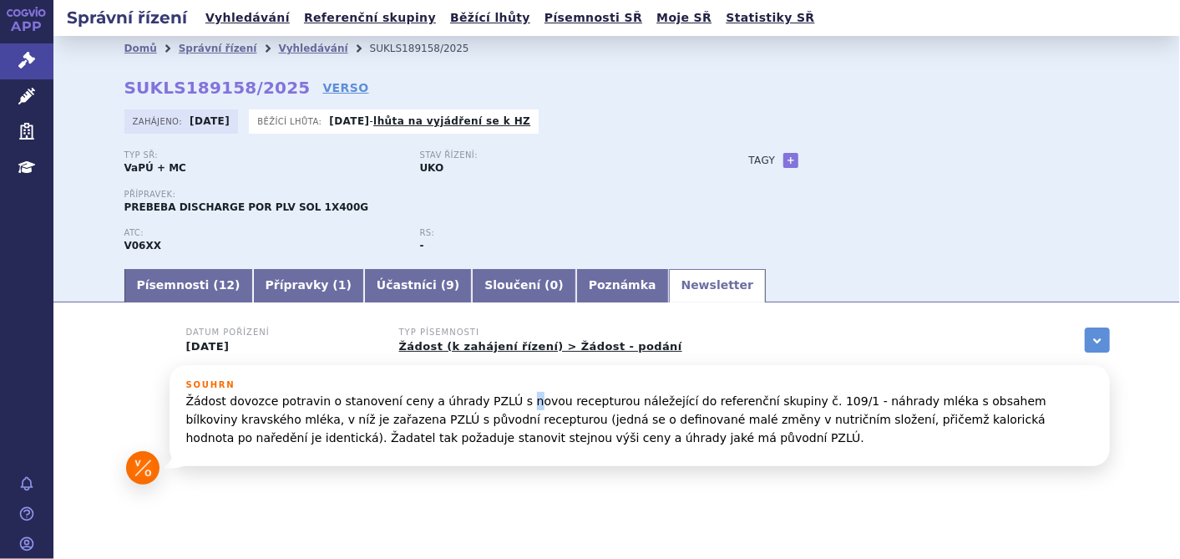
click at [489, 401] on p "Žádost dovozce potravin o stanovení ceny a úhrady PZLÚ s novou recepturou nálež…" at bounding box center [639, 420] width 907 height 56
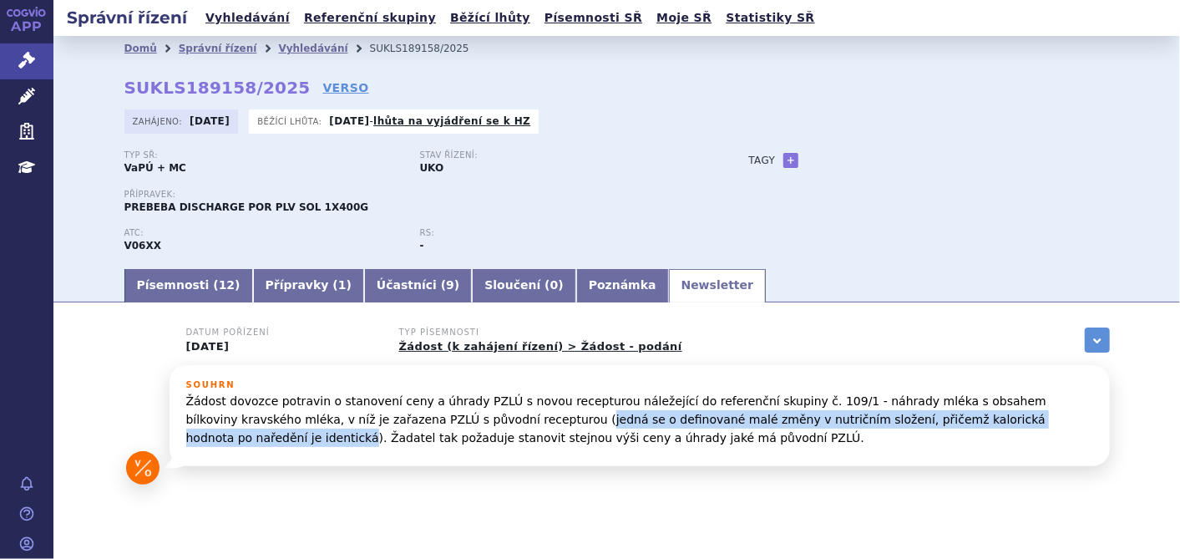
drag, startPoint x: 403, startPoint y: 415, endPoint x: 951, endPoint y: 415, distance: 547.9
click at [951, 415] on p "Žádost dovozce potravin o stanovení ceny a úhrady PZLÚ s novou recepturou nálež…" at bounding box center [639, 420] width 907 height 56
copy p "jedná se o definované malé změny v nutričním složení, přičemž kalorická hodnota…"
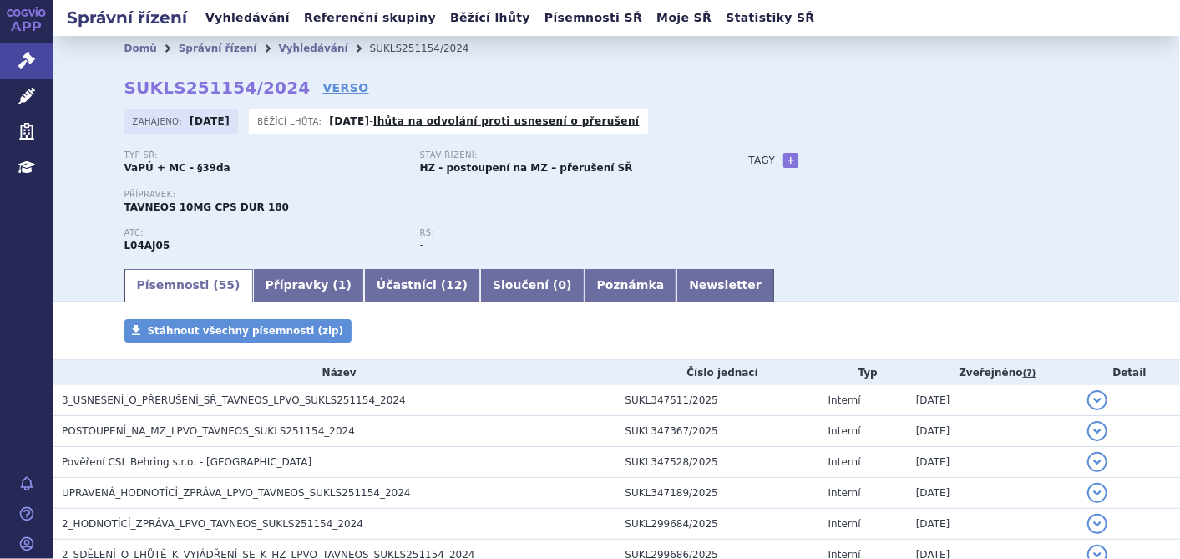
click at [672, 200] on div "Přípravek: TAVNEOS 10MG CPS DUR 180" at bounding box center [419, 202] width 591 height 25
click at [676, 281] on link "Newsletter" at bounding box center [725, 285] width 98 height 33
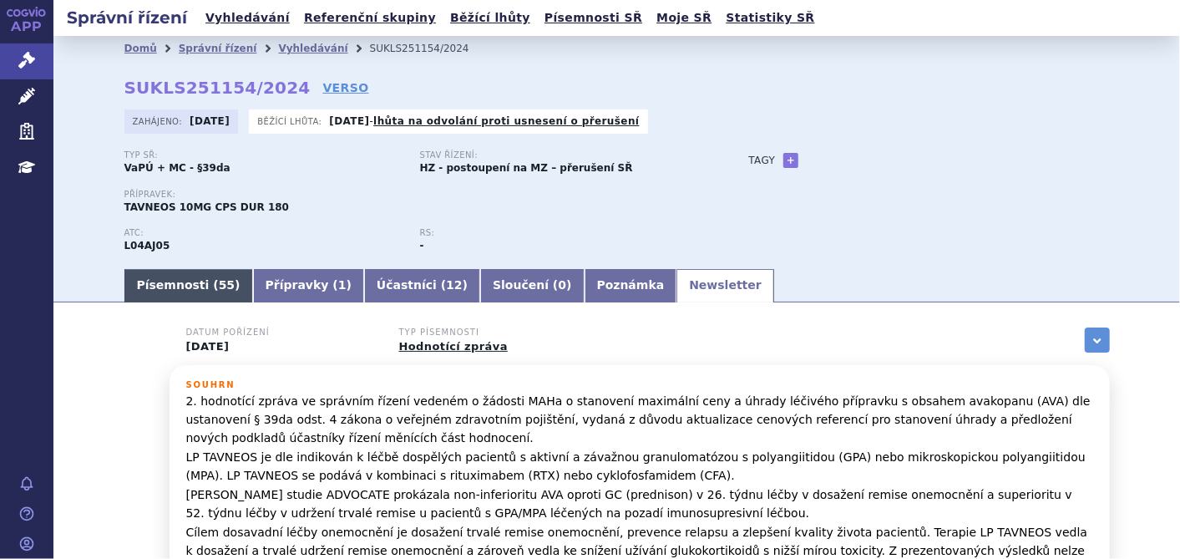
click at [160, 293] on link "Písemnosti ( 55 )" at bounding box center [188, 285] width 129 height 33
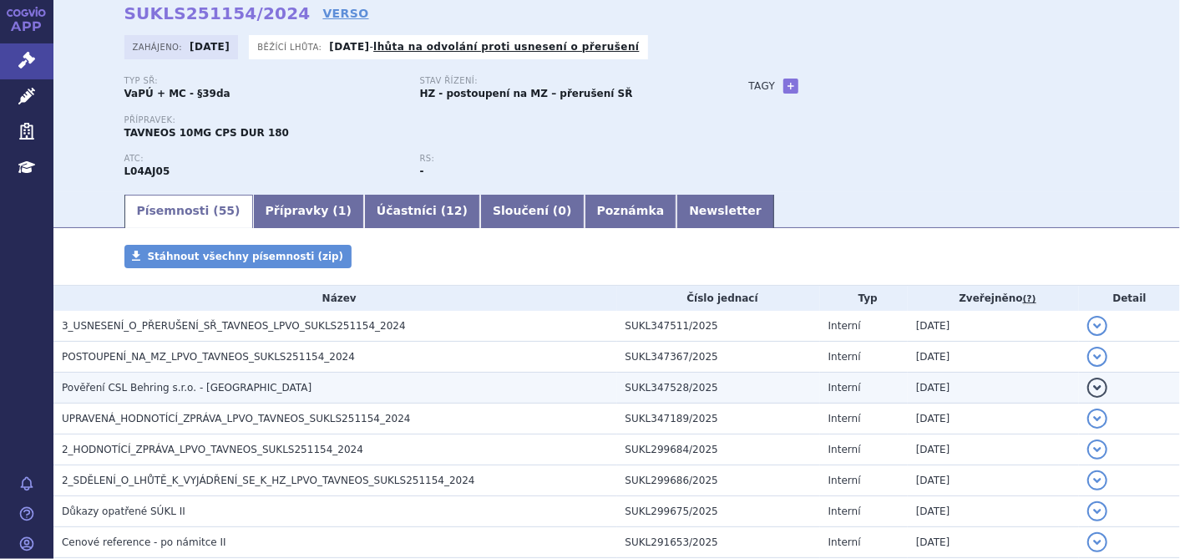
scroll to position [185, 0]
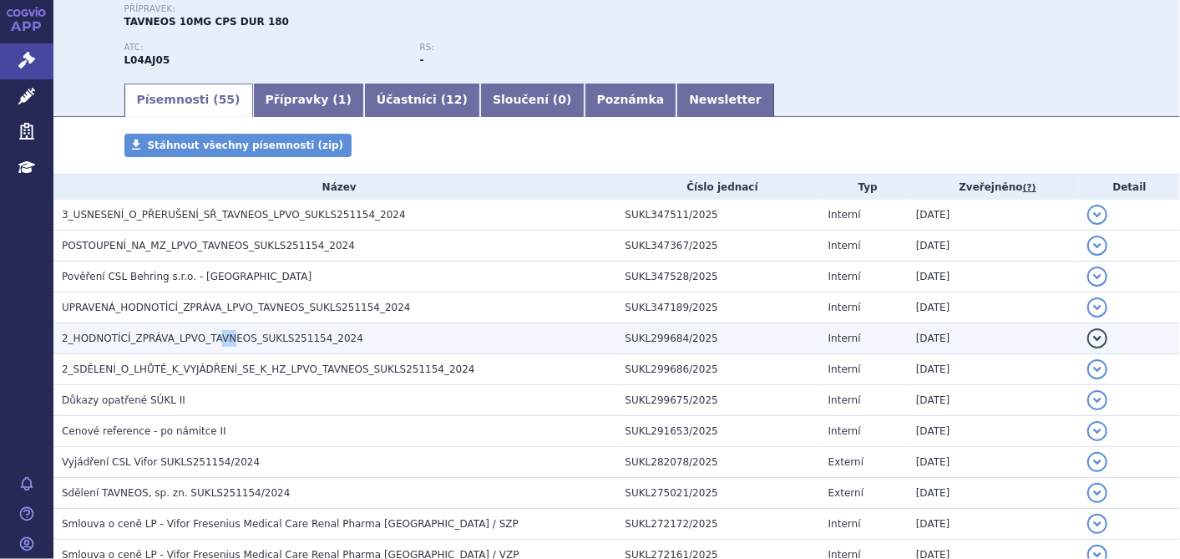
drag, startPoint x: 216, startPoint y: 337, endPoint x: 208, endPoint y: 337, distance: 8.4
click at [208, 337] on span "2_HODNOTÍCÍ_ZPRÁVA_LPVO_TAVNEOS_SUKLS251154_2024" at bounding box center [212, 338] width 301 height 12
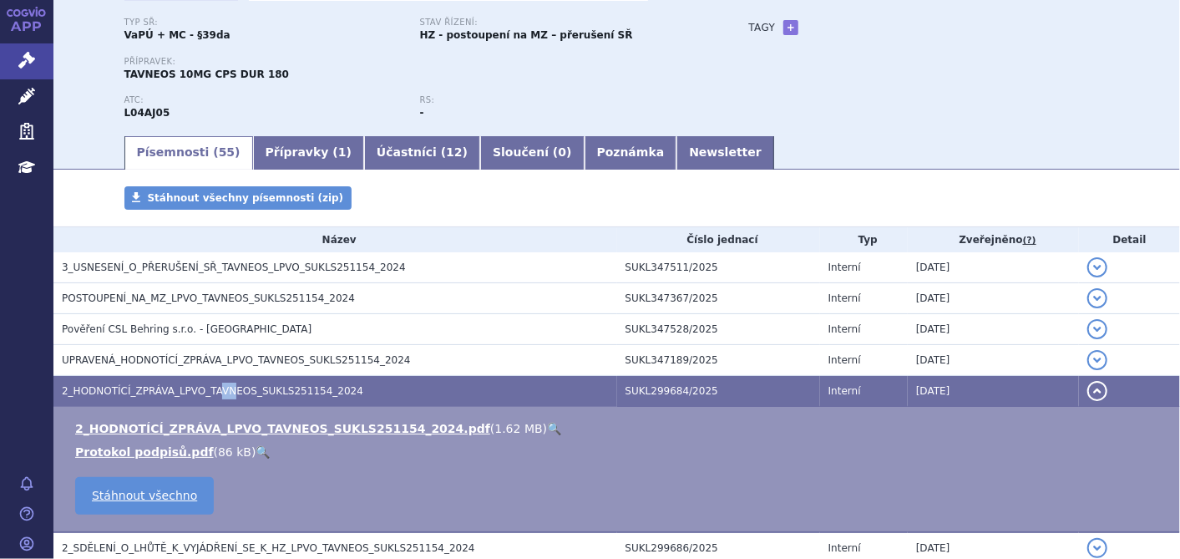
scroll to position [0, 0]
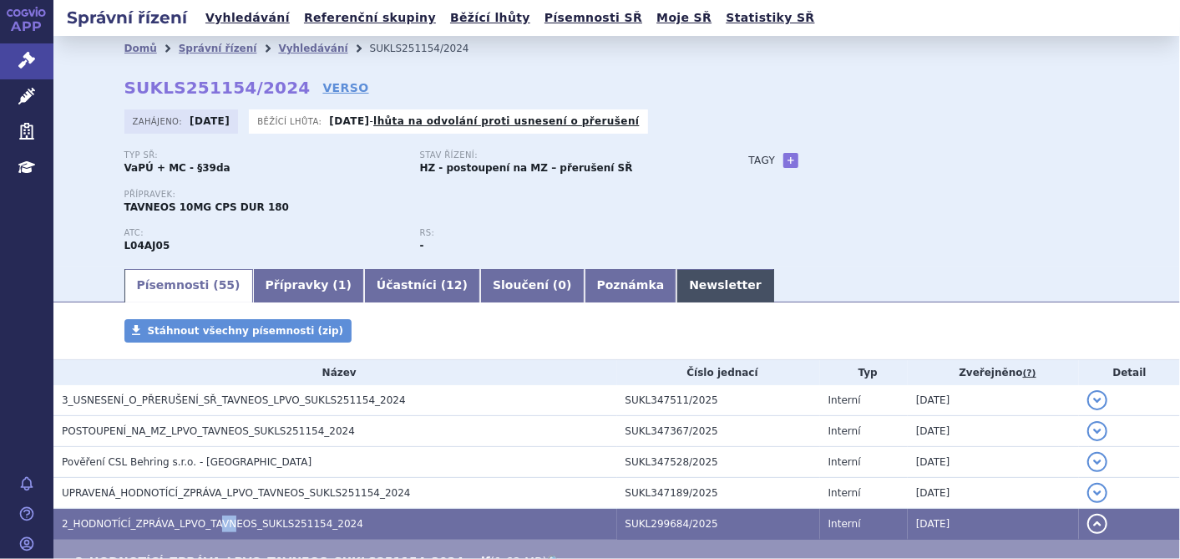
click at [676, 281] on link "Newsletter" at bounding box center [725, 285] width 98 height 33
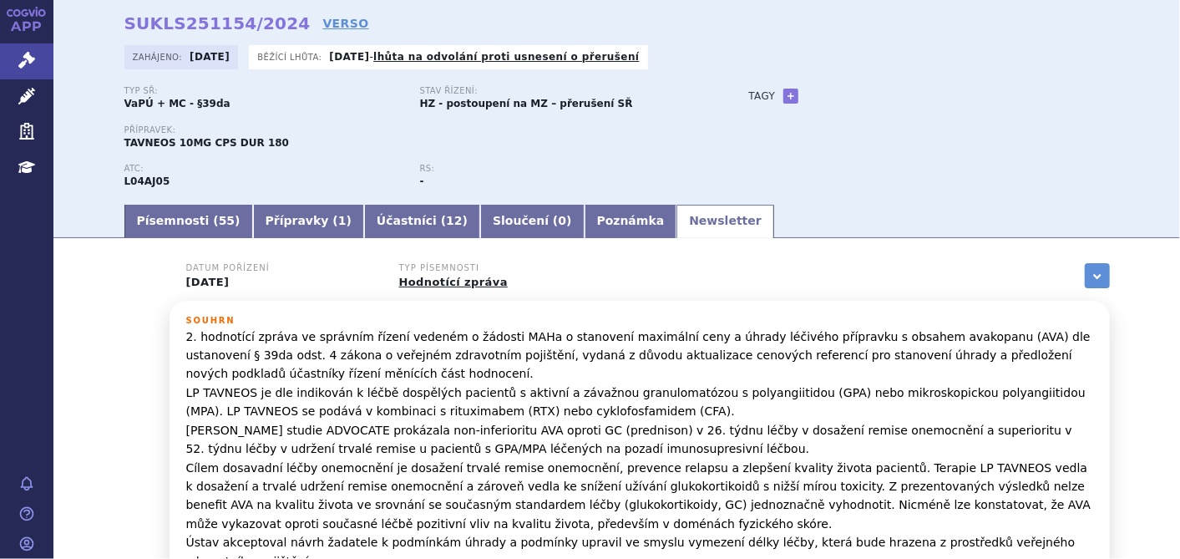
scroll to position [93, 0]
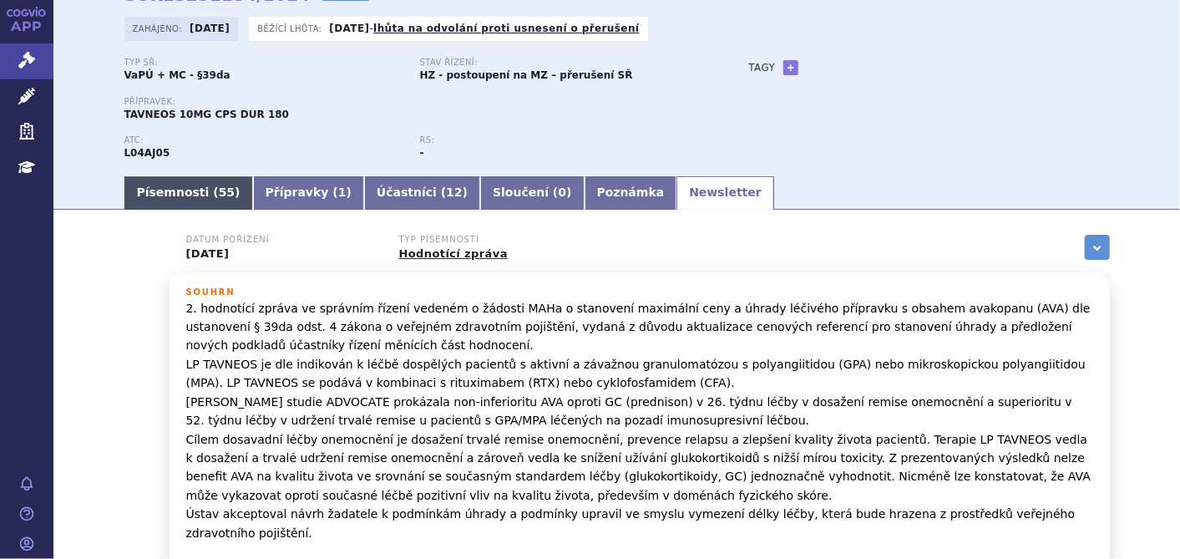
click at [174, 199] on link "Písemnosti ( 55 )" at bounding box center [188, 192] width 129 height 33
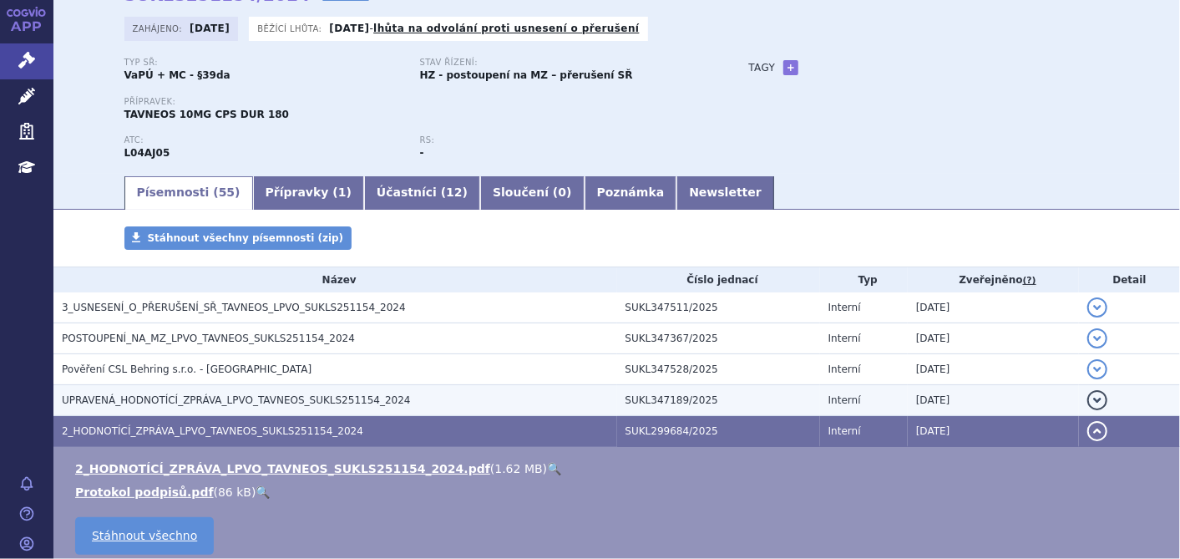
click at [195, 404] on span "UPRAVENÁ_HODNOTÍCÍ_ZPRÁVA_LPVO_TAVNEOS_SUKLS251154_2024" at bounding box center [236, 400] width 349 height 12
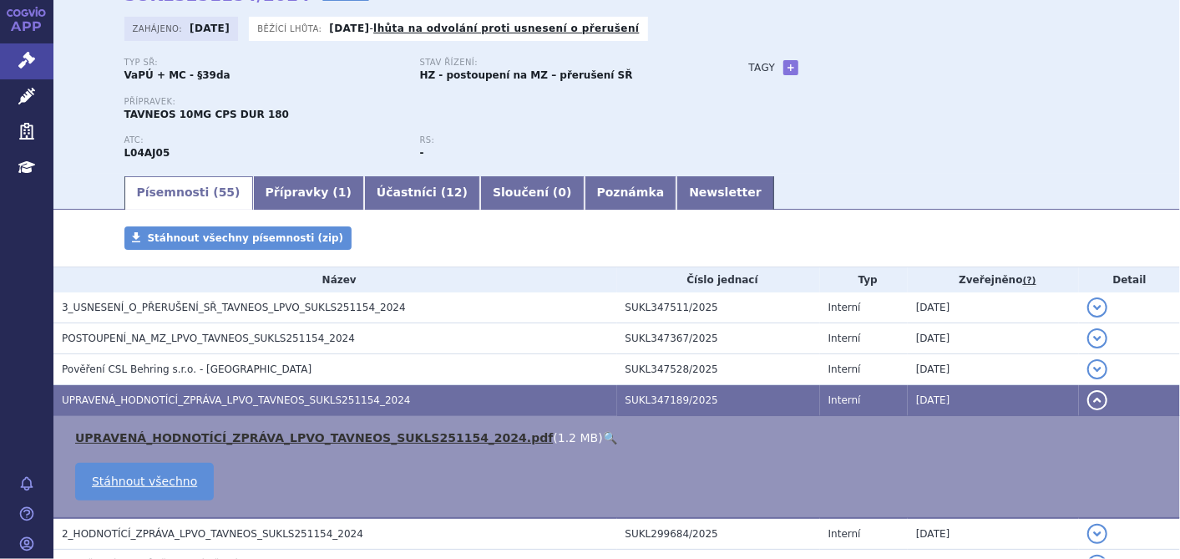
click at [181, 433] on link "UPRAVENÁ_HODNOTÍCÍ_ZPRÁVA_LPVO_TAVNEOS_SUKLS251154_2024.pdf" at bounding box center [314, 437] width 478 height 13
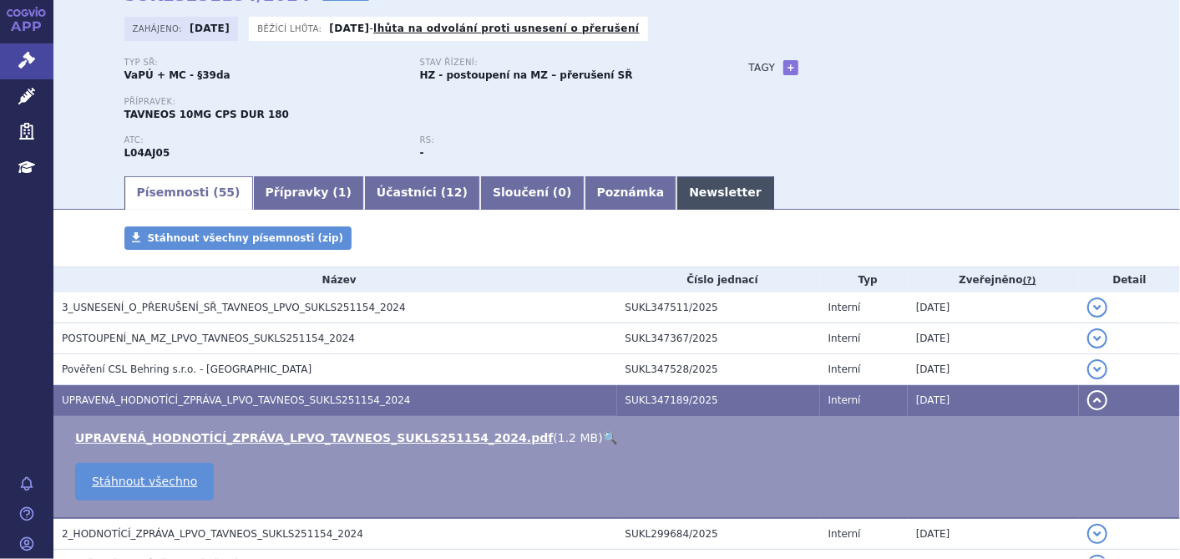
click at [676, 195] on link "Newsletter" at bounding box center [725, 192] width 98 height 33
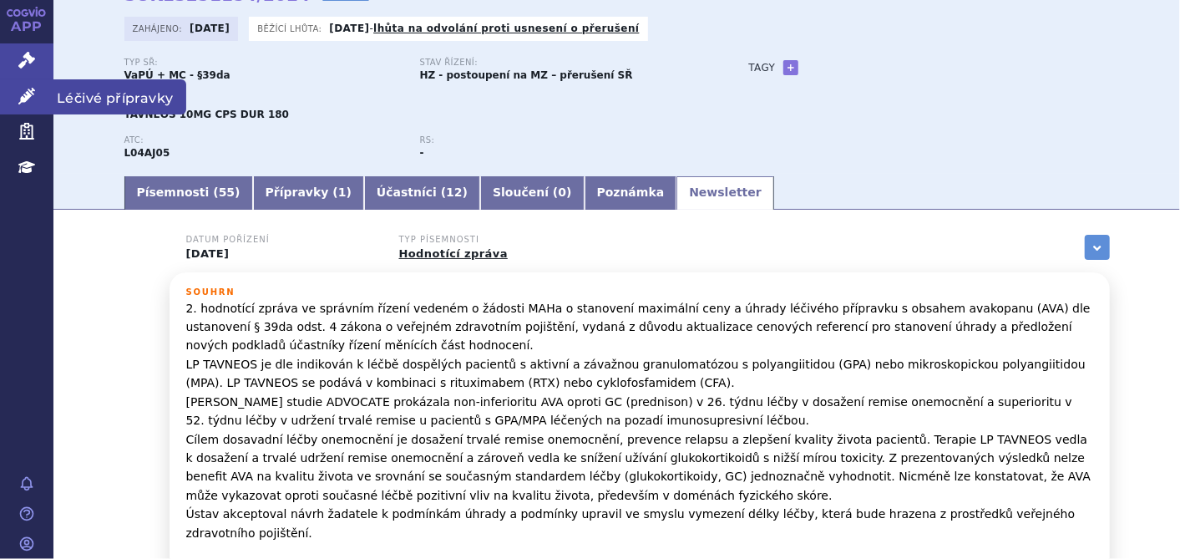
click at [17, 90] on link "Léčivé přípravky" at bounding box center [26, 96] width 53 height 35
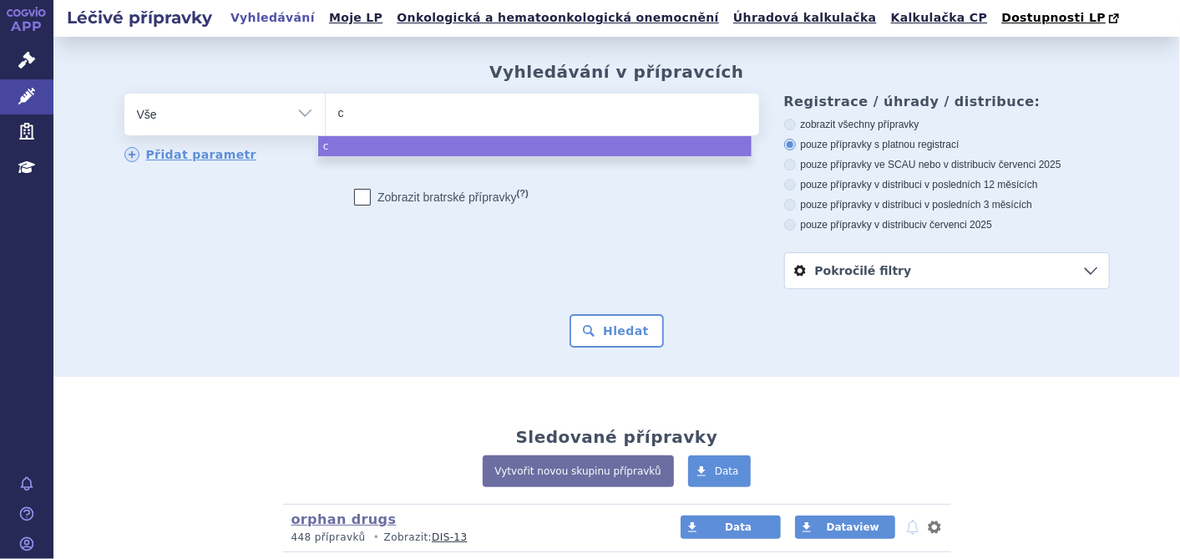
type input "ce"
type input "cet"
type input "cetu"
type input "cetux"
type input "cetuxim"
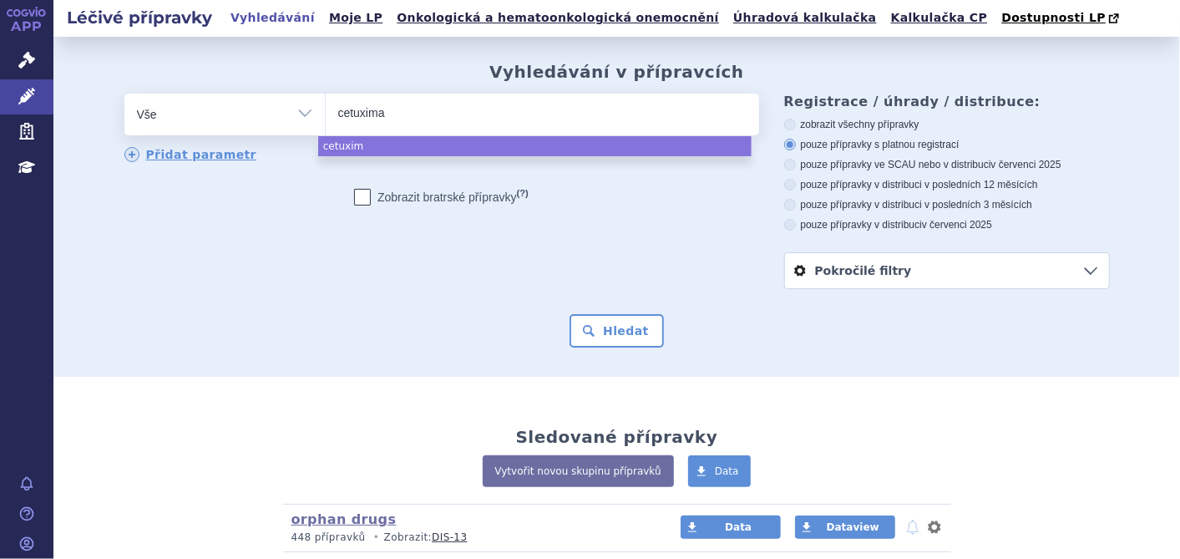
type input "cetuximab"
select select "cetuximab"
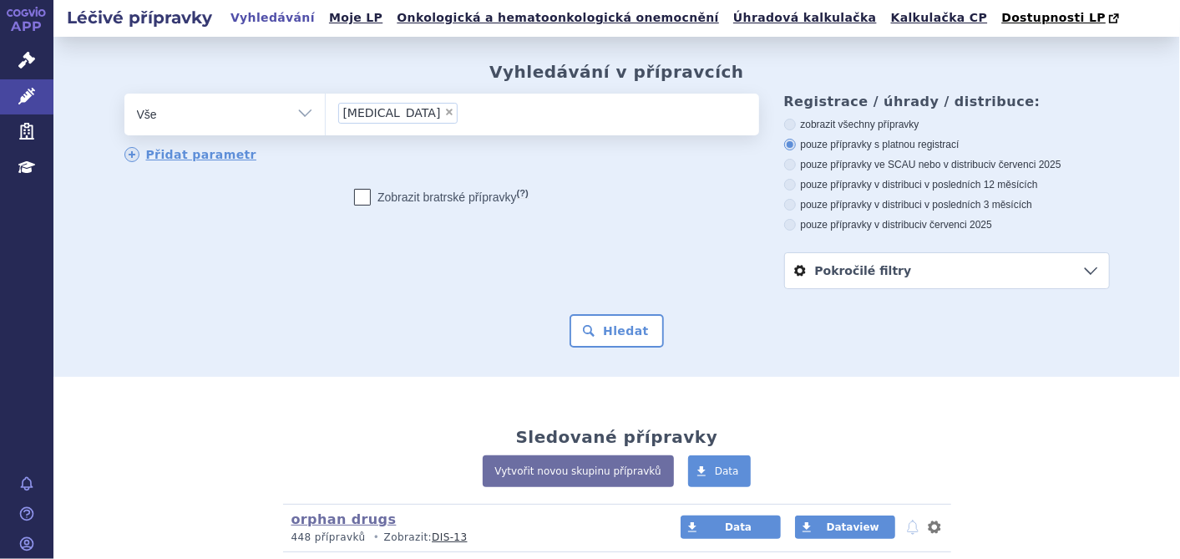
click at [291, 110] on select "Vše Přípravek/SUKL kód MAH VPOIS ATC/Aktivní látka Léková forma Síla" at bounding box center [224, 113] width 200 height 38
click at [510, 123] on ul "× cetuximab" at bounding box center [542, 112] width 433 height 37
click at [326, 123] on select "cetuximab" at bounding box center [325, 114] width 1 height 42
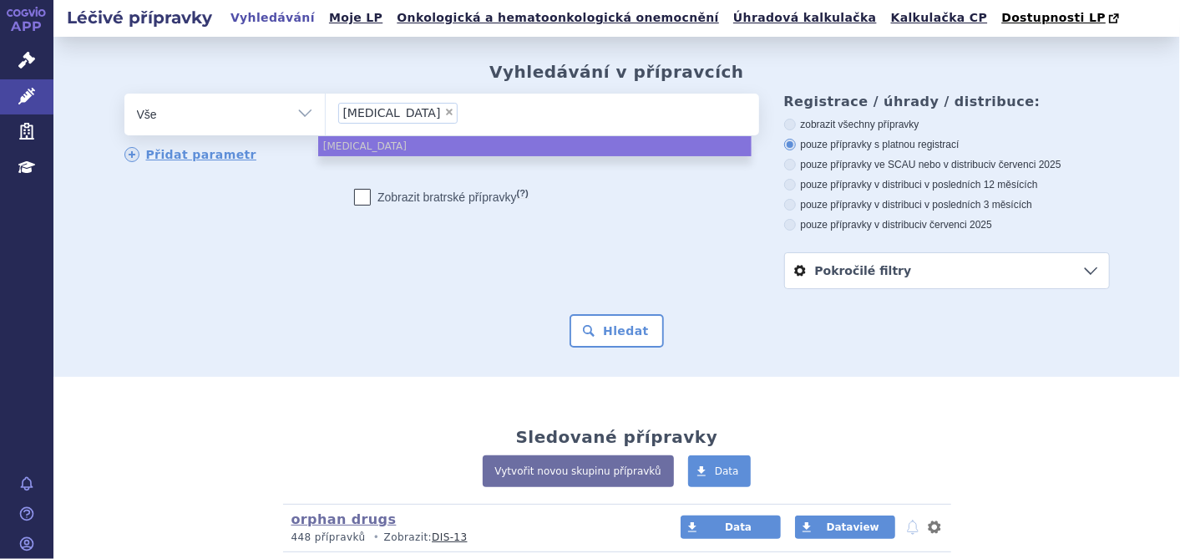
drag, startPoint x: 398, startPoint y: 109, endPoint x: 388, endPoint y: 109, distance: 10.0
click at [388, 109] on li "× cetuximab" at bounding box center [398, 113] width 120 height 21
click at [326, 109] on select "cetuximab" at bounding box center [325, 114] width 1 height 42
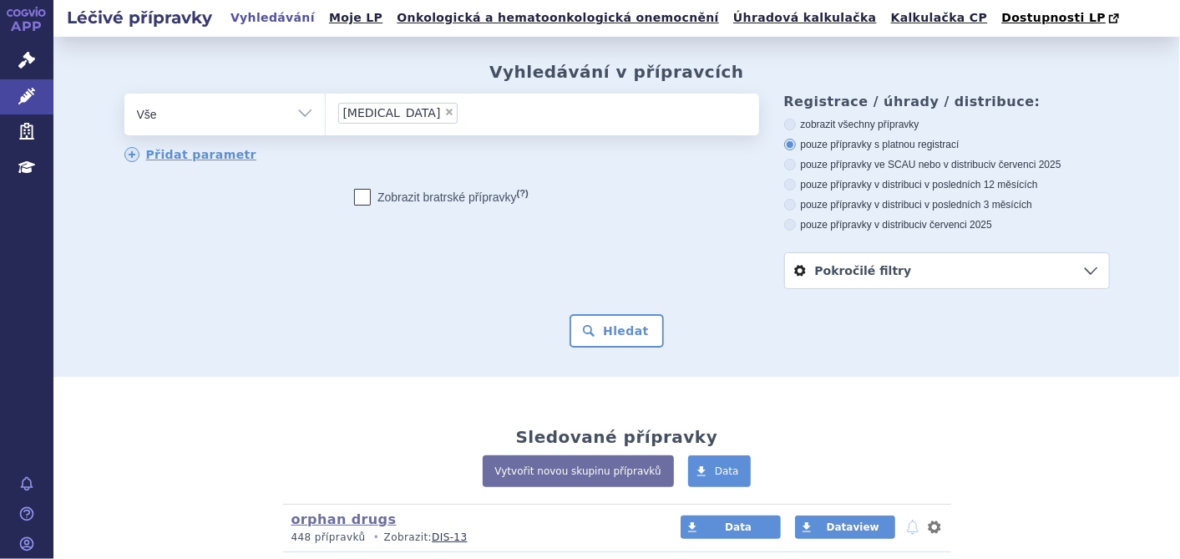
click at [390, 110] on li "× cetuximab" at bounding box center [398, 113] width 120 height 21
click at [326, 110] on select "cetuximab" at bounding box center [325, 114] width 1 height 42
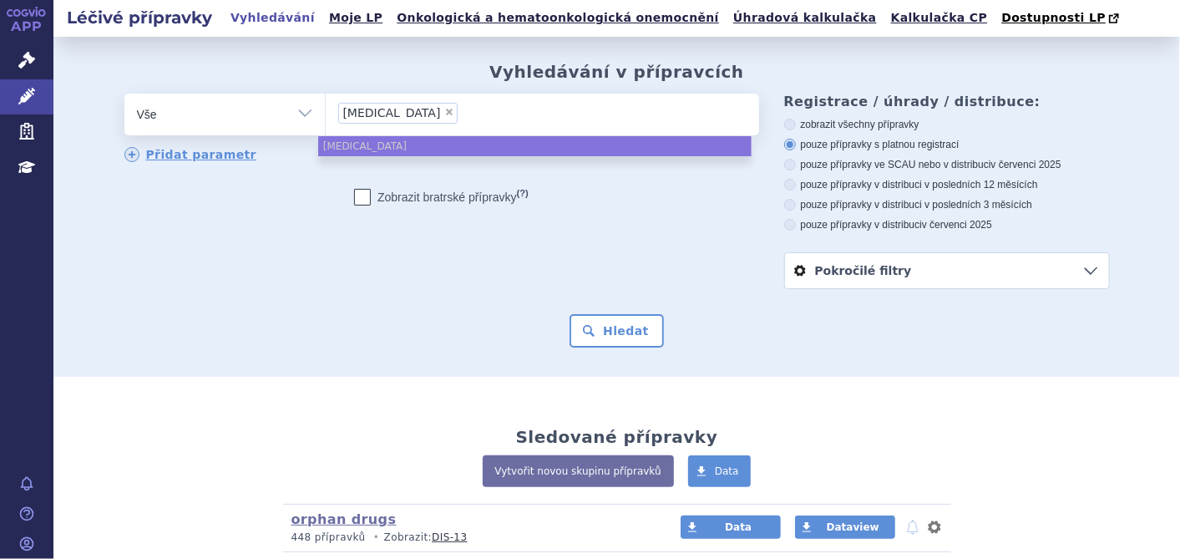
click at [444, 116] on span "×" at bounding box center [449, 112] width 10 height 10
click at [326, 116] on select "cetuximab" at bounding box center [325, 114] width 1 height 42
select select
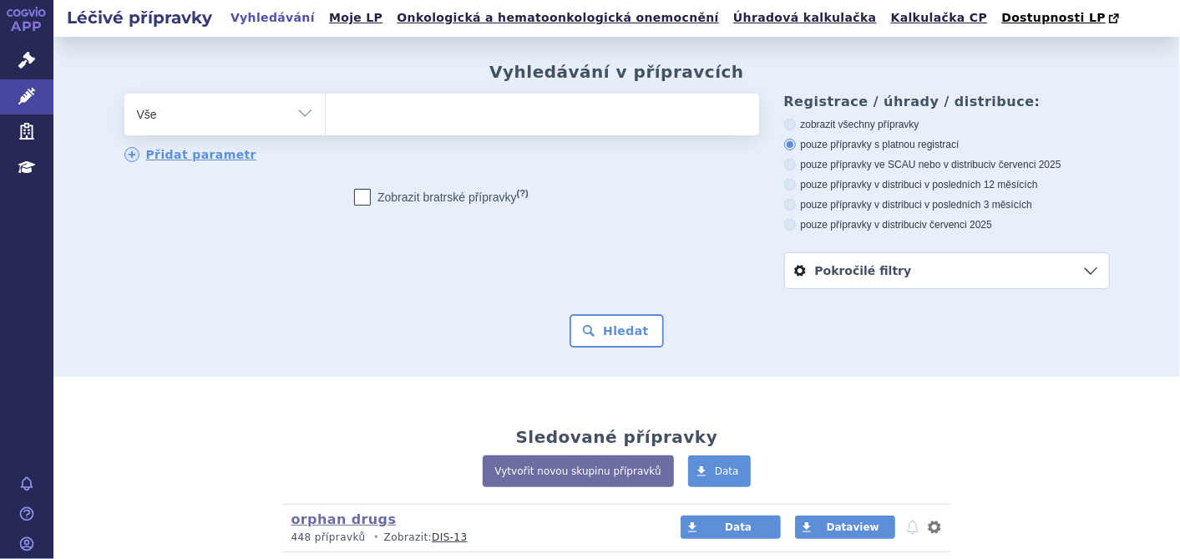
type input "e"
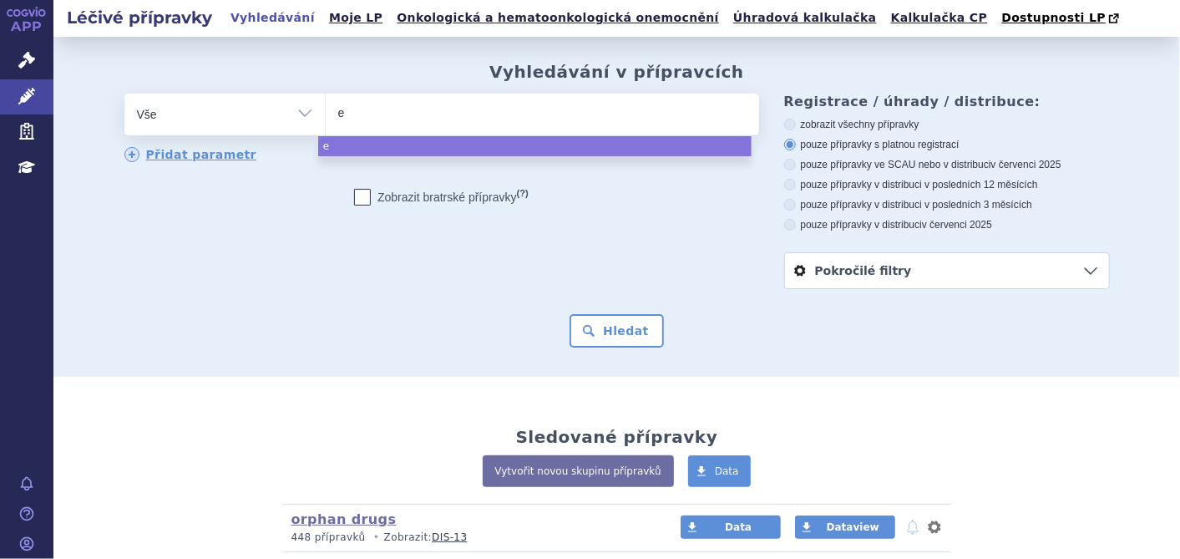
type input "er"
type input "erb"
type input "erbi"
type input "erbit"
type input "erbitu"
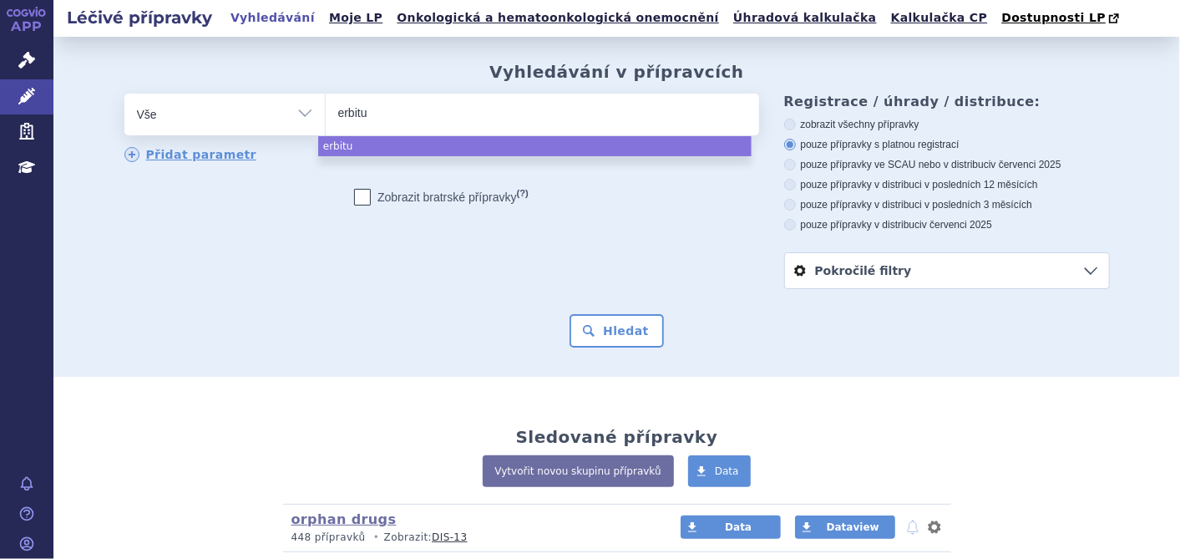
type input "erbitux"
select select "erbitux"
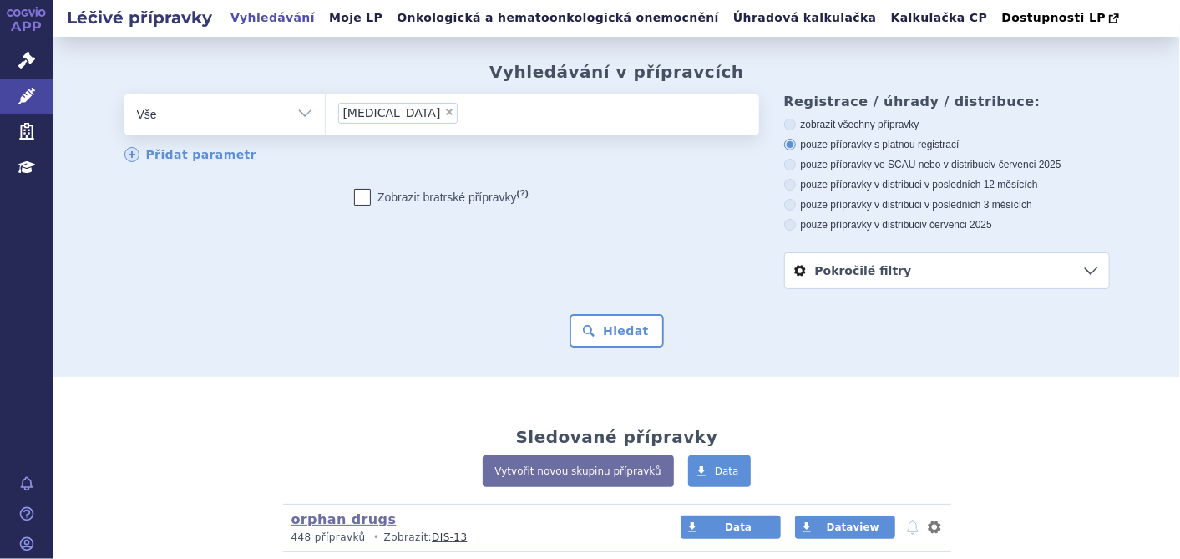
click at [613, 347] on div "Vyhledávání v přípravcích odstranit Vše Přípravek/SUKL kód MAH VPOIS ×" at bounding box center [616, 207] width 1127 height 340
click at [613, 321] on button "Hledat" at bounding box center [617, 330] width 94 height 33
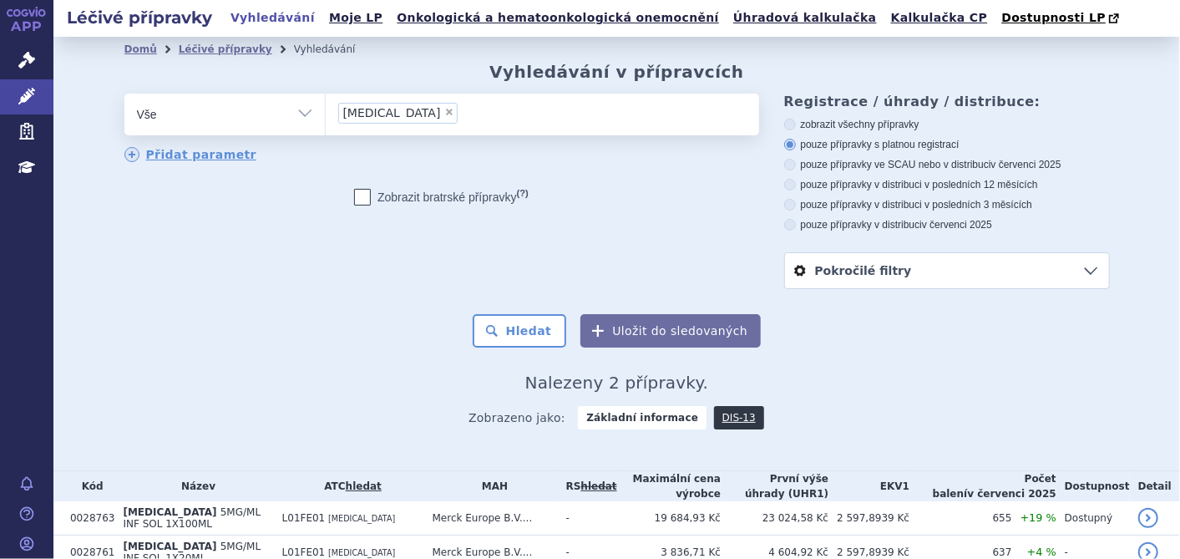
scroll to position [78, 0]
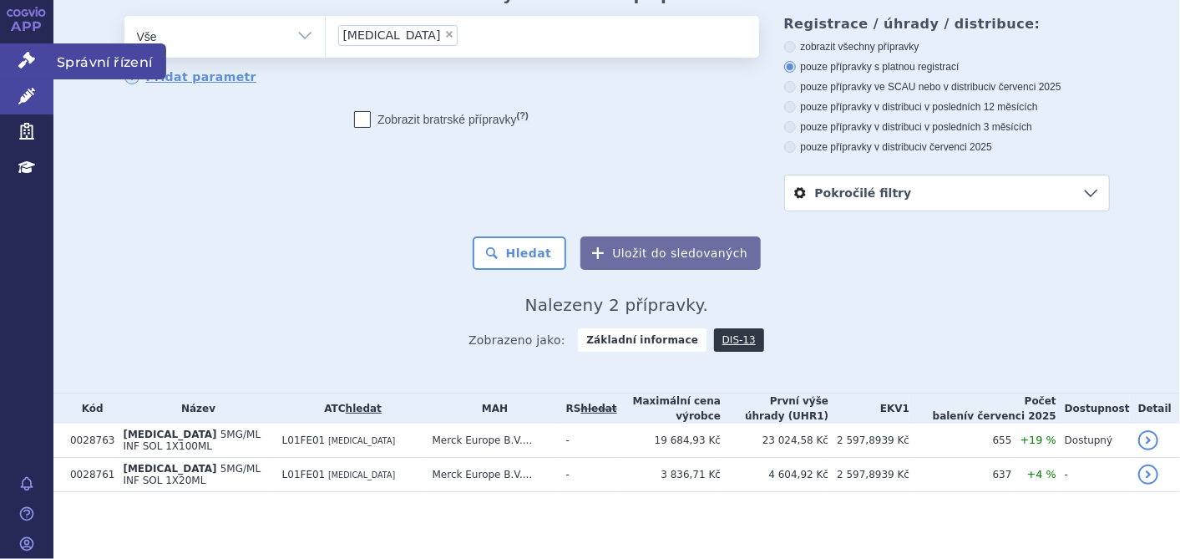
click at [36, 54] on link "Správní řízení" at bounding box center [26, 60] width 53 height 35
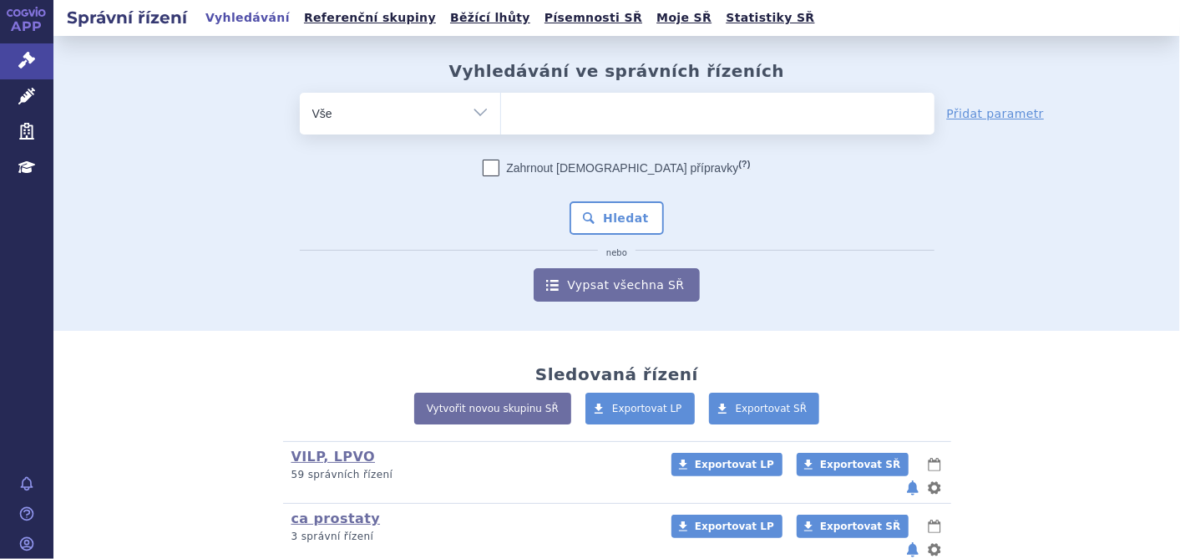
drag, startPoint x: 0, startPoint y: 0, endPoint x: 586, endPoint y: 112, distance: 596.9
click at [586, 112] on ul at bounding box center [717, 110] width 433 height 35
click at [501, 112] on select at bounding box center [500, 113] width 1 height 42
type input "er"
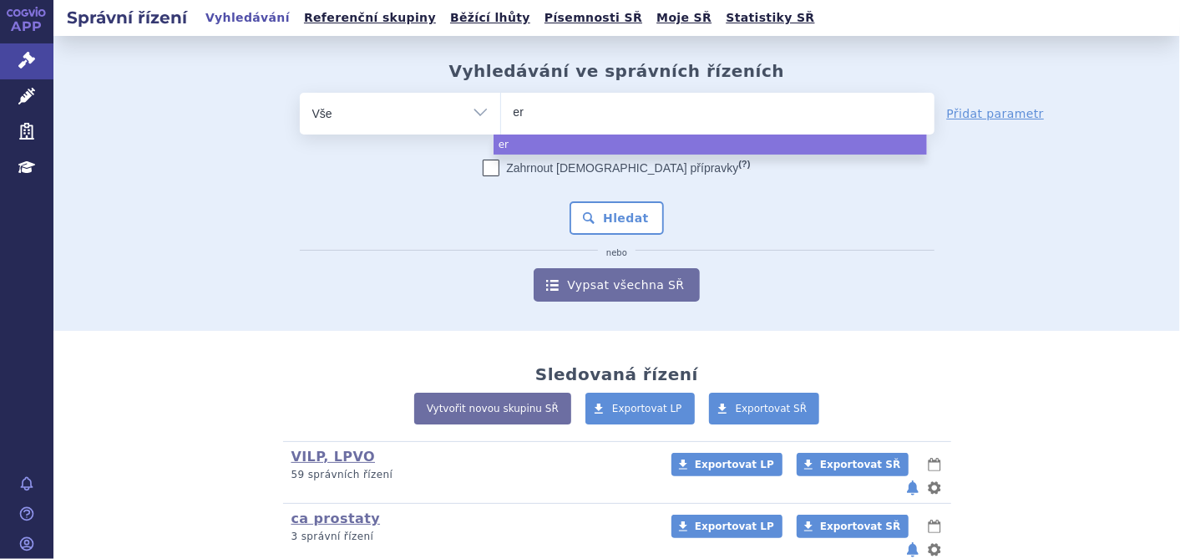
type input "erb"
type input "erbi"
type input "erbit"
type input "erbitu"
select select "erbitu"
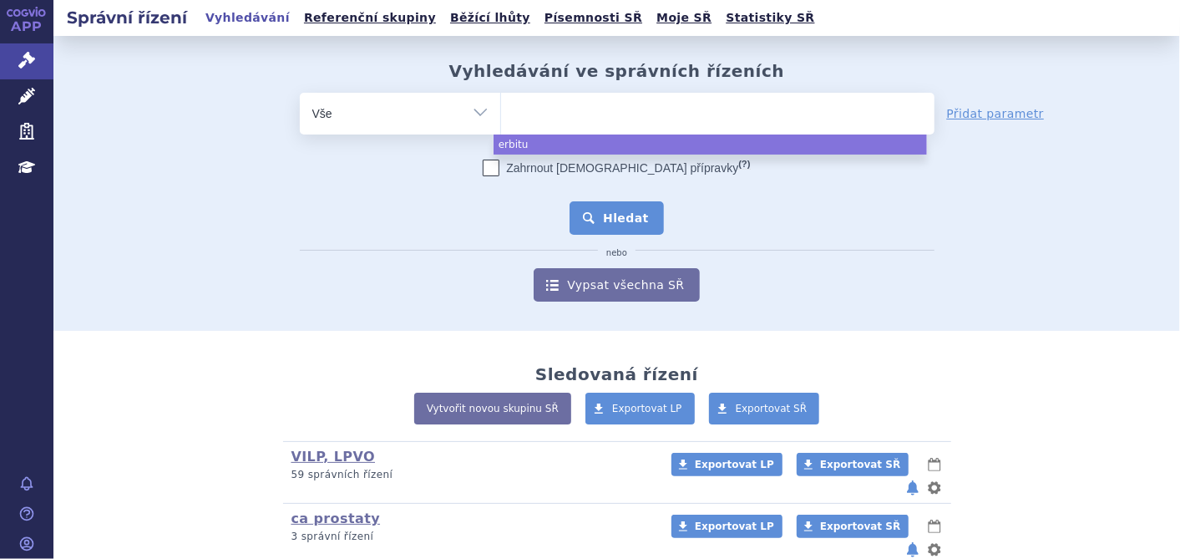
click at [603, 213] on button "Hledat" at bounding box center [617, 217] width 94 height 33
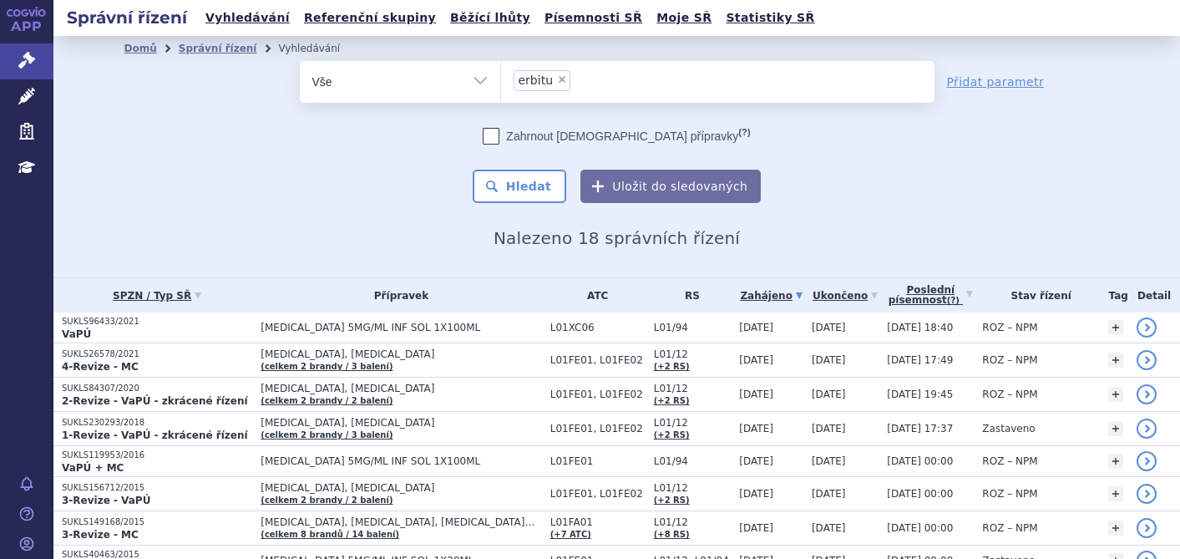
click at [81, 329] on strong "VaPÚ" at bounding box center [76, 334] width 29 height 12
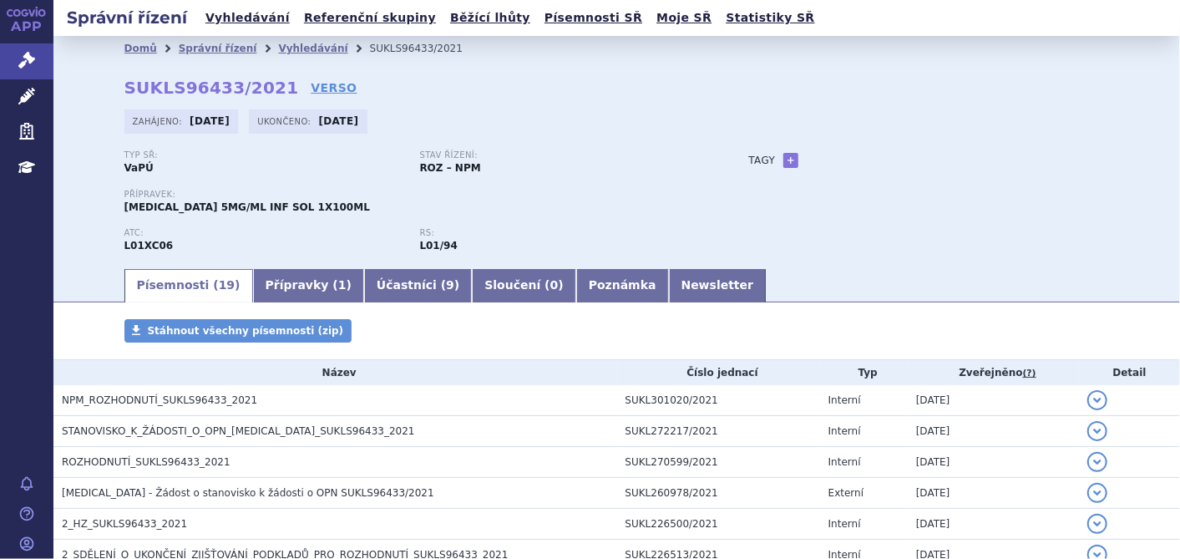
scroll to position [278, 0]
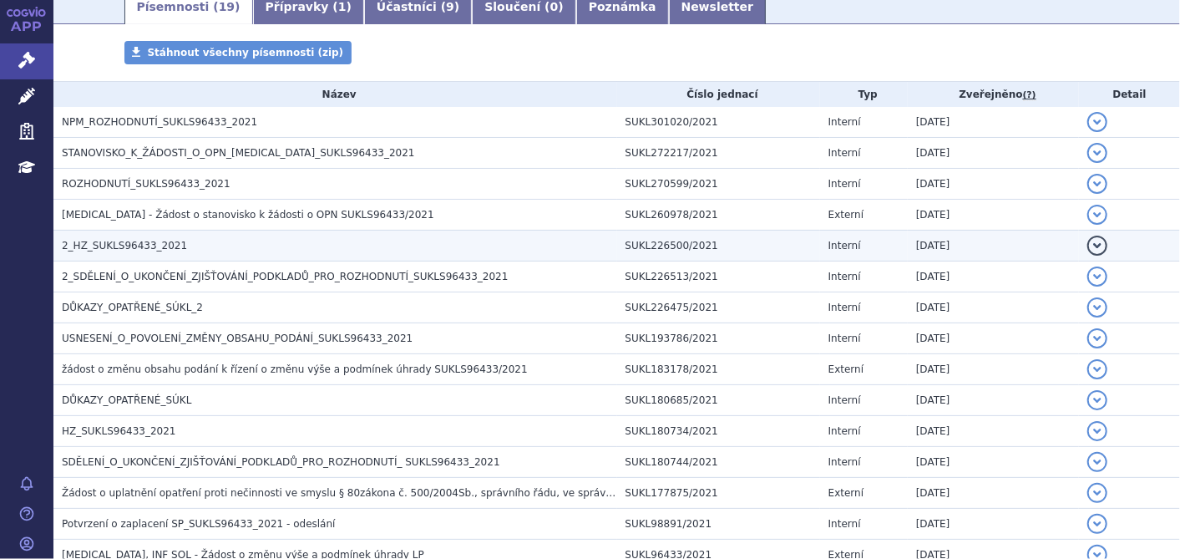
click at [153, 242] on span "2_HZ_SUKLS96433_2021" at bounding box center [124, 246] width 125 height 12
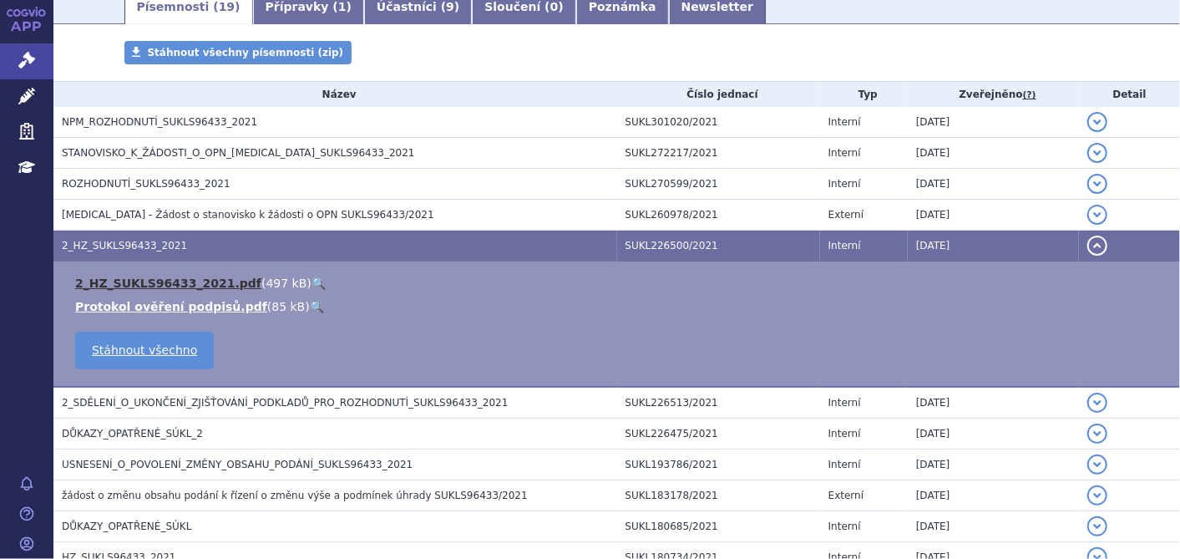
click at [148, 277] on link "2_HZ_SUKLS96433_2021.pdf" at bounding box center [168, 282] width 186 height 13
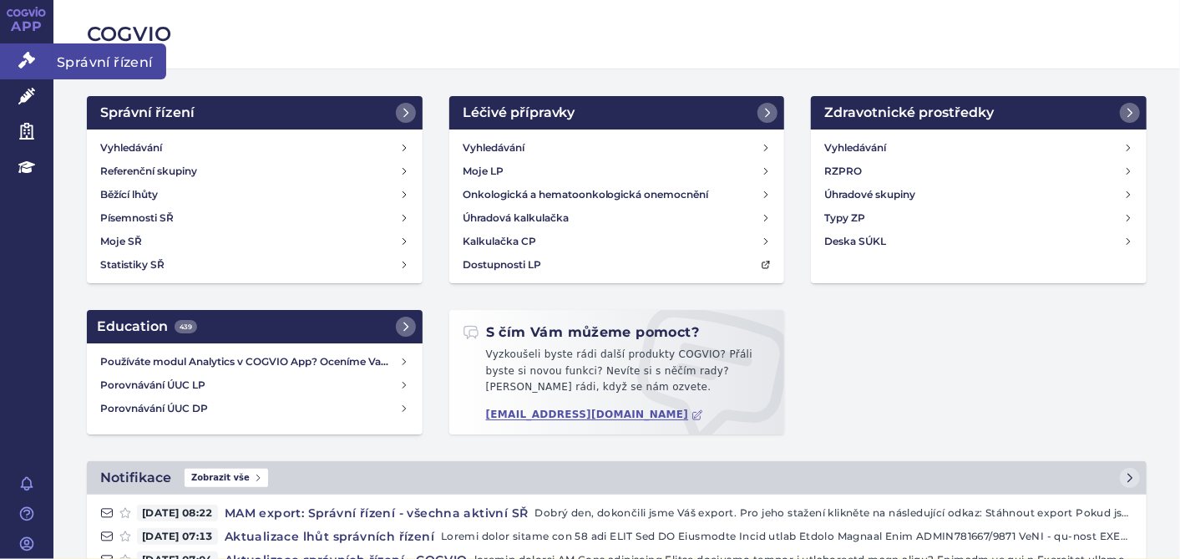
click at [33, 71] on link "Správní řízení" at bounding box center [26, 60] width 53 height 35
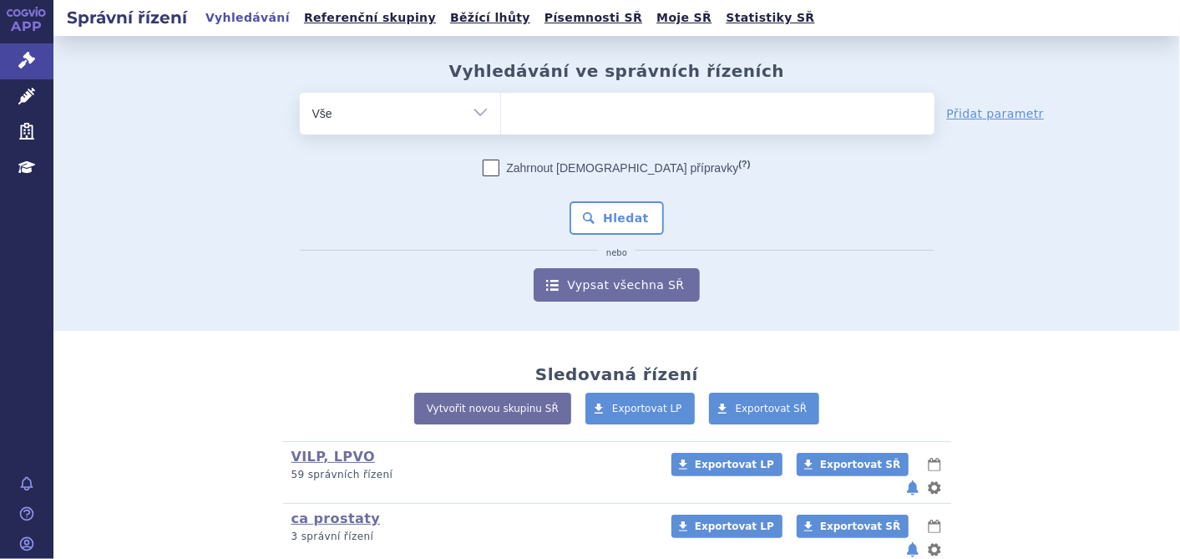
click at [630, 124] on ul at bounding box center [717, 110] width 433 height 35
click at [501, 124] on select at bounding box center [500, 113] width 1 height 42
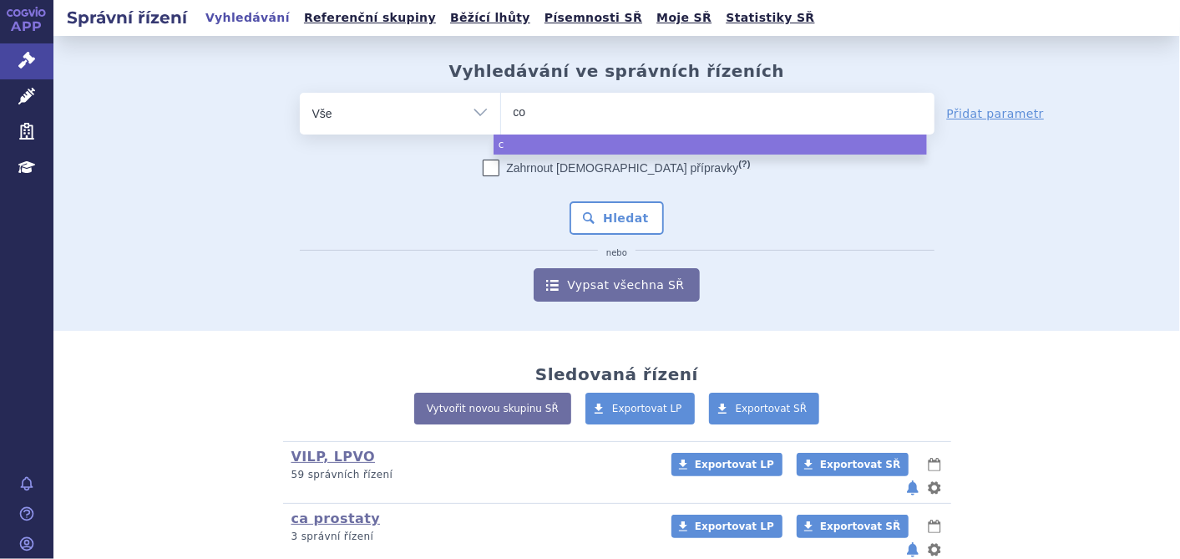
type input "col"
type input "colum"
type input "columv"
type input "columvi"
select select "columvi"
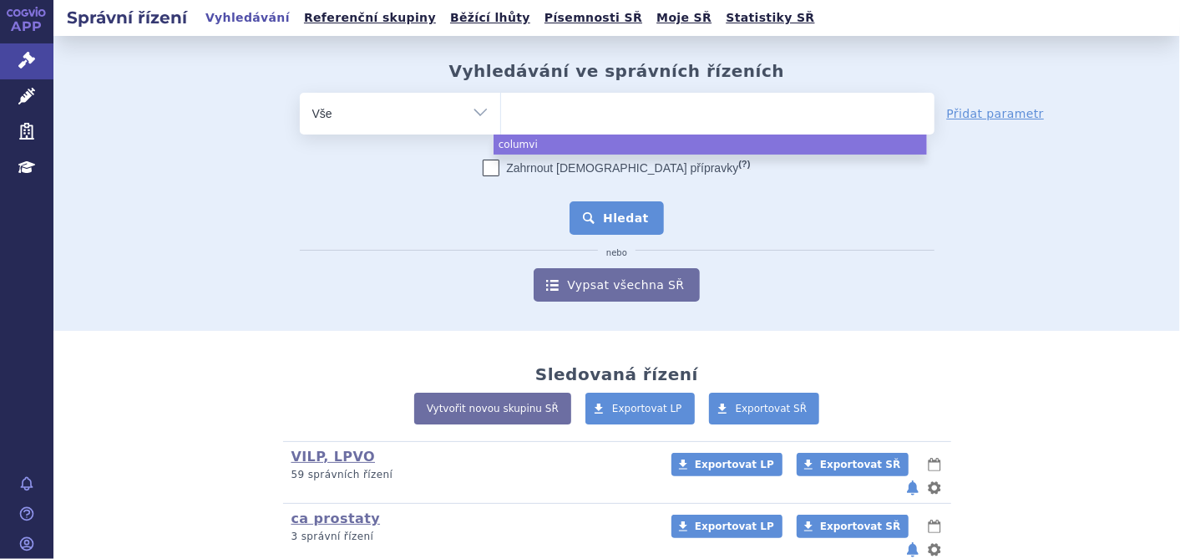
click at [599, 233] on button "Hledat" at bounding box center [617, 217] width 94 height 33
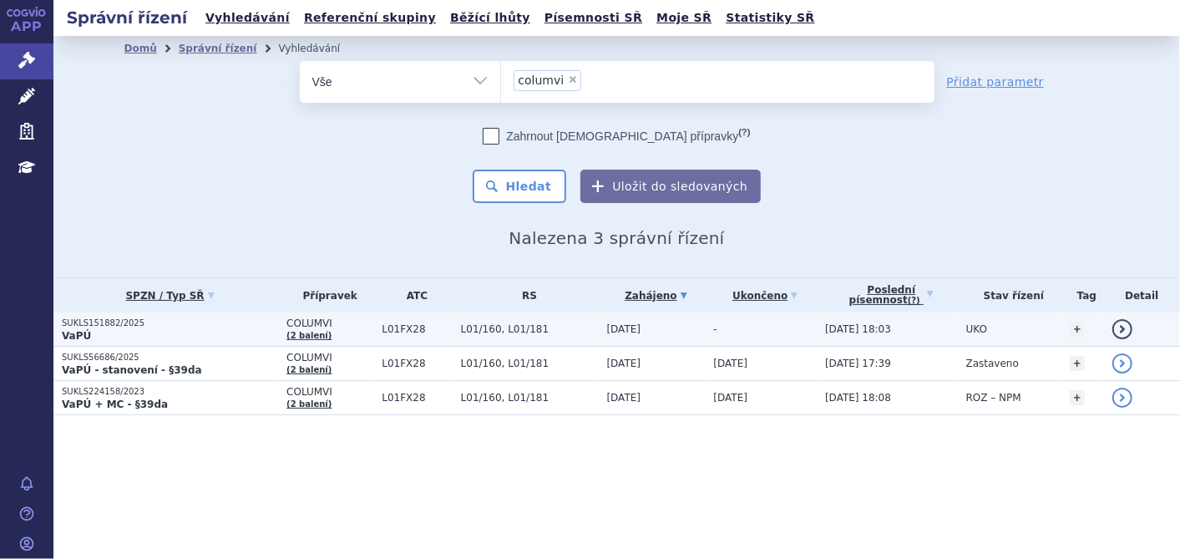
click at [83, 317] on p "SUKLS151882/2025" at bounding box center [170, 323] width 216 height 12
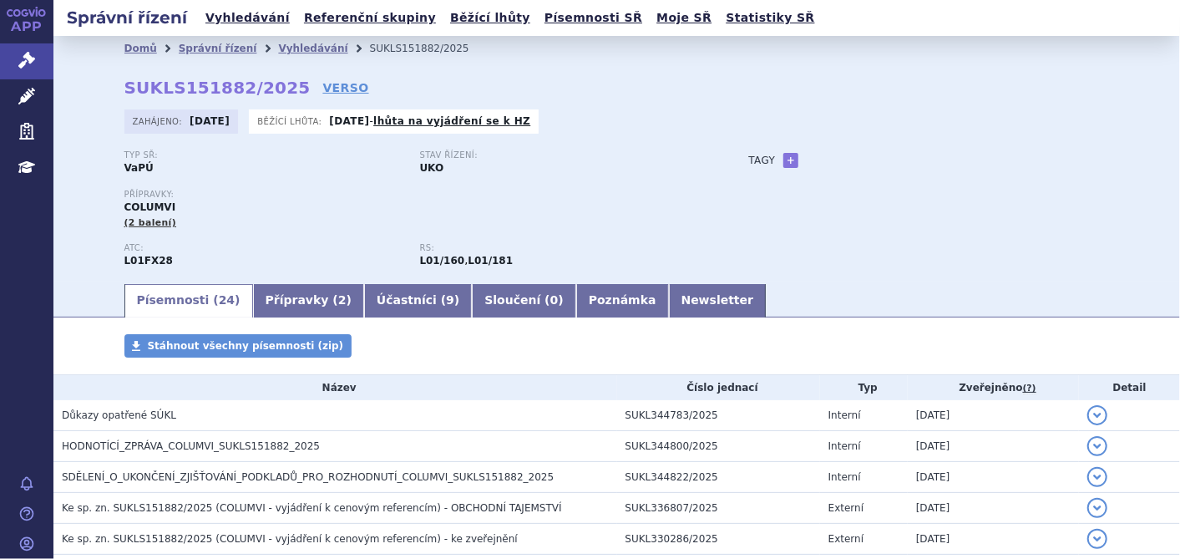
click at [152, 438] on td "HODNOTÍCÍ_ZPRÁVA_COLUMVI_SUKLS151882_2025" at bounding box center [335, 446] width 564 height 31
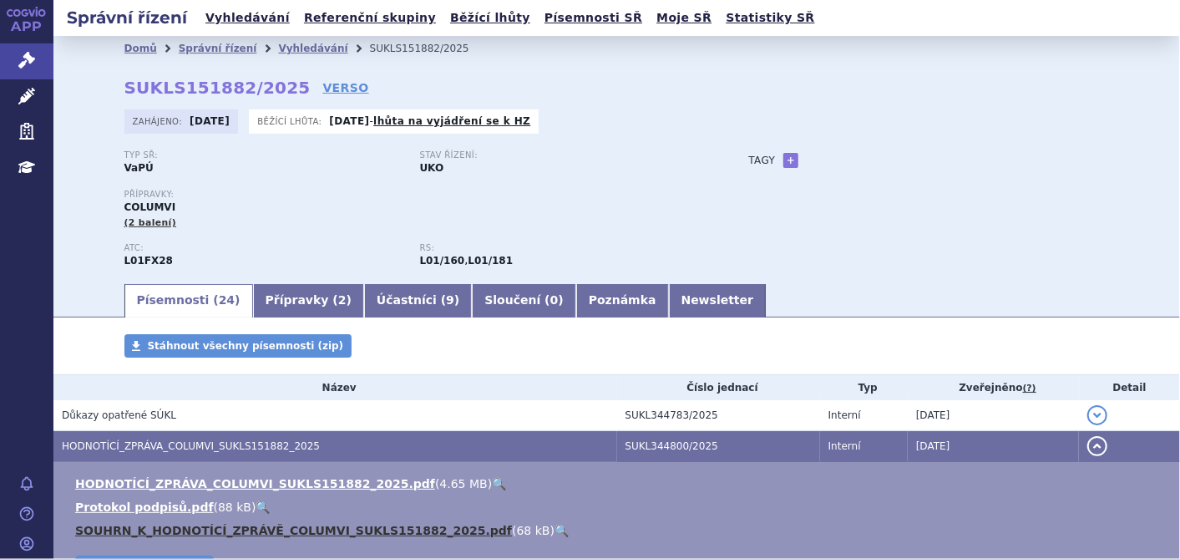
click at [171, 531] on link "SOUHRN_K_HODNOTÍCÍ_ZPRÁVĚ_COLUMVI_SUKLS151882_2025.pdf" at bounding box center [293, 530] width 437 height 13
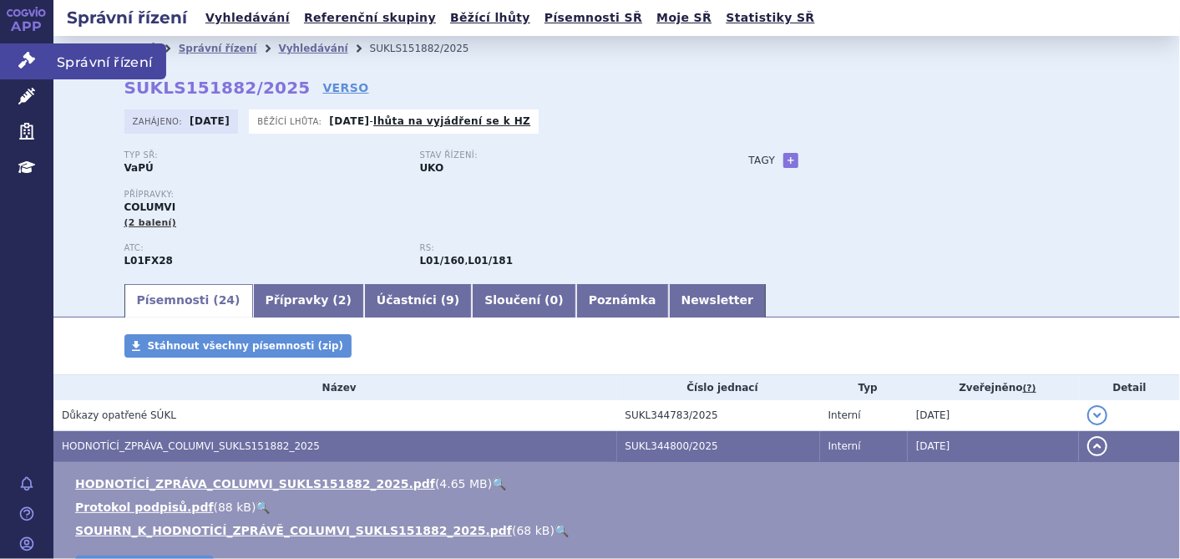
click at [7, 56] on link "Správní řízení" at bounding box center [26, 60] width 53 height 35
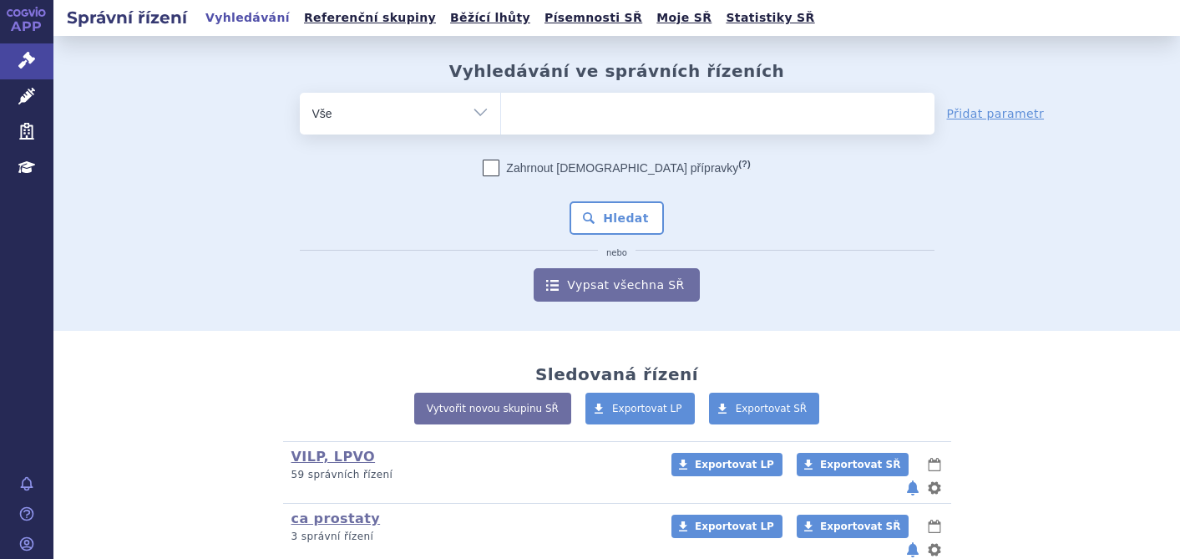
click at [580, 107] on ul at bounding box center [717, 110] width 433 height 35
click at [501, 107] on select at bounding box center [500, 113] width 1 height 42
click at [573, 119] on ul at bounding box center [717, 110] width 433 height 35
click at [501, 119] on select at bounding box center [500, 113] width 1 height 42
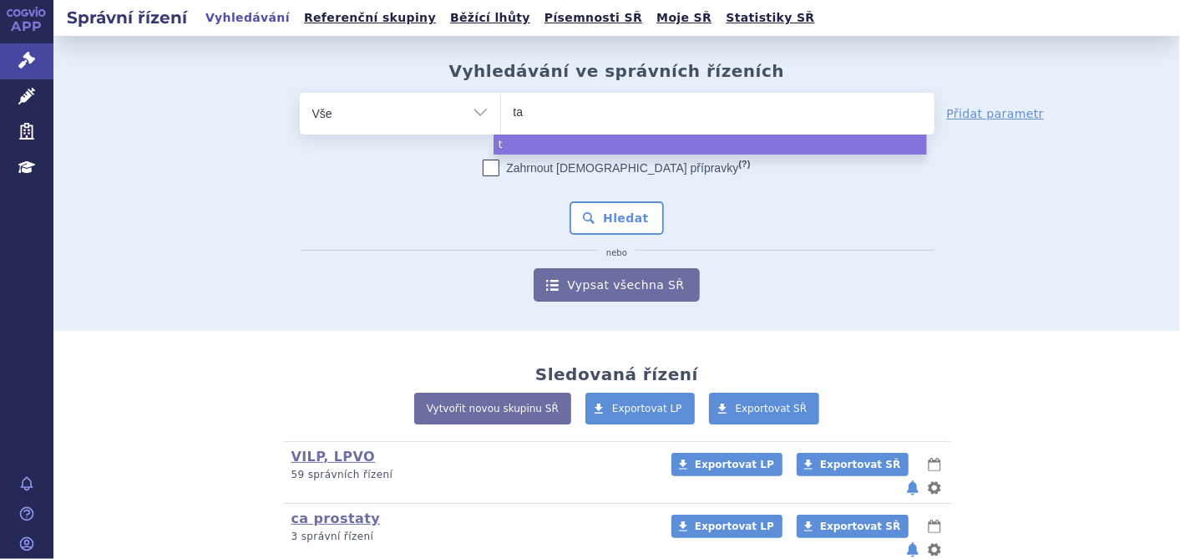
type input "tav"
type input "tave"
type input "taven"
type input "taveno"
type input "tavenos"
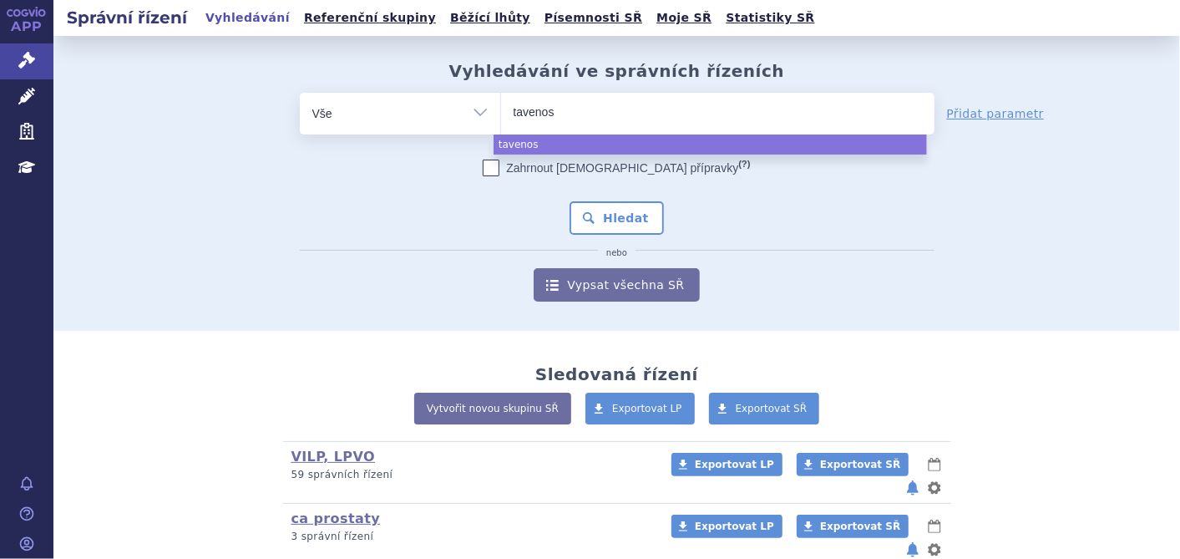
type input "tavnos"
type input "tavneos"
select select "tavneos"
click at [582, 212] on button "Hledat" at bounding box center [617, 217] width 94 height 33
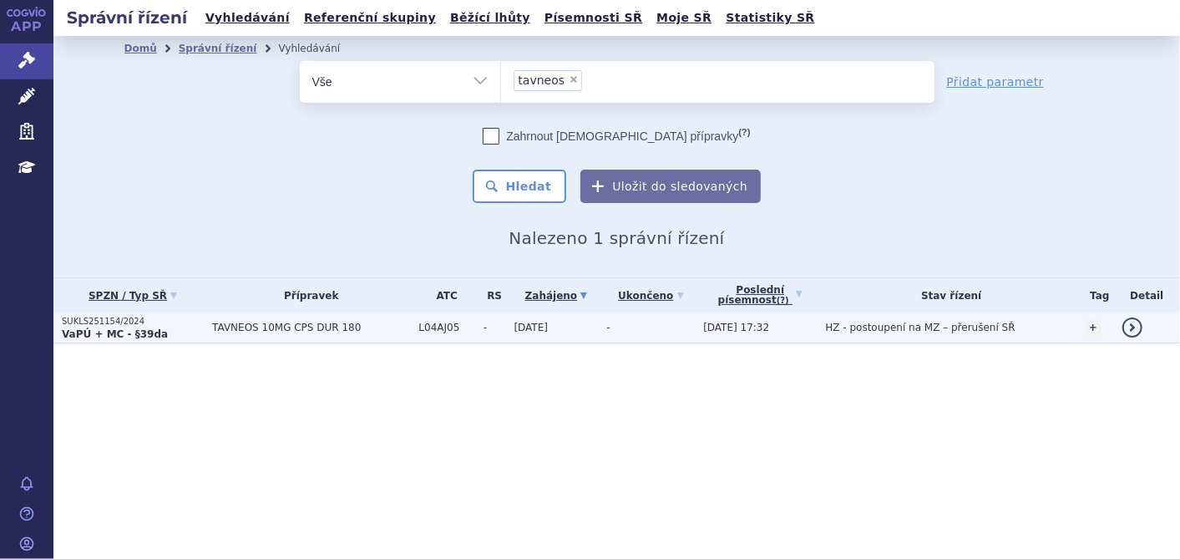
click at [81, 328] on strong "VaPÚ + MC - §39da" at bounding box center [115, 334] width 106 height 12
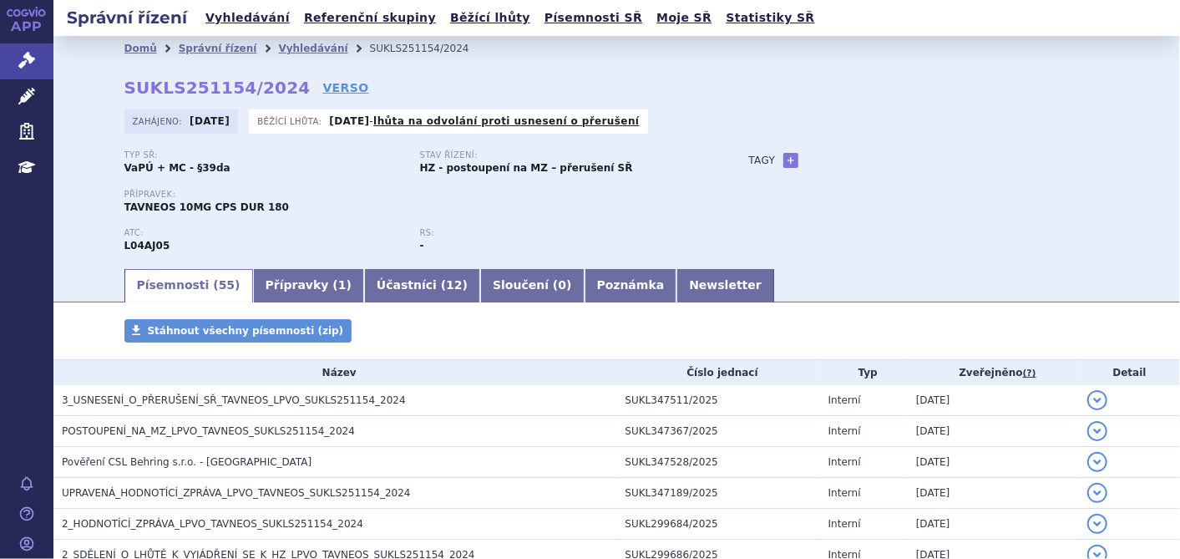
click at [36, 41] on link "APP" at bounding box center [26, 21] width 53 height 43
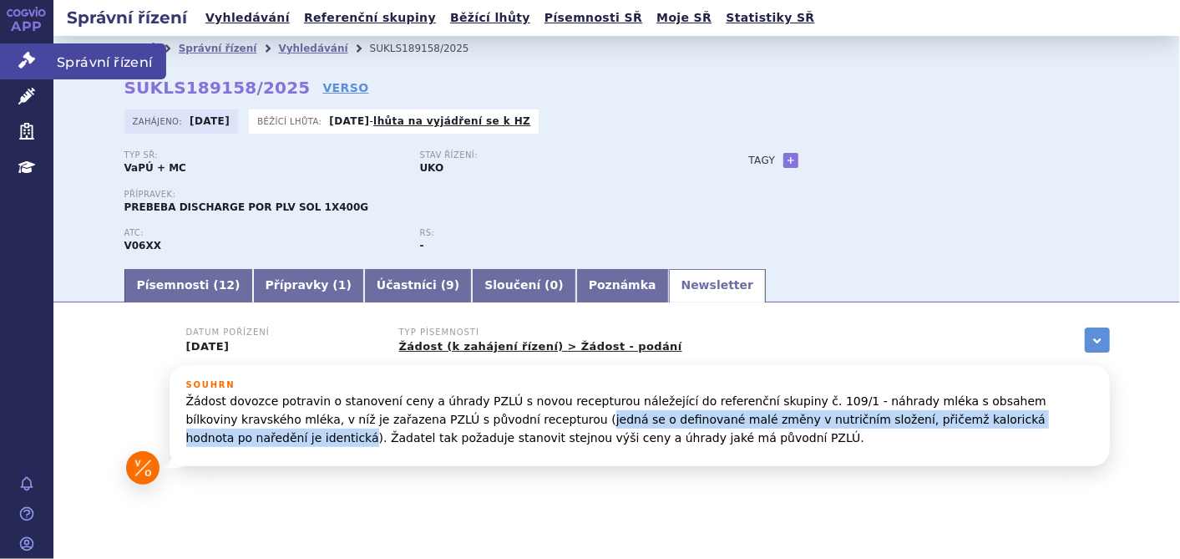
click at [12, 76] on link "Správní řízení" at bounding box center [26, 60] width 53 height 35
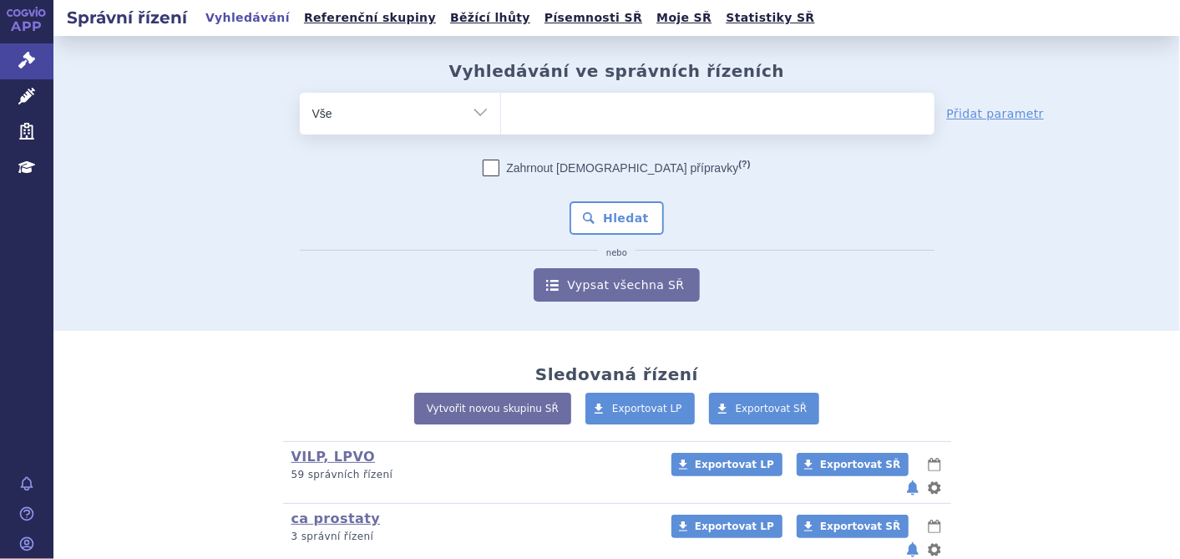
select select "filter-participant"
click at [300, 93] on select "Vše Spisová značka Typ SŘ Přípravek/SUKL kód Účastník/Držitel" at bounding box center [400, 112] width 200 height 38
click at [585, 124] on ul at bounding box center [717, 110] width 433 height 35
click at [501, 124] on select at bounding box center [500, 113] width 1 height 42
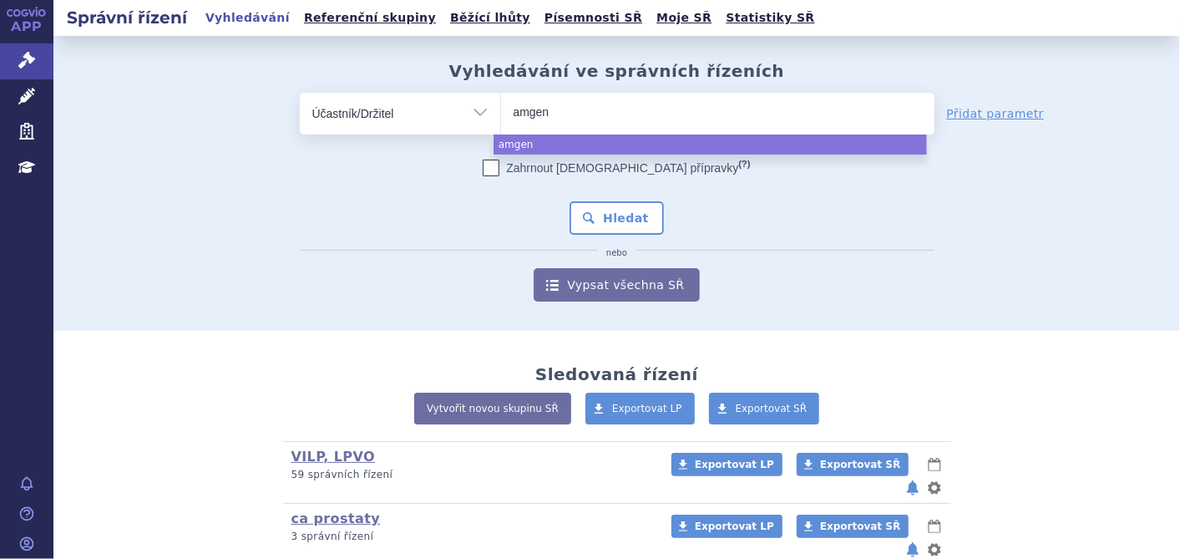
type input "amgen"
select select "amgen"
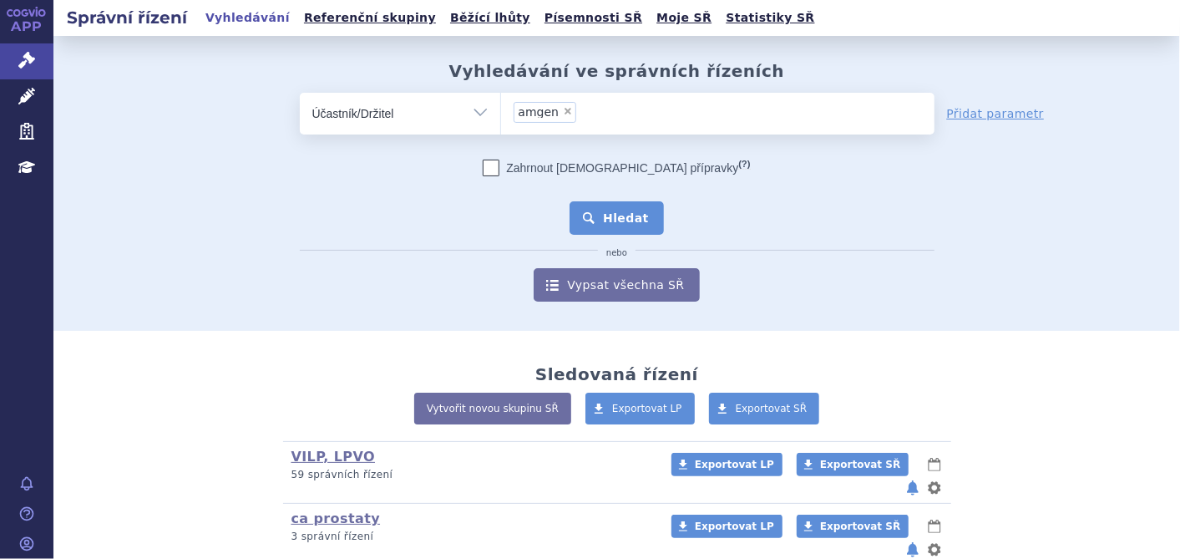
click at [604, 217] on button "Hledat" at bounding box center [617, 217] width 94 height 33
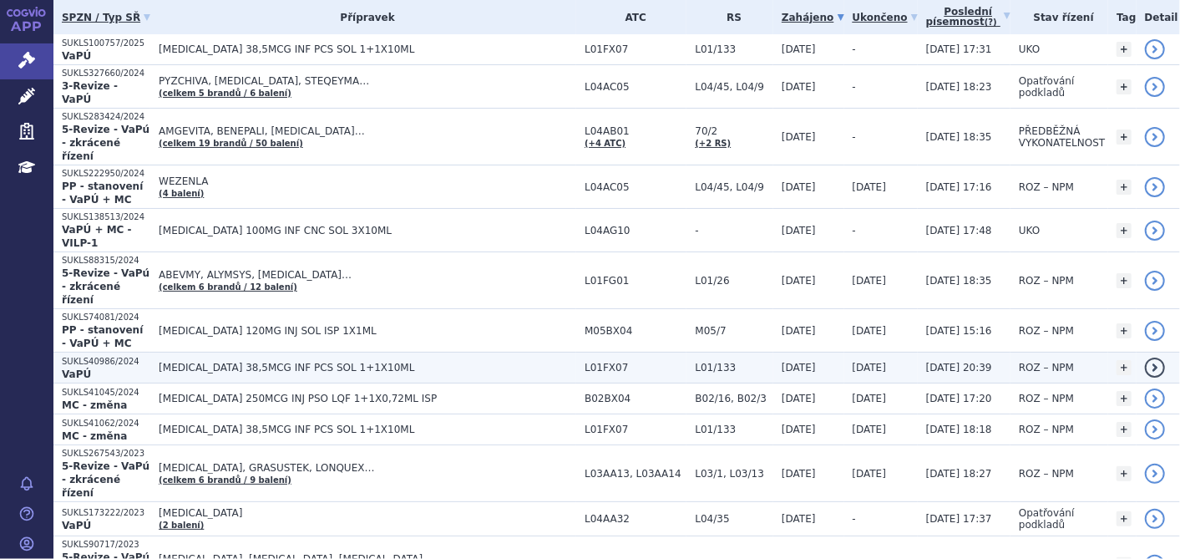
scroll to position [371, 0]
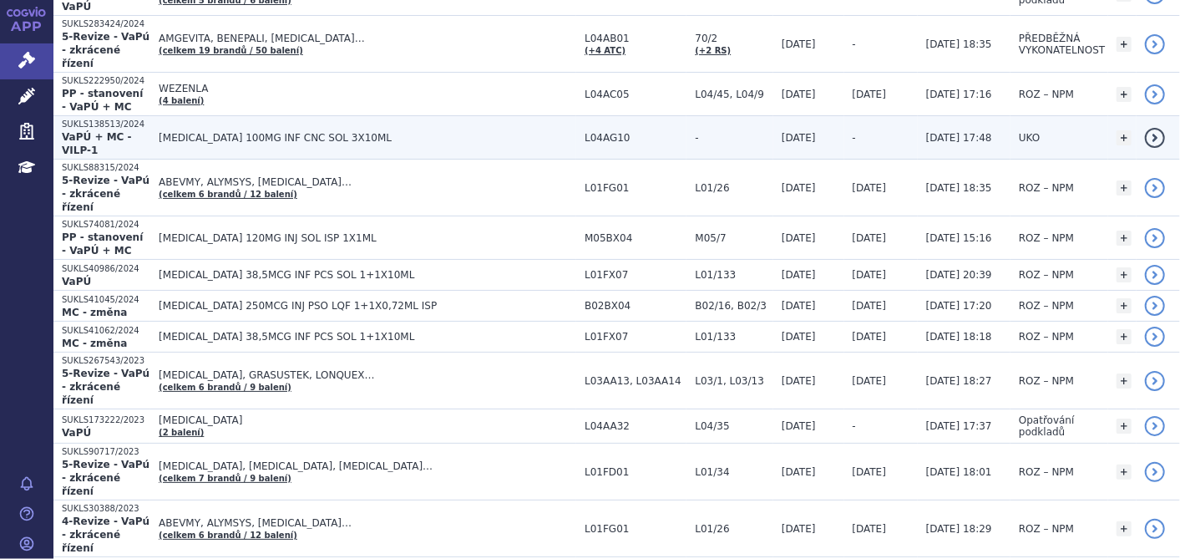
click at [327, 132] on span "[MEDICAL_DATA] 100MG INF CNC SOL 3X10ML" at bounding box center [368, 138] width 418 height 12
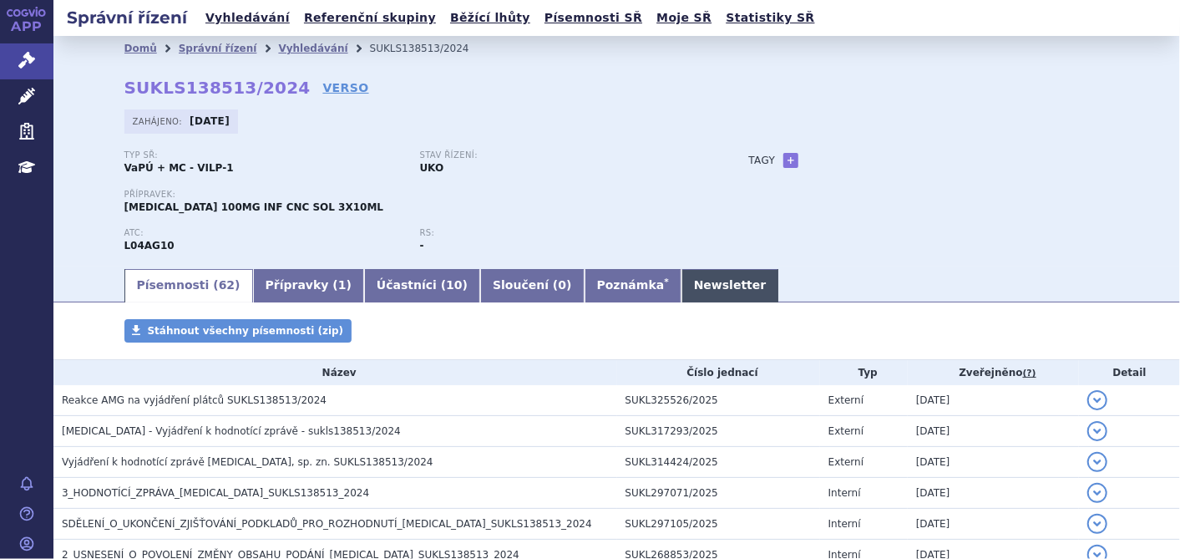
click at [681, 291] on link "Newsletter" at bounding box center [730, 285] width 98 height 33
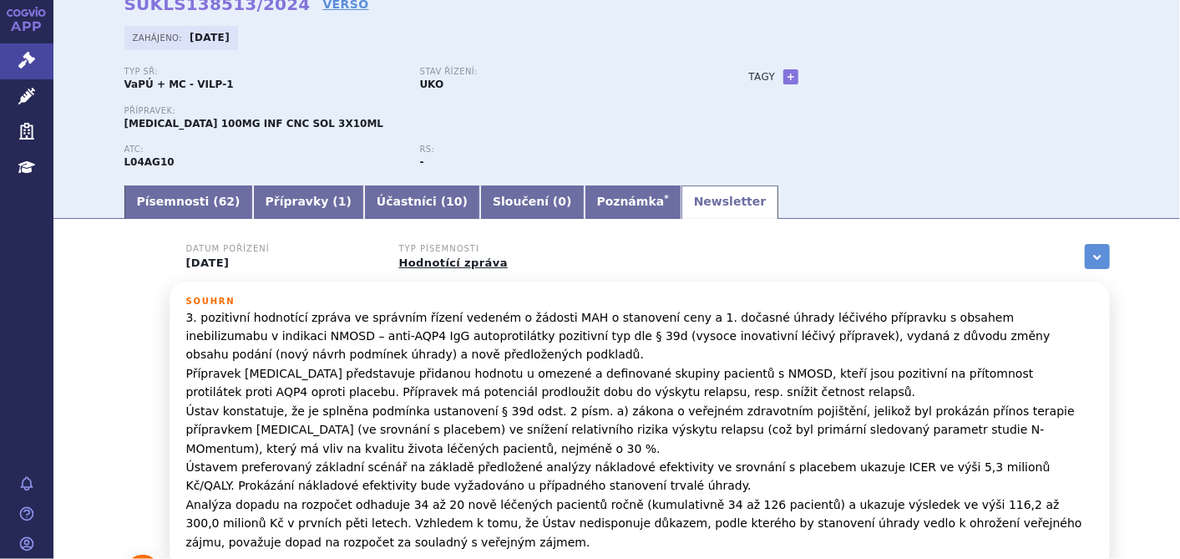
scroll to position [185, 0]
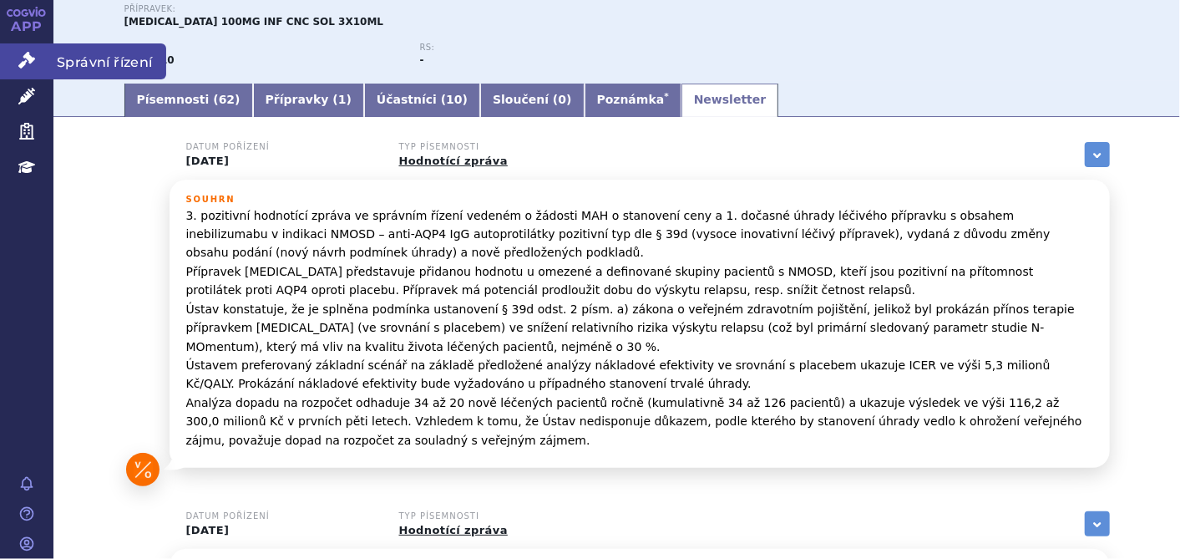
click at [27, 58] on icon at bounding box center [26, 60] width 17 height 17
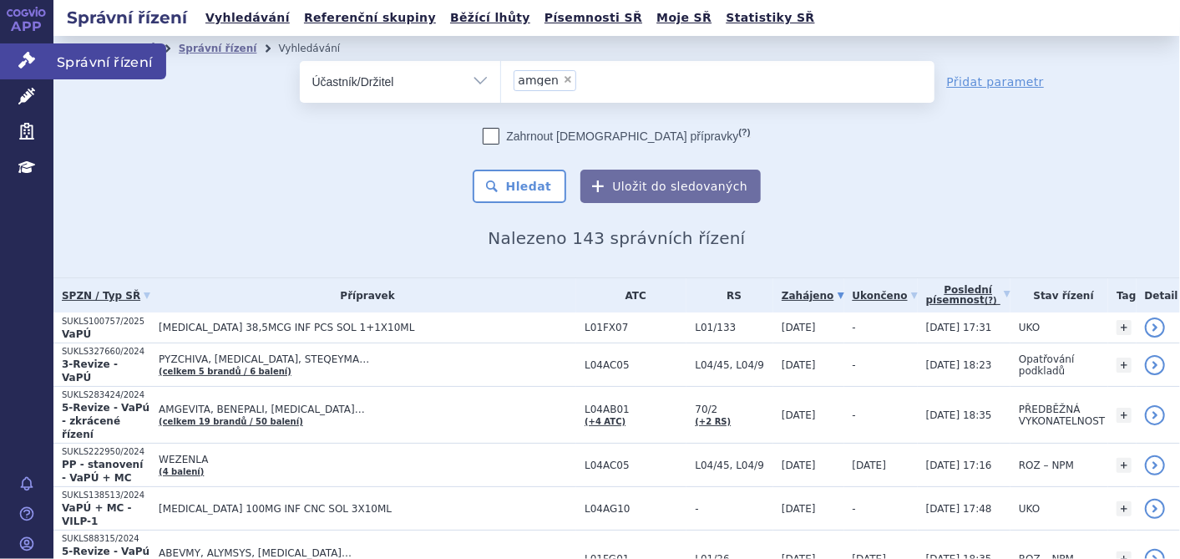
click at [18, 63] on icon at bounding box center [26, 60] width 17 height 17
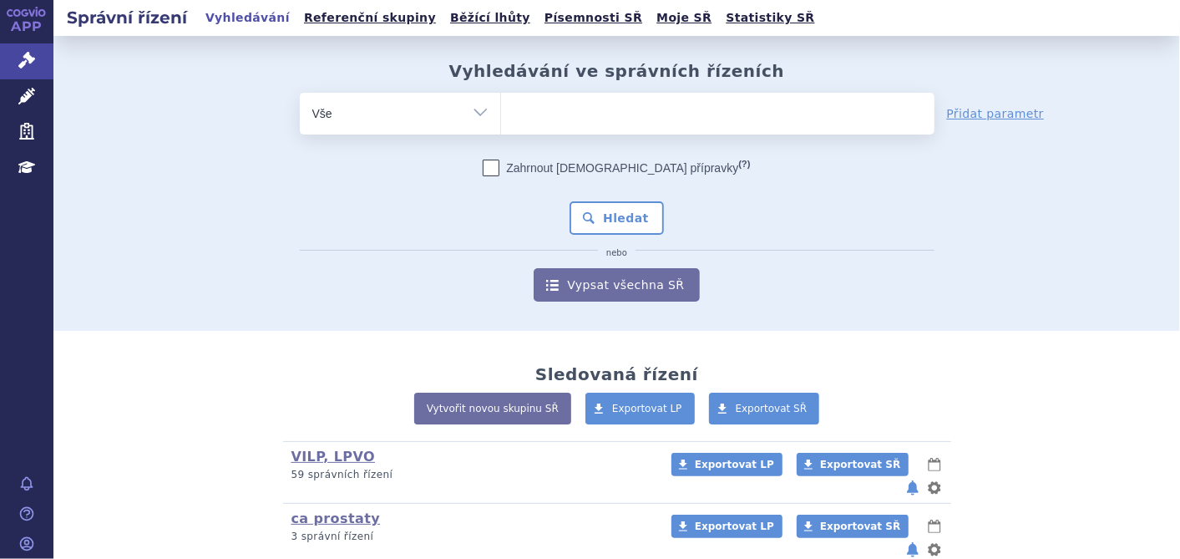
click at [599, 125] on ul at bounding box center [717, 110] width 433 height 35
click at [501, 125] on select at bounding box center [500, 113] width 1 height 42
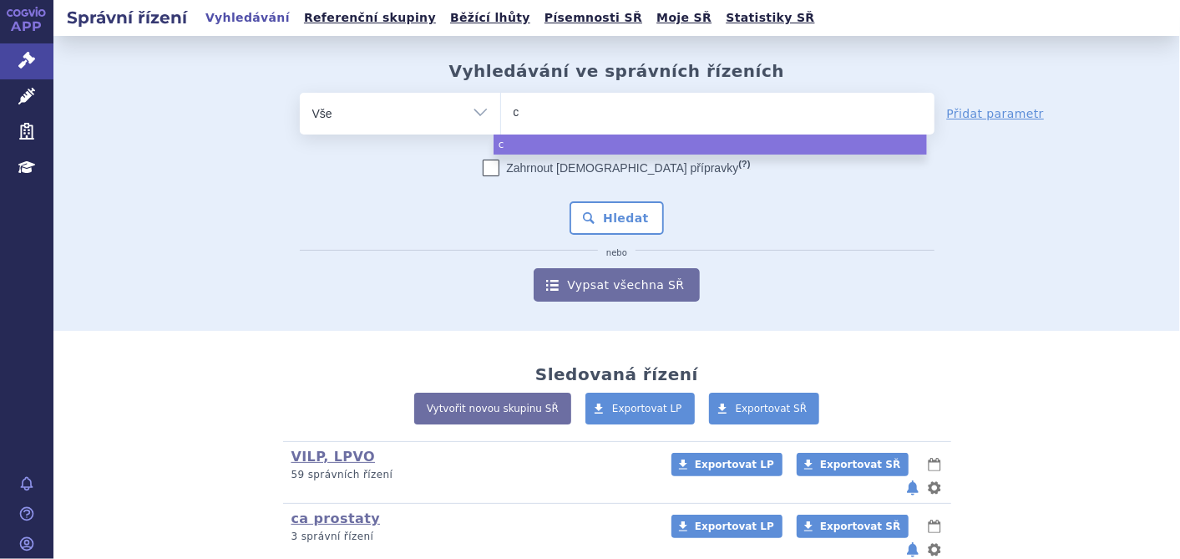
type input "co"
type input "col"
type input "colu"
type input "colum"
type input "columvi"
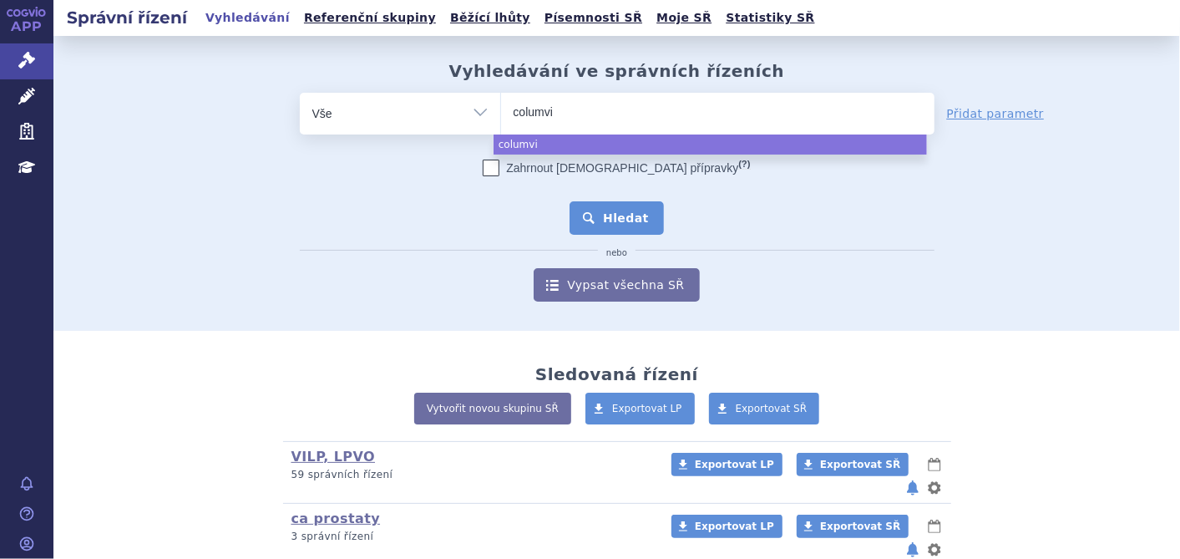
select select "columvi"
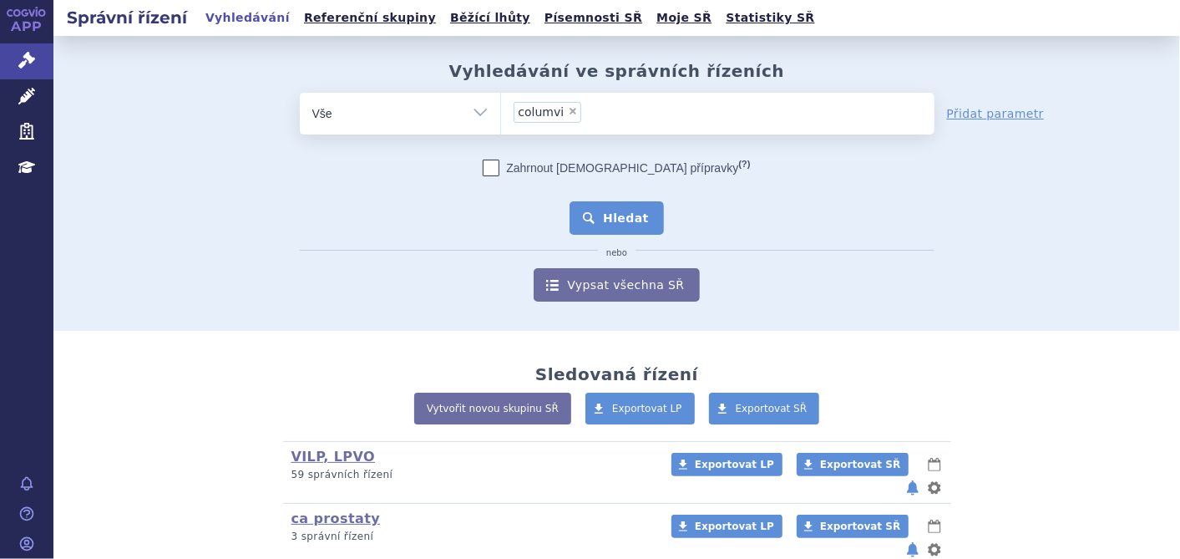
drag, startPoint x: 588, startPoint y: 220, endPoint x: 583, endPoint y: 230, distance: 10.5
click at [585, 228] on button "Hledat" at bounding box center [617, 217] width 94 height 33
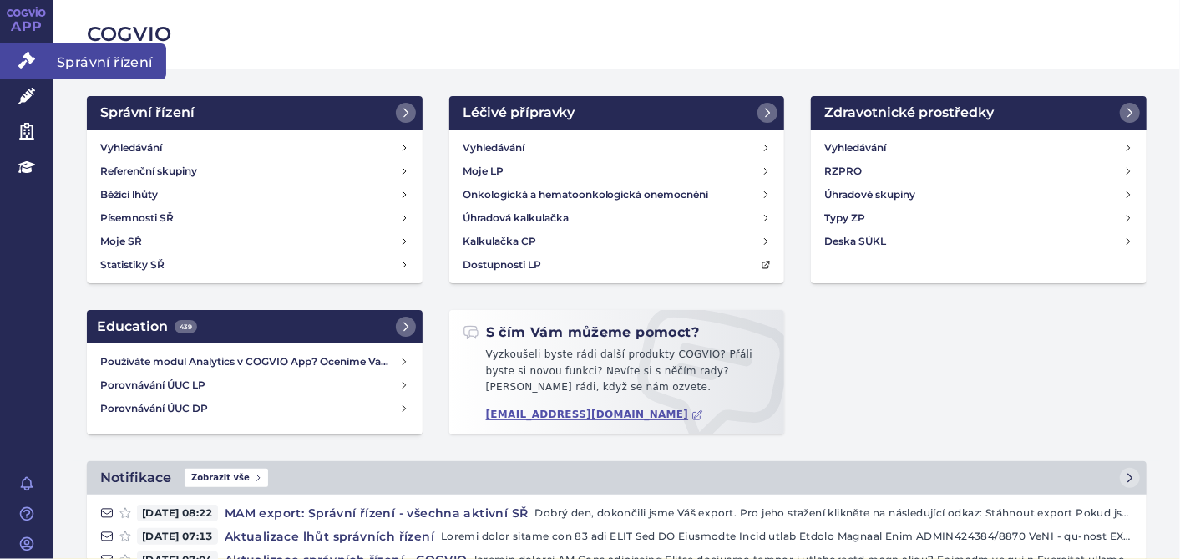
click at [21, 57] on icon at bounding box center [26, 60] width 17 height 17
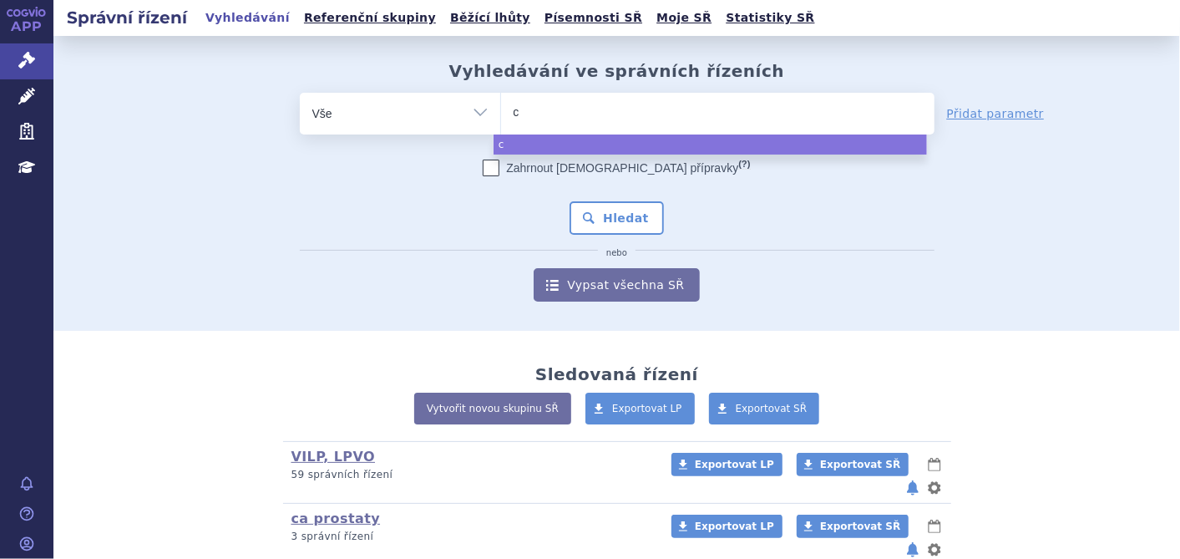
type input "co"
type input "col"
type input "colu"
type input "colum"
type input "columv"
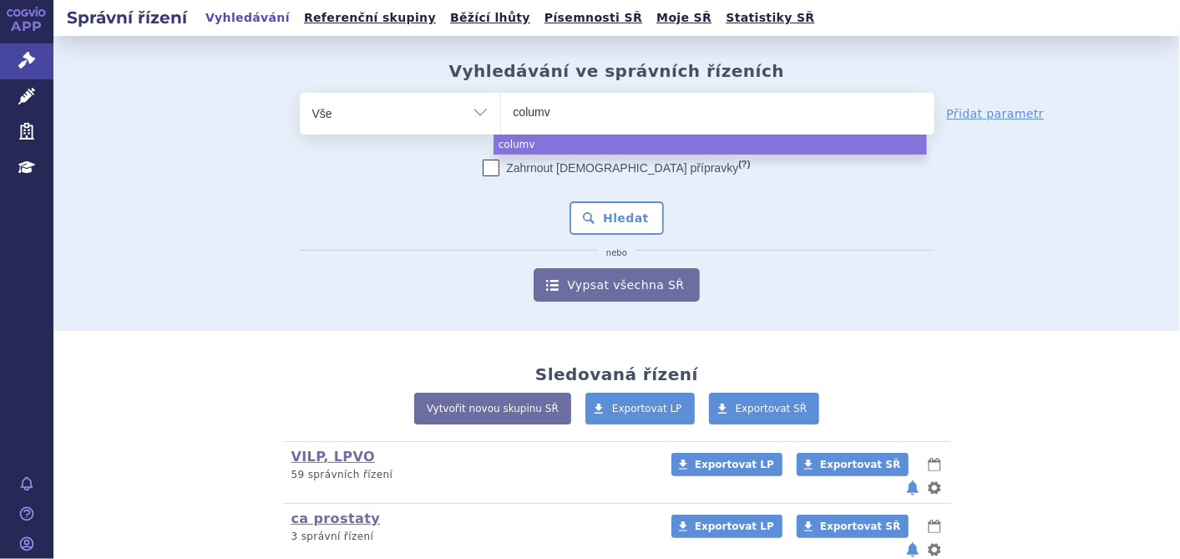
type input "columvi"
select select "columvi"
click at [605, 210] on button "Hledat" at bounding box center [617, 217] width 94 height 33
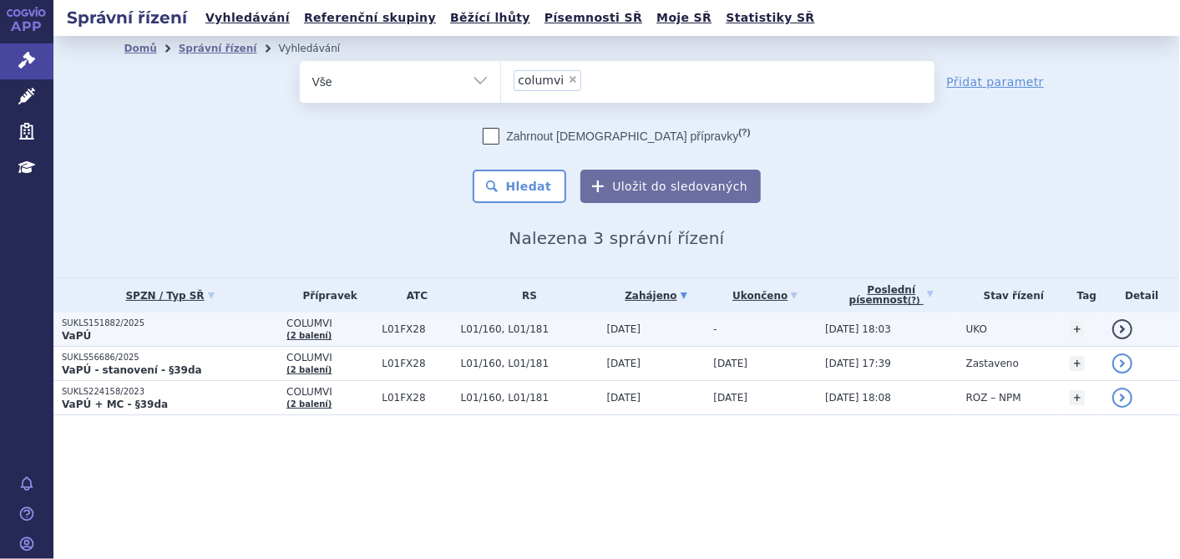
click at [85, 323] on p "SUKLS151882/2025" at bounding box center [170, 323] width 216 height 12
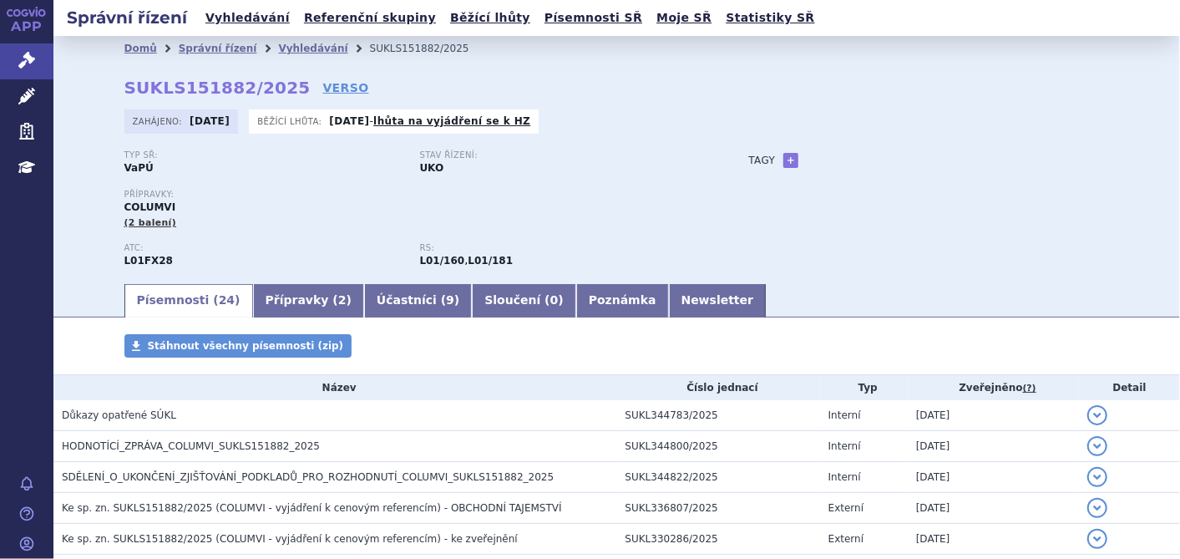
scroll to position [278, 0]
